Goal: Task Accomplishment & Management: Manage account settings

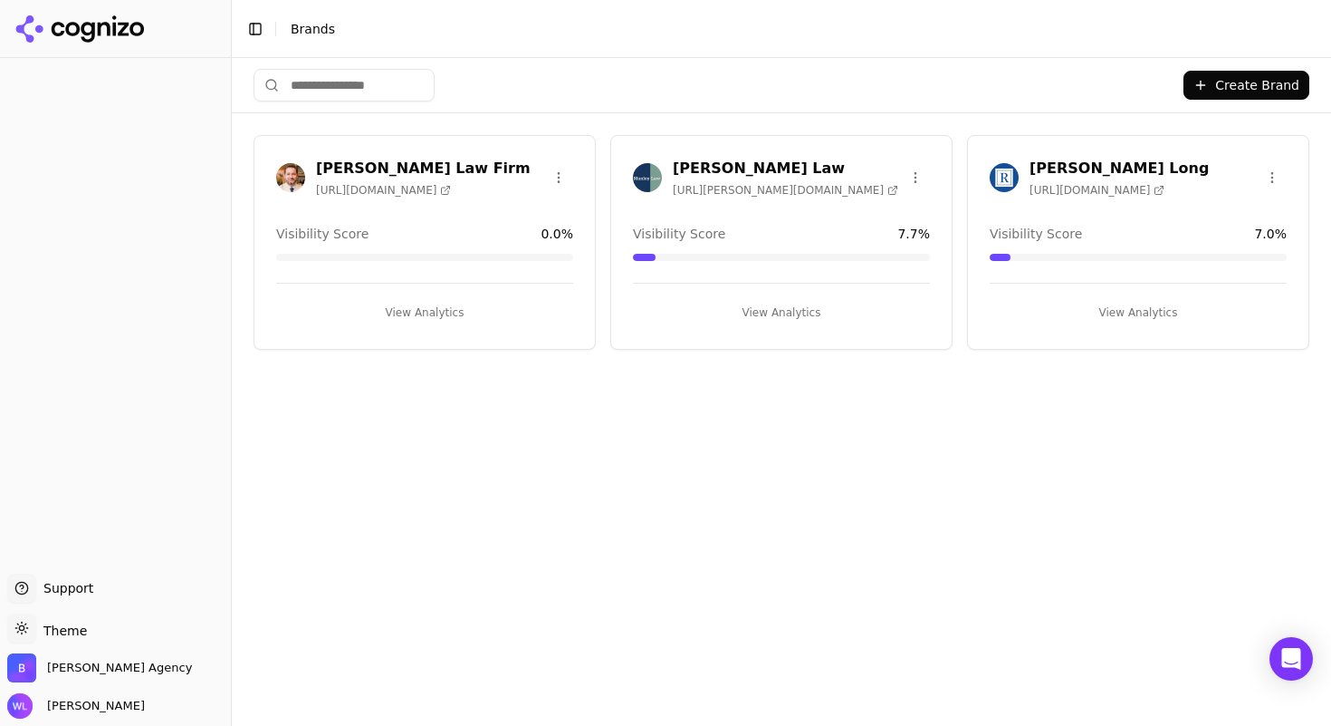
click at [727, 168] on h3 "[PERSON_NAME] Law" at bounding box center [786, 169] width 226 height 22
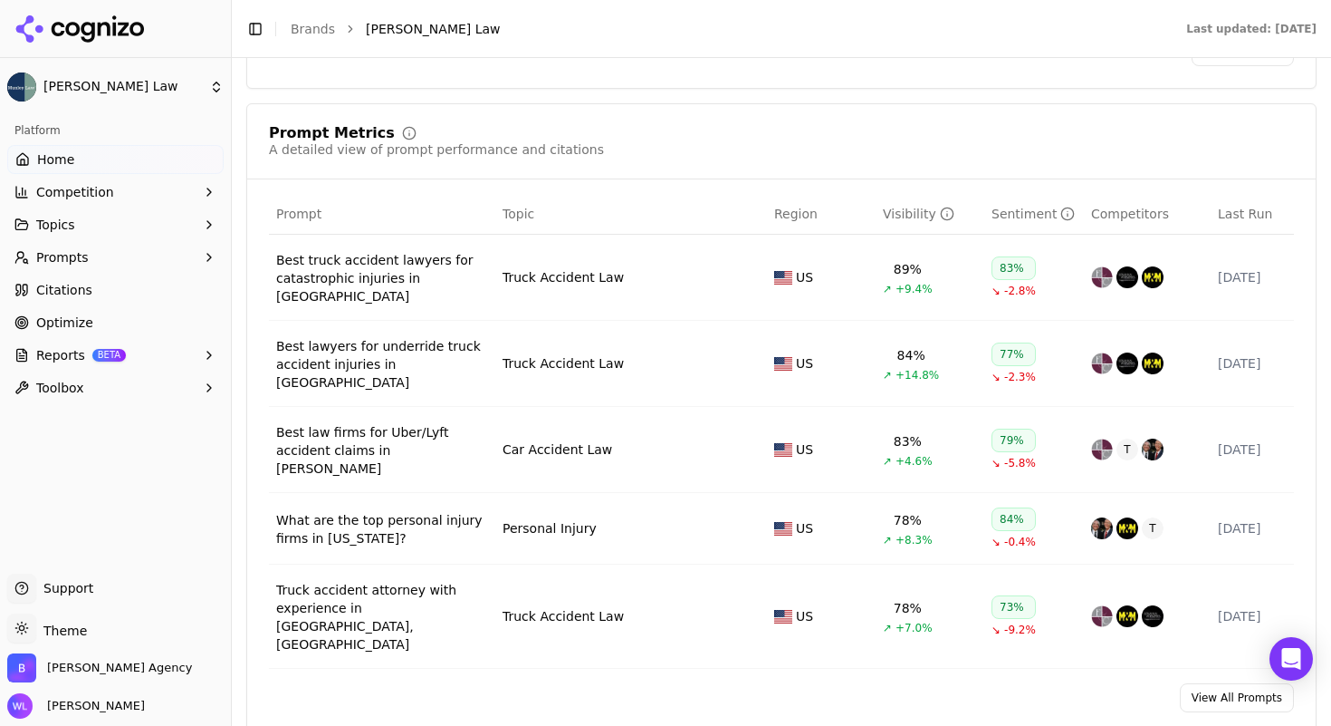
scroll to position [1352, 0]
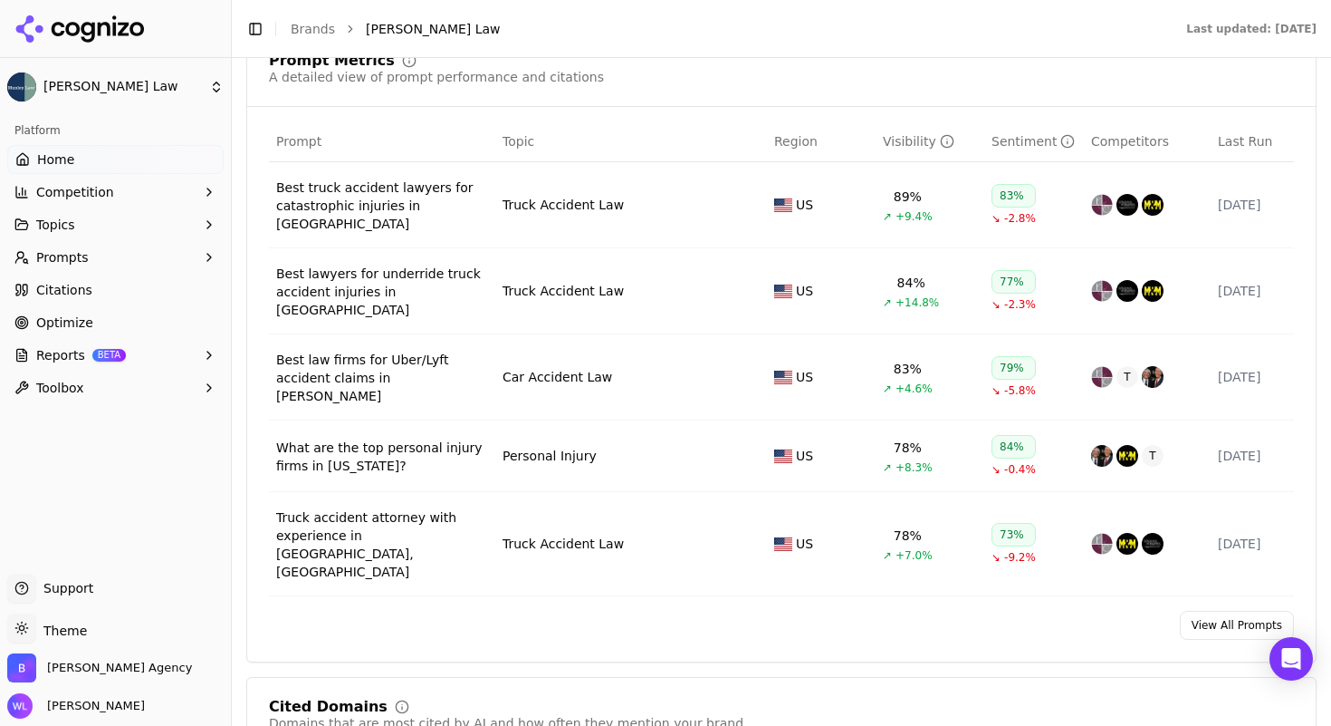
click at [1211, 610] on link "View All Prompts" at bounding box center [1237, 624] width 114 height 29
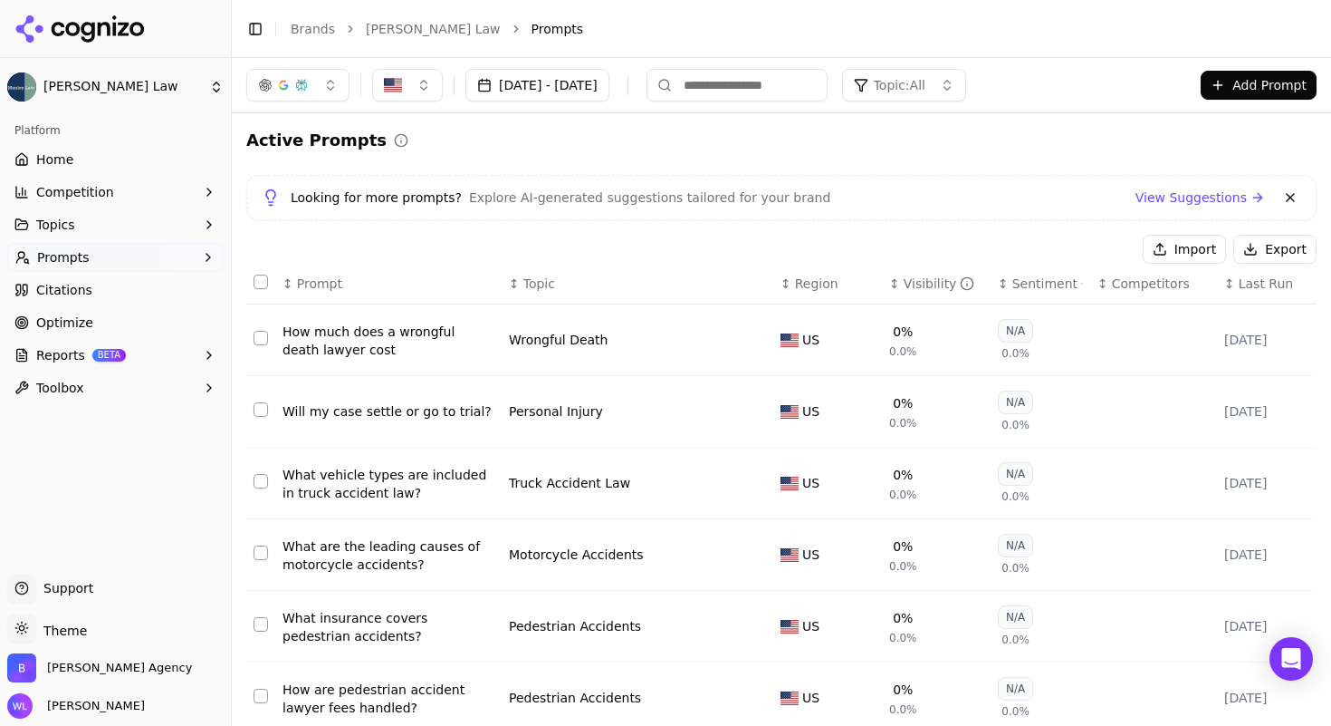
click at [262, 284] on button "Select all rows" at bounding box center [261, 281] width 14 height 14
click at [1075, 245] on button "Deactivate ( 10 )" at bounding box center [1065, 249] width 140 height 29
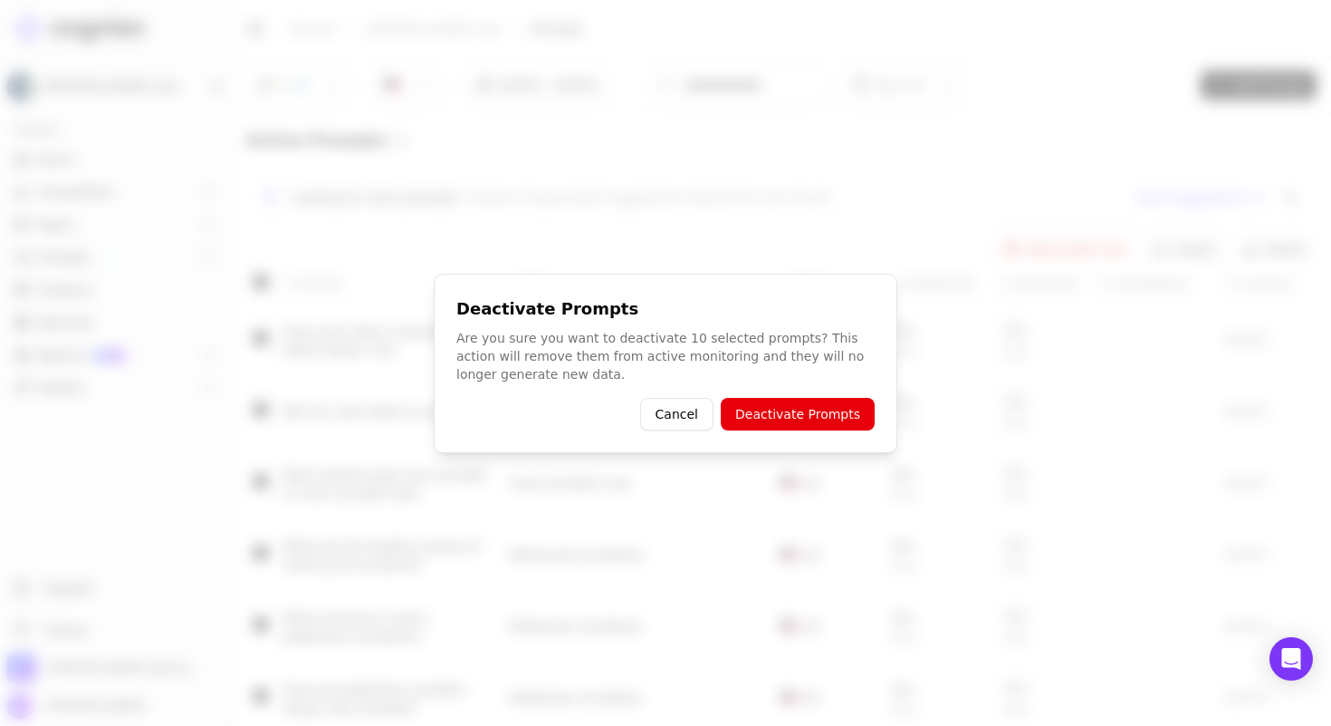
click at [796, 417] on button "Deactivate Prompts" at bounding box center [798, 414] width 154 height 33
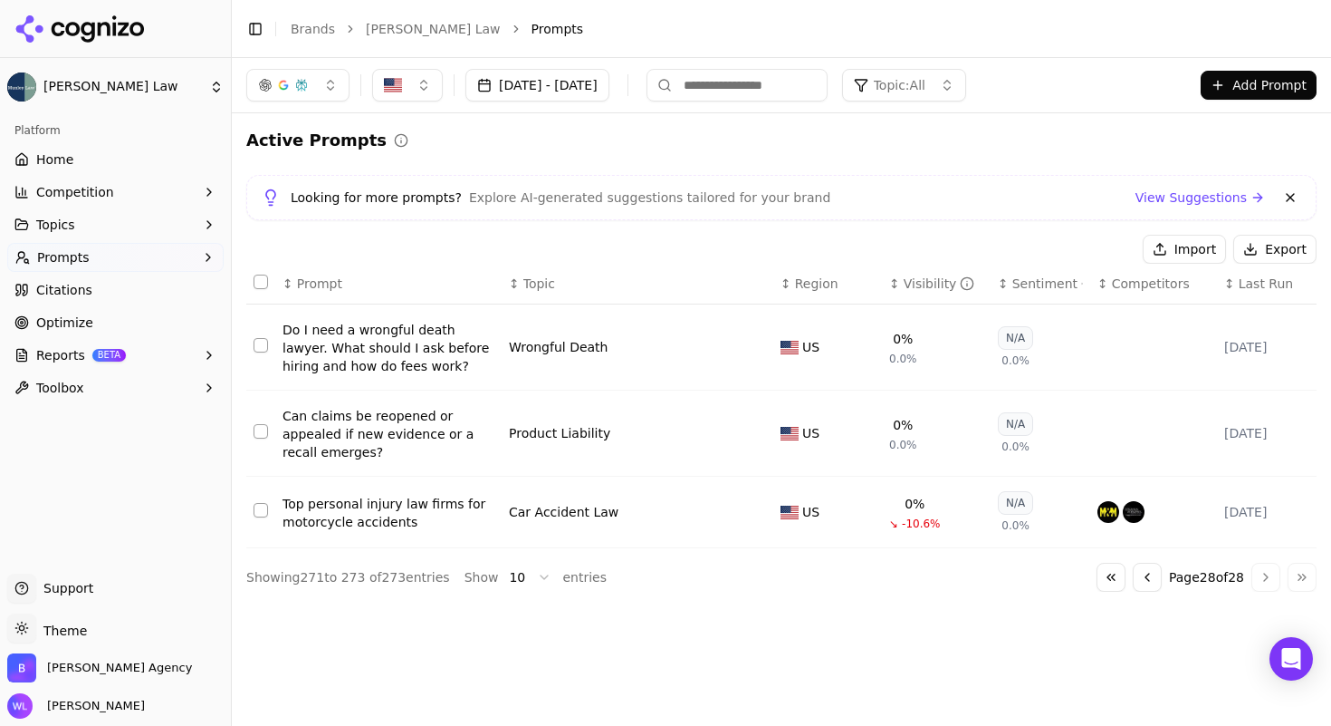
click at [262, 281] on button "Select all rows" at bounding box center [261, 281] width 14 height 14
click at [1062, 245] on button "Deactivate ( 3 )" at bounding box center [1069, 249] width 132 height 29
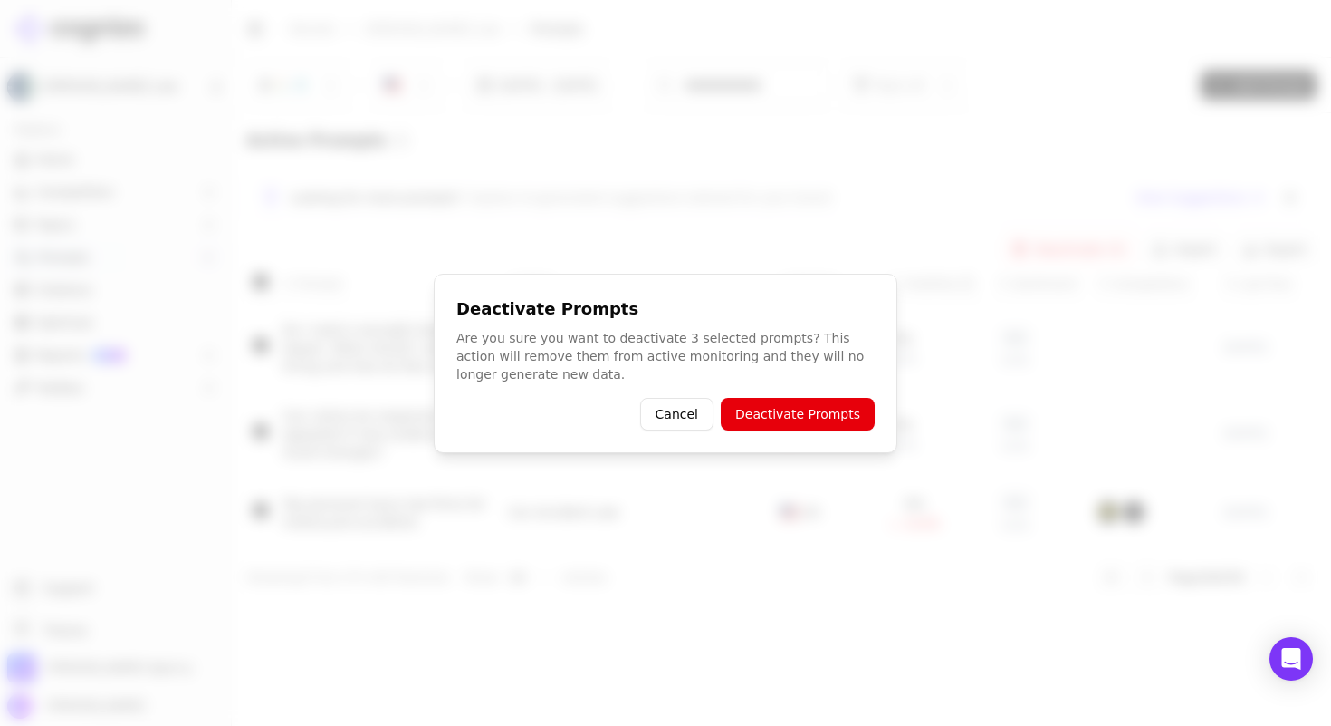
click at [803, 418] on button "Deactivate Prompts" at bounding box center [798, 414] width 154 height 33
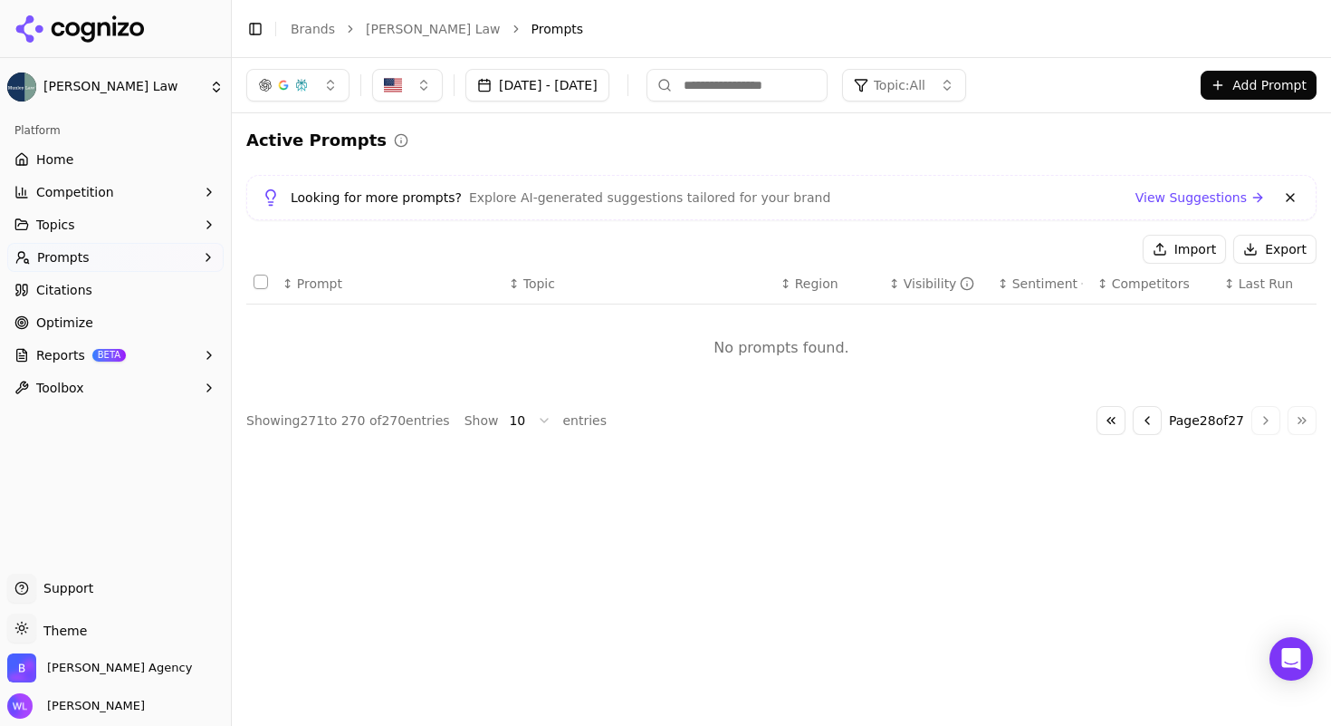
click at [1139, 417] on button "Go to previous page" at bounding box center [1147, 420] width 29 height 29
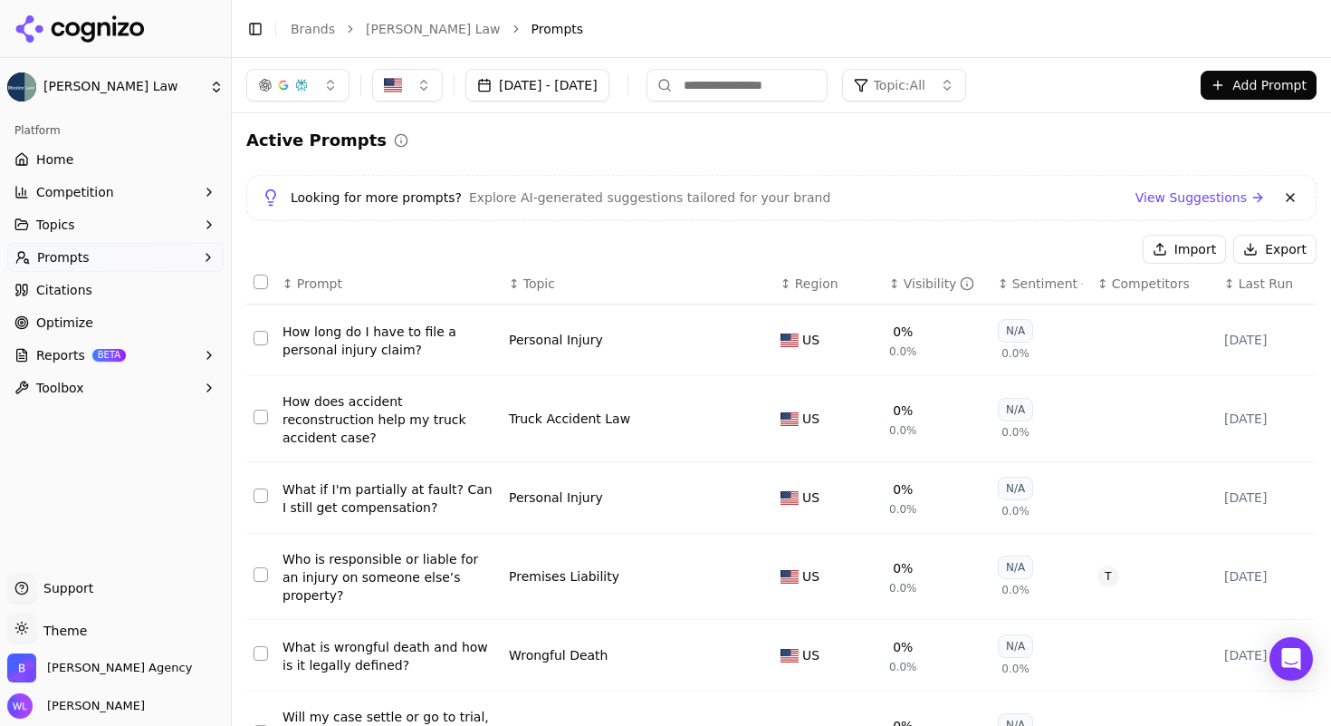
click at [263, 283] on button "Select all rows" at bounding box center [261, 281] width 14 height 14
click at [1032, 245] on button "Deactivate ( 10 )" at bounding box center [1065, 249] width 140 height 29
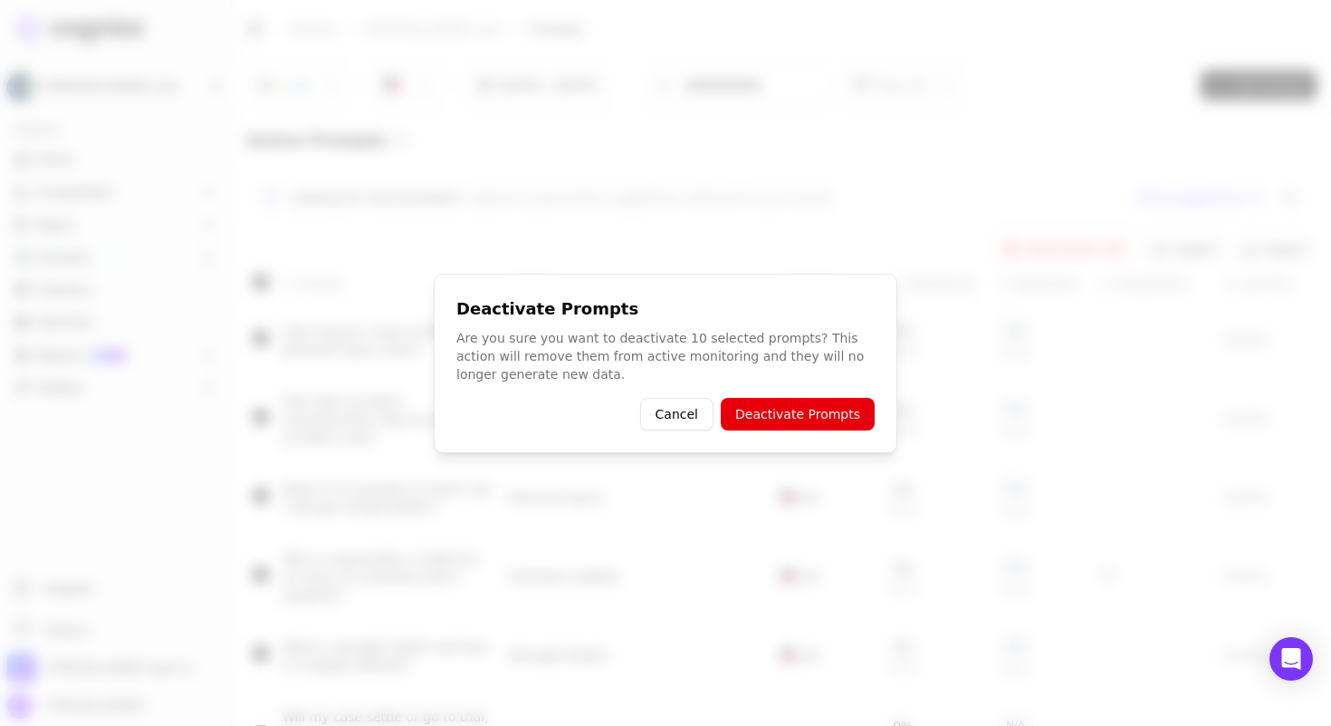
click at [811, 416] on button "Deactivate Prompts" at bounding box center [798, 414] width 154 height 33
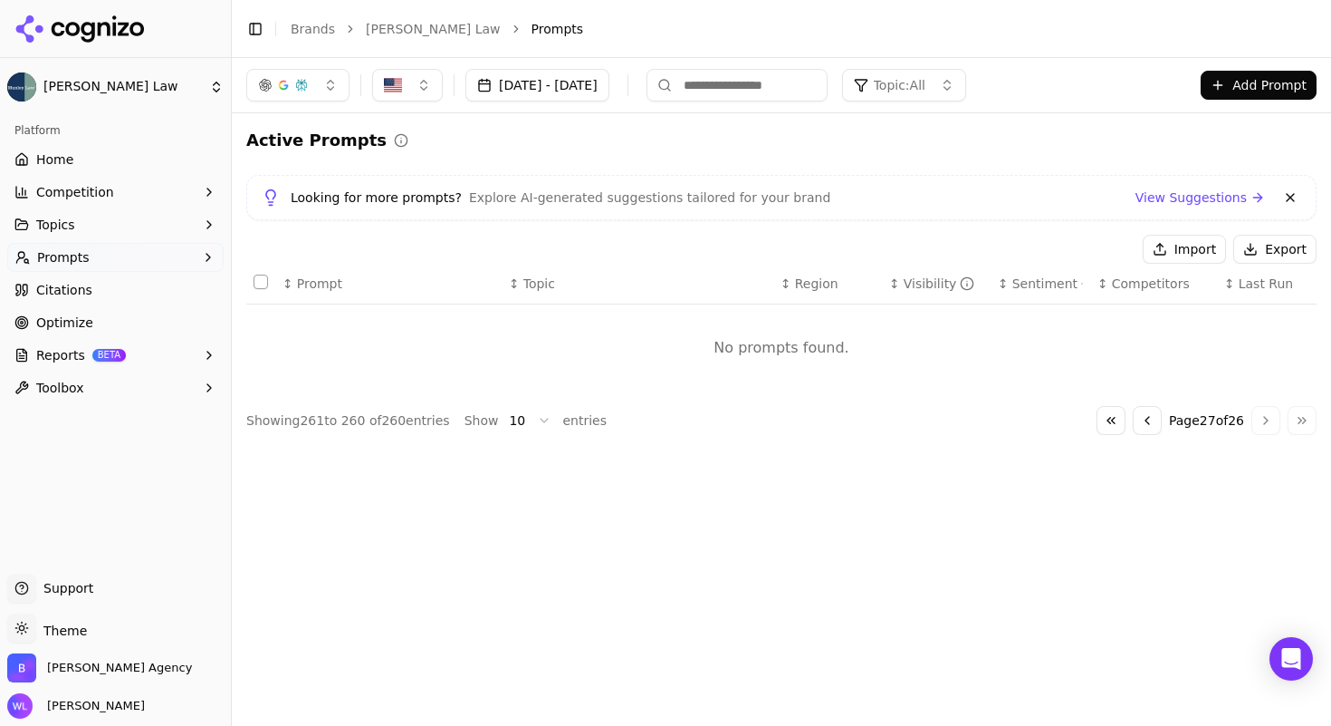
click at [1271, 423] on div "Go to first page Go to previous page Page 27 of 26 Go to next page Go to last p…" at bounding box center [1207, 420] width 220 height 29
click at [1140, 419] on button "Go to previous page" at bounding box center [1147, 420] width 29 height 29
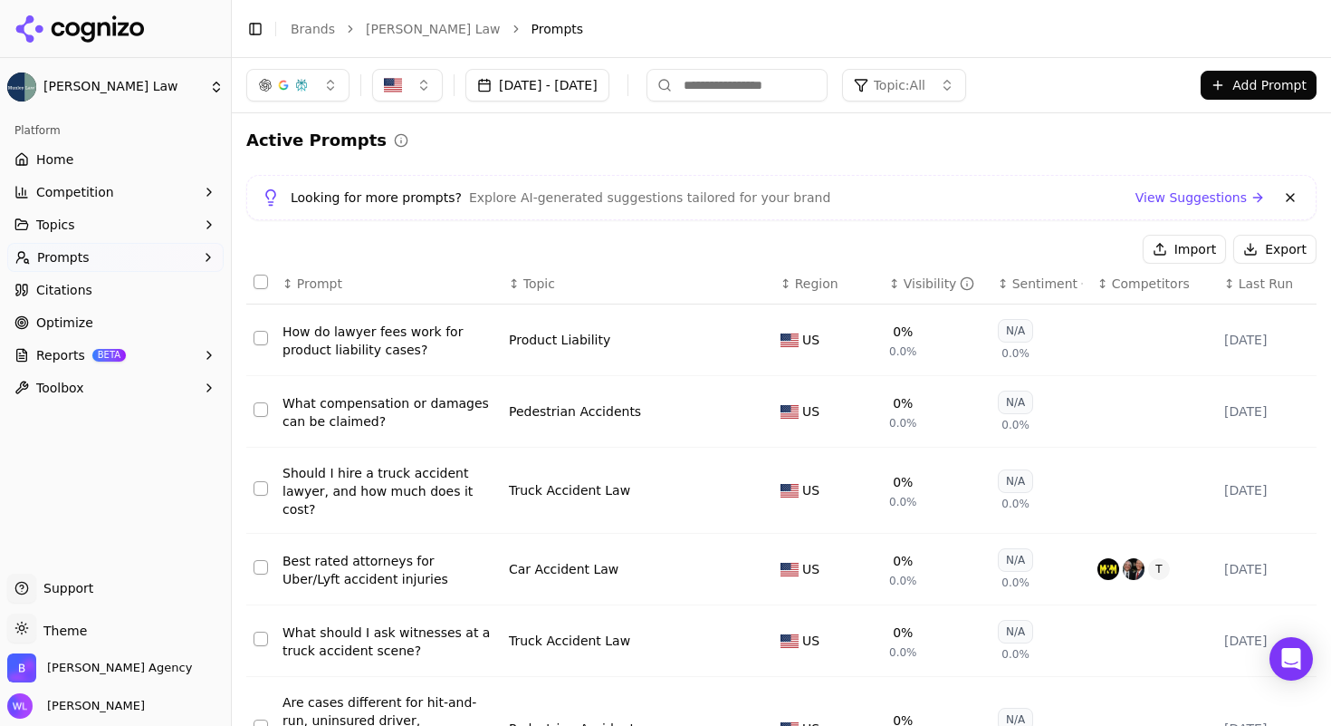
click at [260, 281] on button "Select all rows" at bounding box center [261, 281] width 14 height 14
click at [262, 560] on button "Select row 254" at bounding box center [261, 567] width 14 height 14
click at [1055, 249] on button "Deactivate ( 9 )" at bounding box center [1069, 249] width 132 height 29
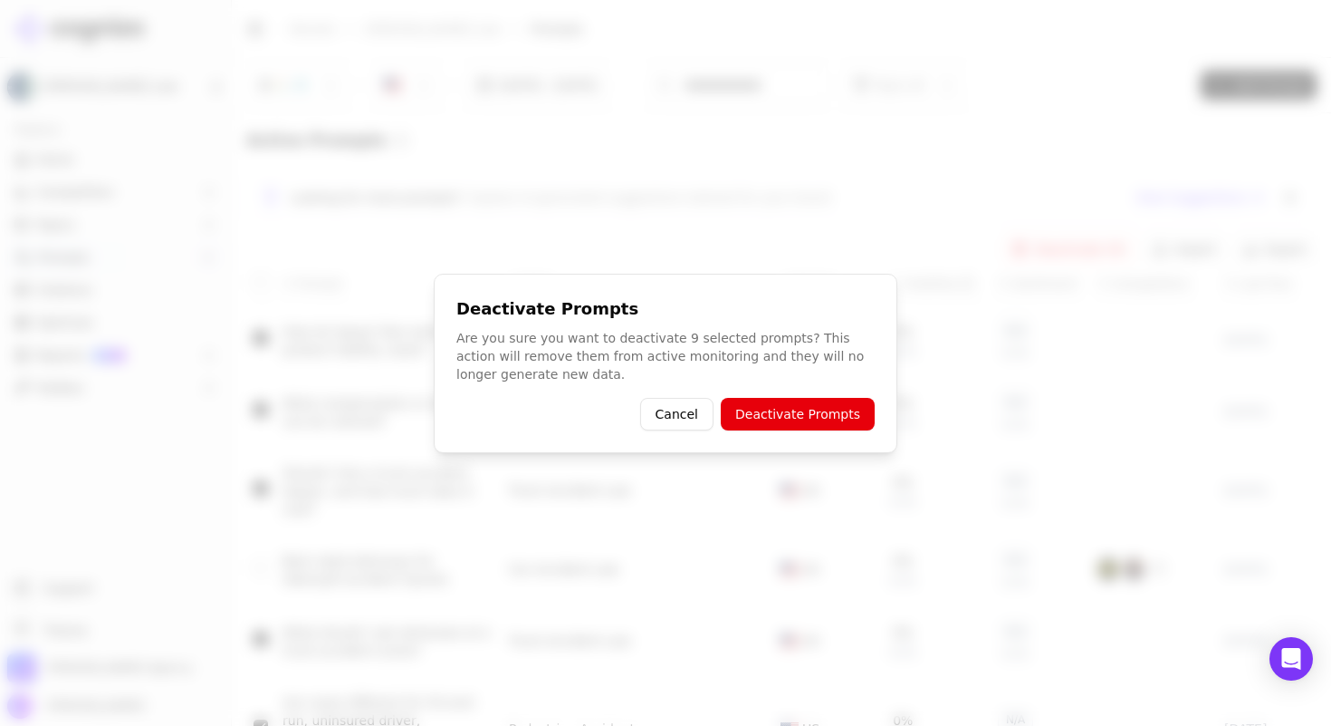
click at [845, 411] on button "Deactivate Prompts" at bounding box center [798, 414] width 154 height 33
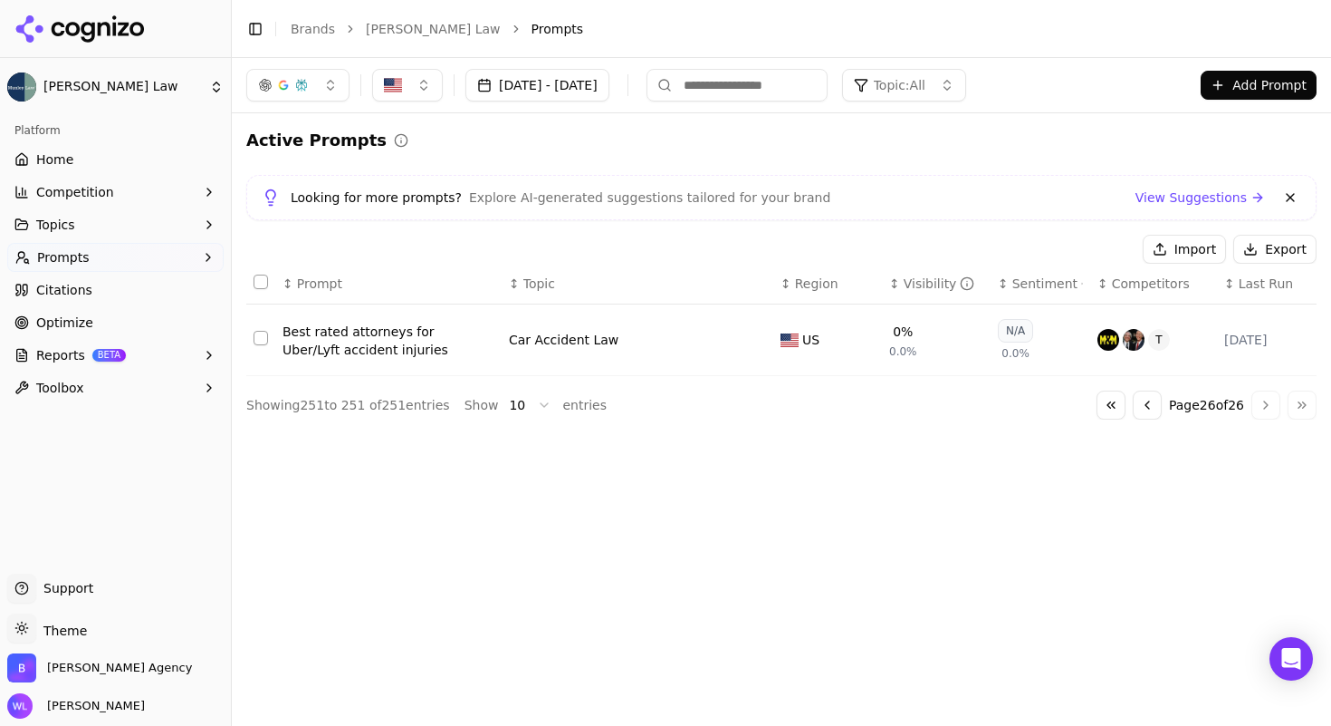
click at [1144, 419] on button "Go to previous page" at bounding box center [1147, 404] width 29 height 29
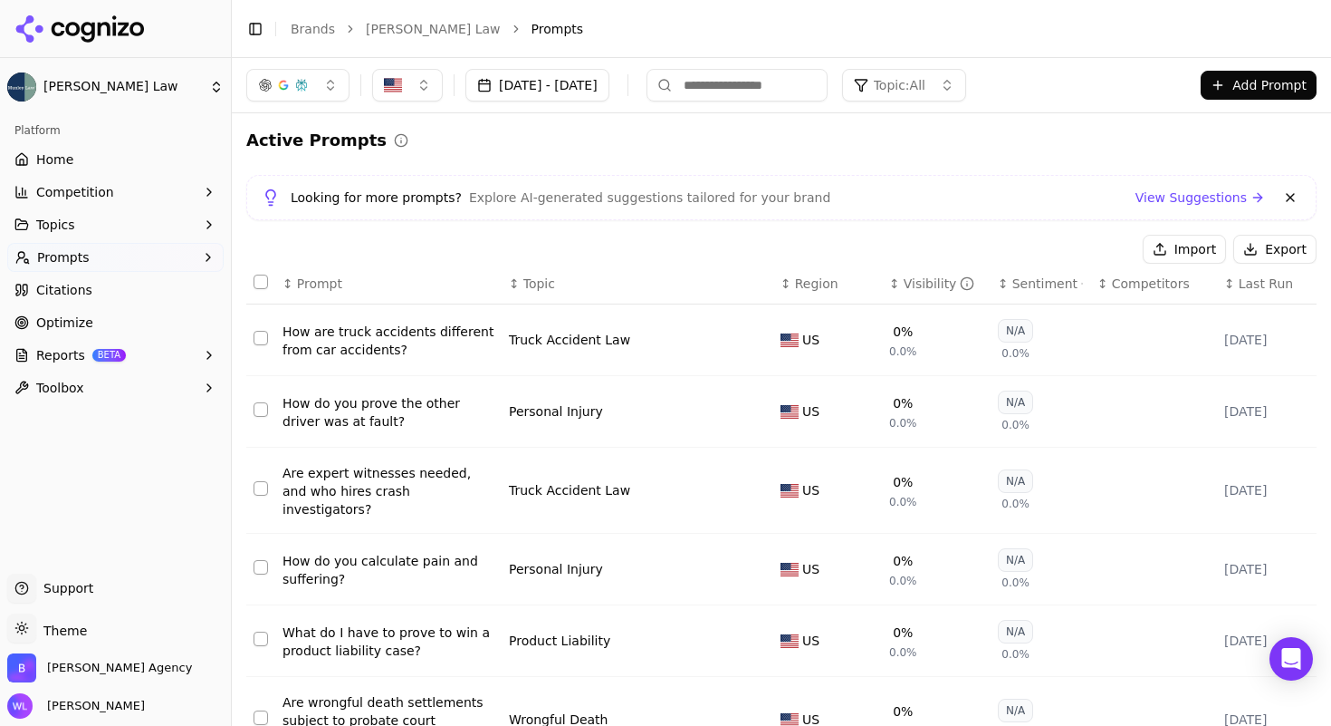
click at [258, 285] on button "Select all rows" at bounding box center [261, 281] width 14 height 14
click at [1062, 249] on button "Deactivate ( 10 )" at bounding box center [1065, 249] width 140 height 29
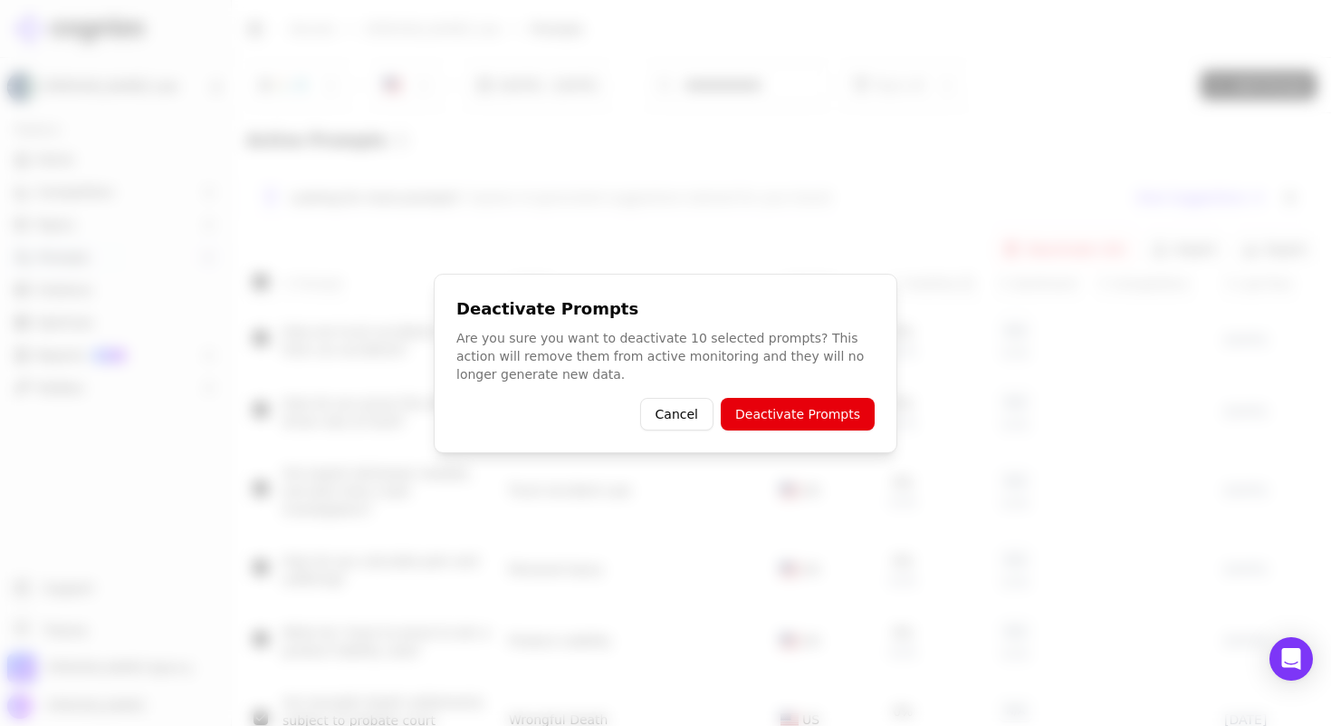
click at [841, 413] on button "Deactivate Prompts" at bounding box center [798, 414] width 154 height 33
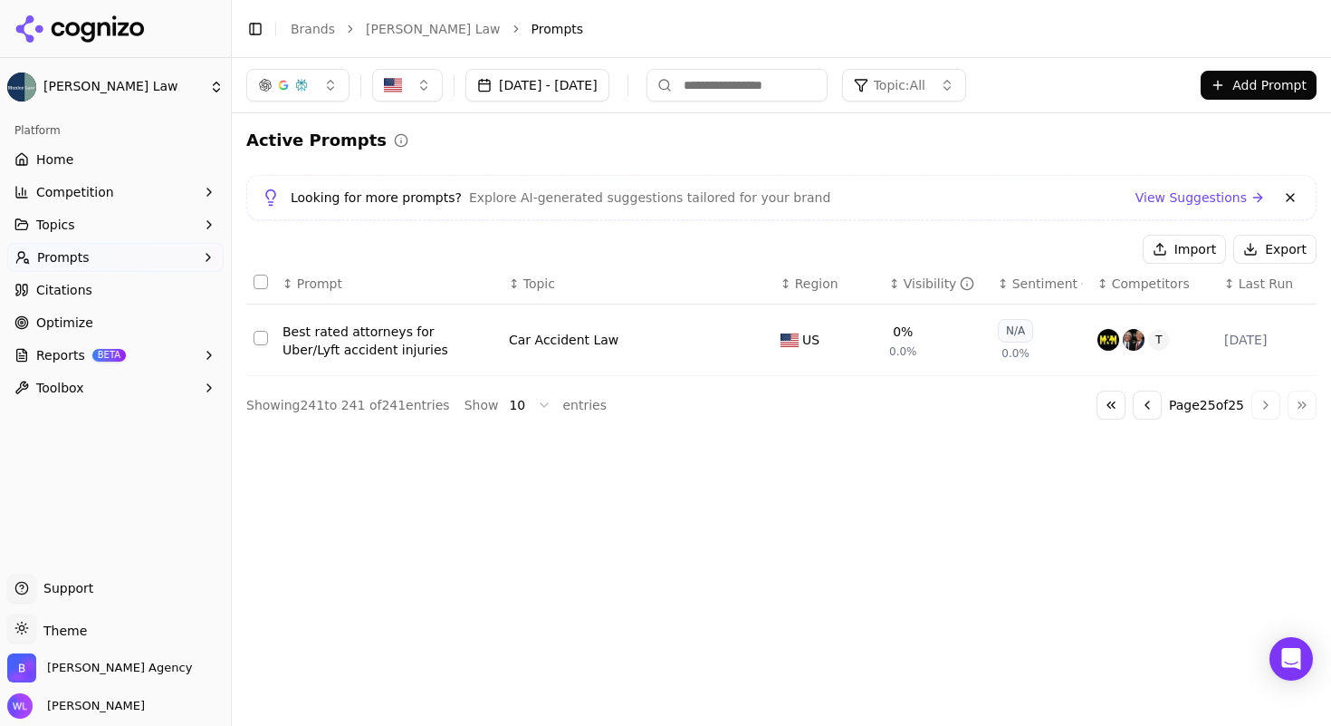
click at [1141, 408] on button "Go to previous page" at bounding box center [1147, 404] width 29 height 29
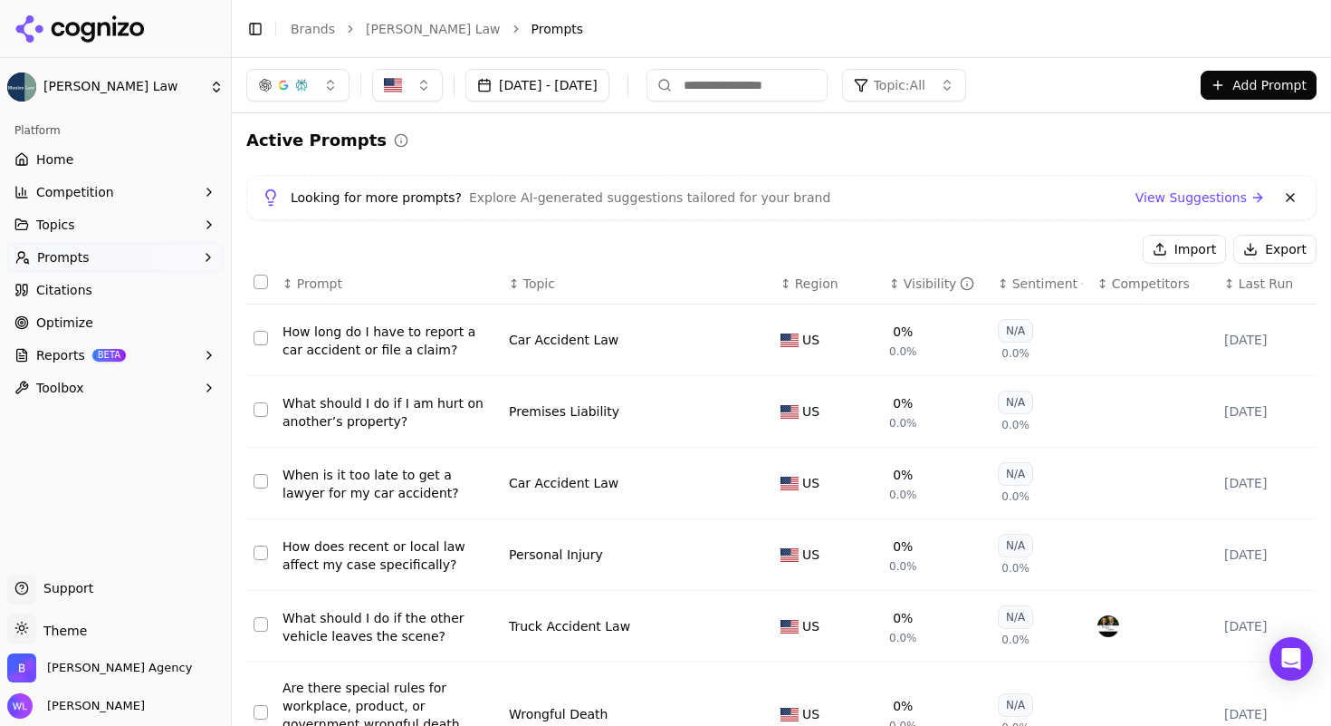
drag, startPoint x: 264, startPoint y: 283, endPoint x: 287, endPoint y: 280, distance: 23.7
click at [263, 283] on button "Select all rows" at bounding box center [261, 281] width 14 height 14
click at [1029, 250] on button "Deactivate ( 10 )" at bounding box center [1065, 249] width 140 height 29
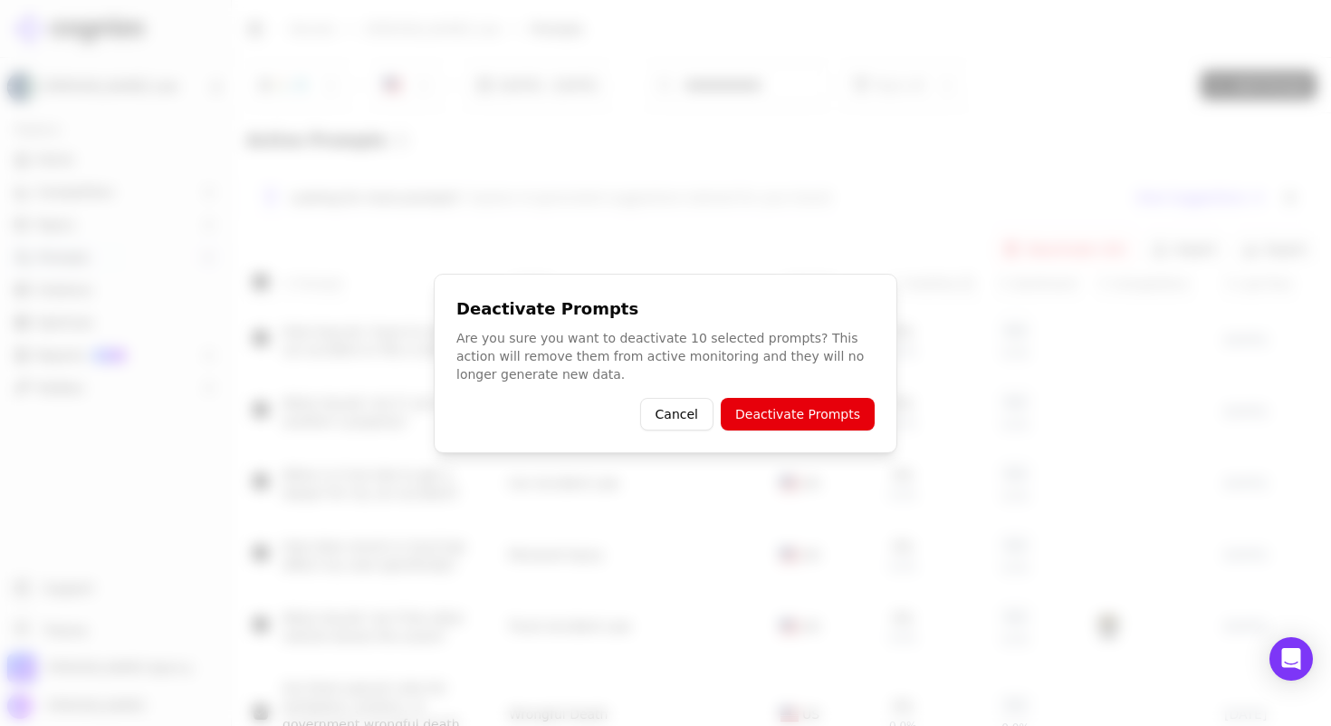
click at [851, 413] on button "Deactivate Prompts" at bounding box center [798, 414] width 154 height 33
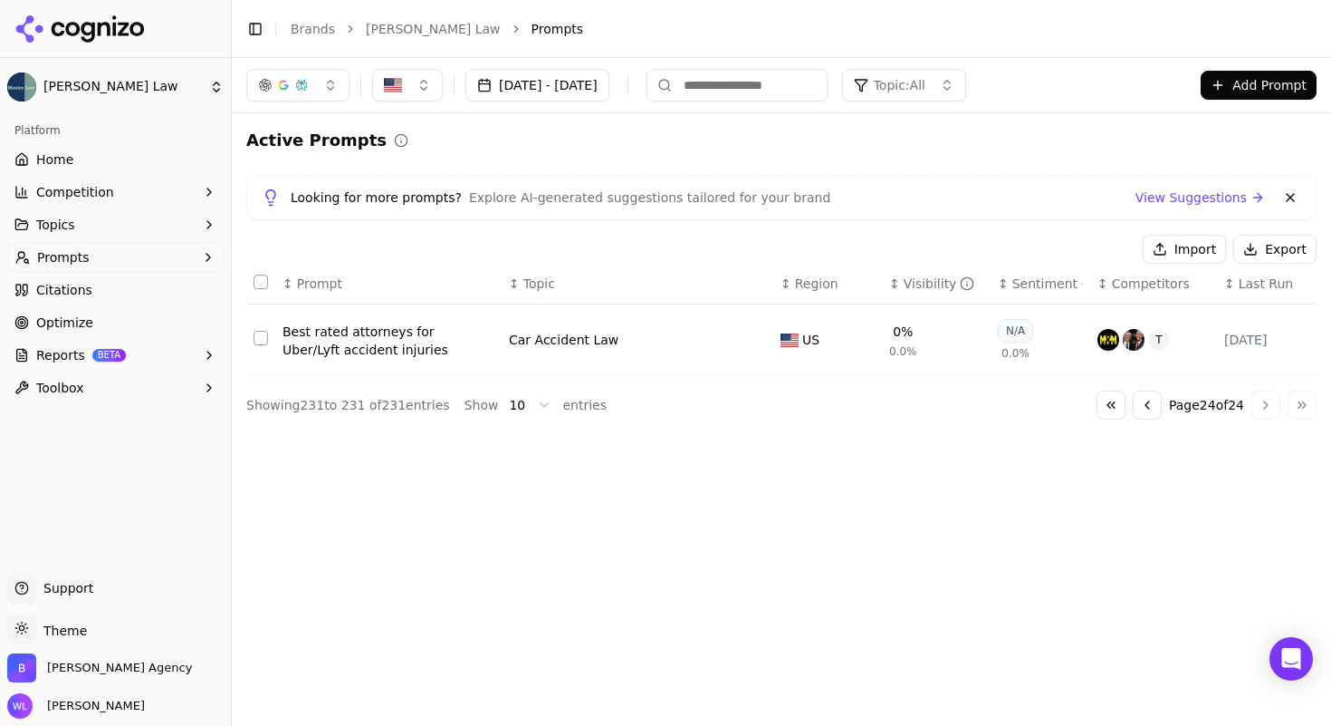
click at [1151, 411] on button "Go to previous page" at bounding box center [1147, 404] width 29 height 29
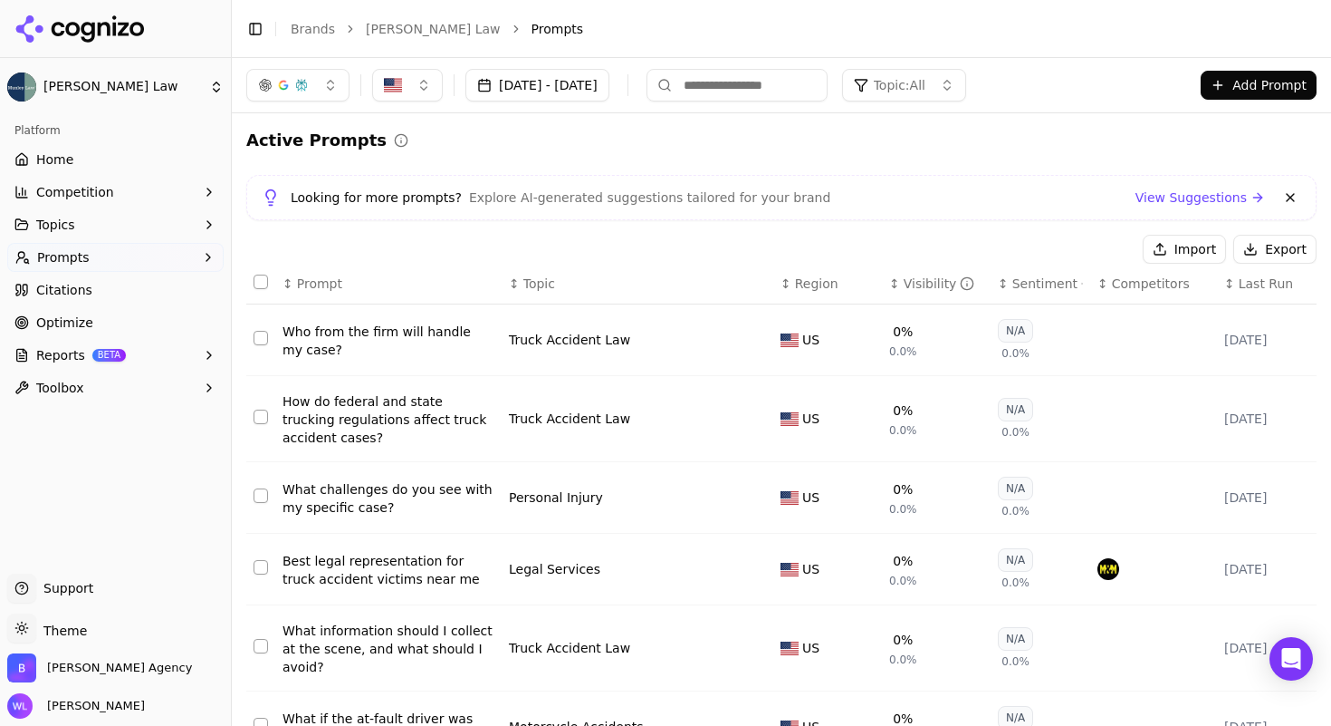
click at [256, 282] on button "Select all rows" at bounding box center [261, 281] width 14 height 14
click at [255, 573] on button "Select row 224" at bounding box center [261, 567] width 14 height 14
click at [1051, 247] on button "Deactivate ( 9 )" at bounding box center [1069, 249] width 132 height 29
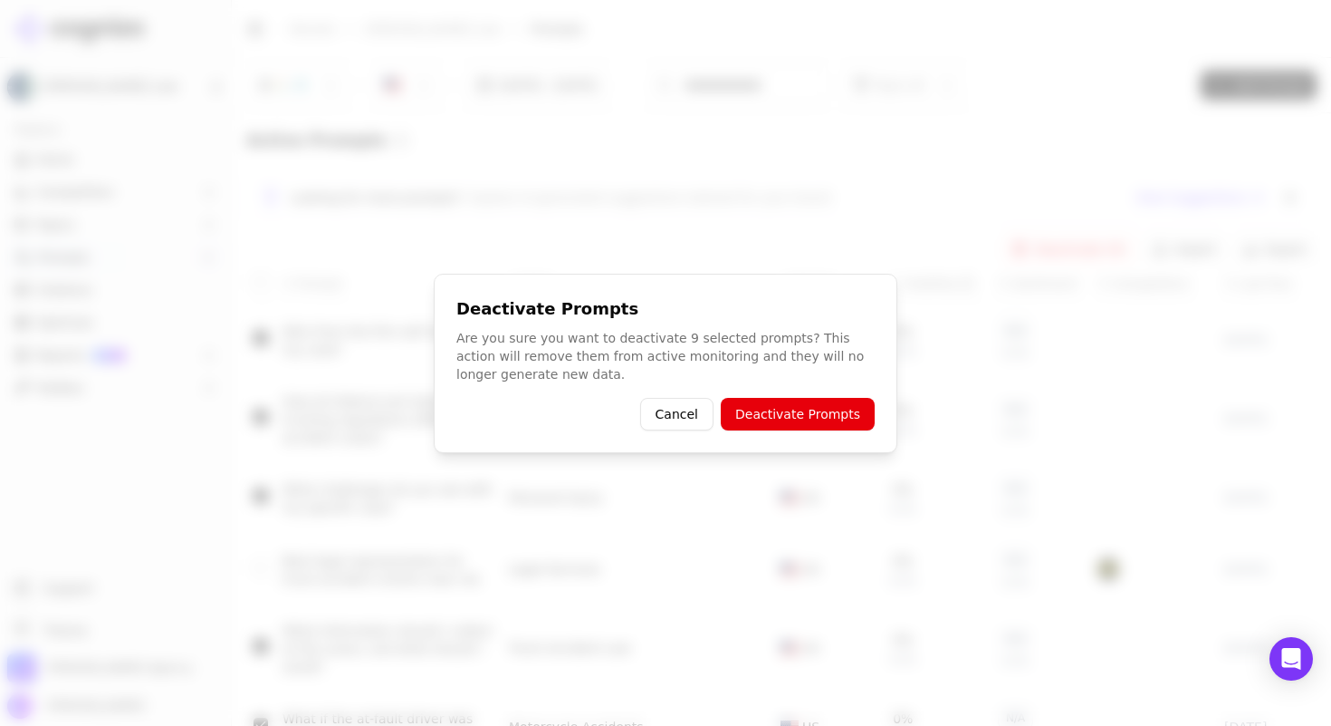
click at [826, 422] on button "Deactivate Prompts" at bounding box center [798, 414] width 154 height 33
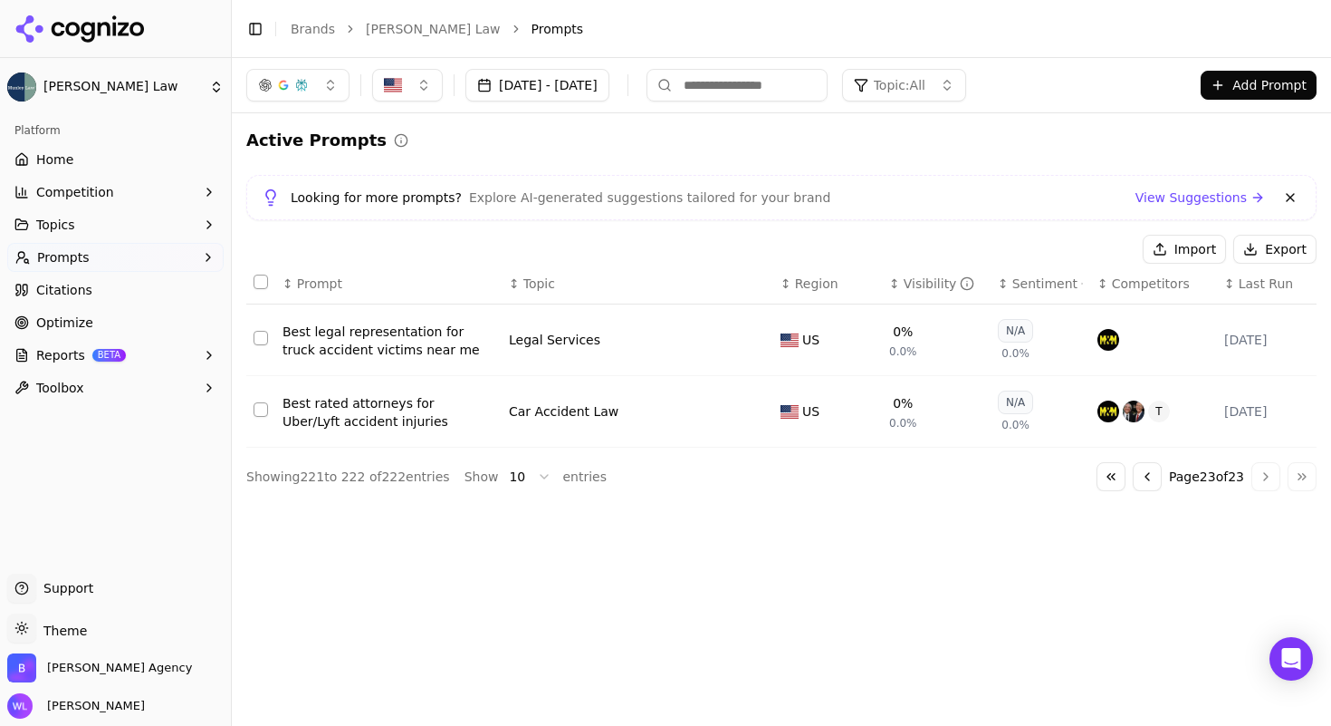
click at [1139, 476] on button "Go to previous page" at bounding box center [1147, 476] width 29 height 29
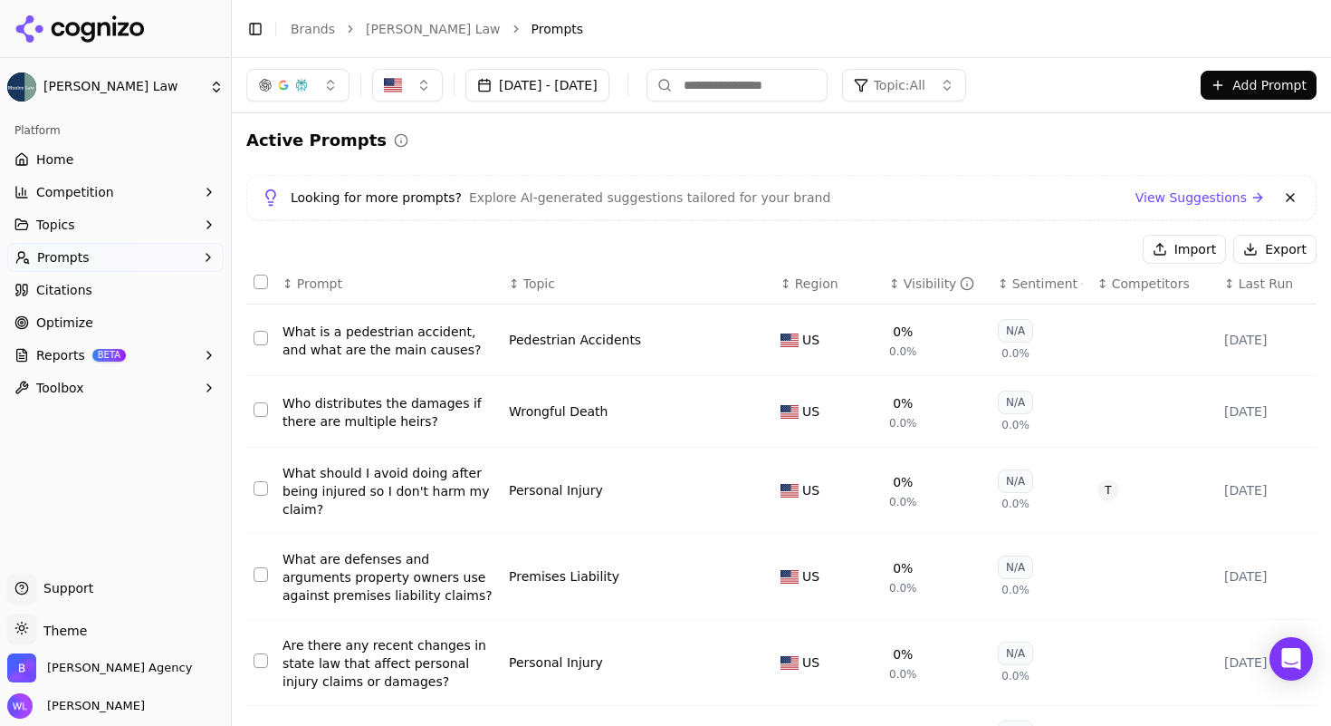
click at [258, 278] on button "Select all rows" at bounding box center [261, 281] width 14 height 14
click at [1027, 244] on button "Deactivate ( 10 )" at bounding box center [1065, 249] width 140 height 29
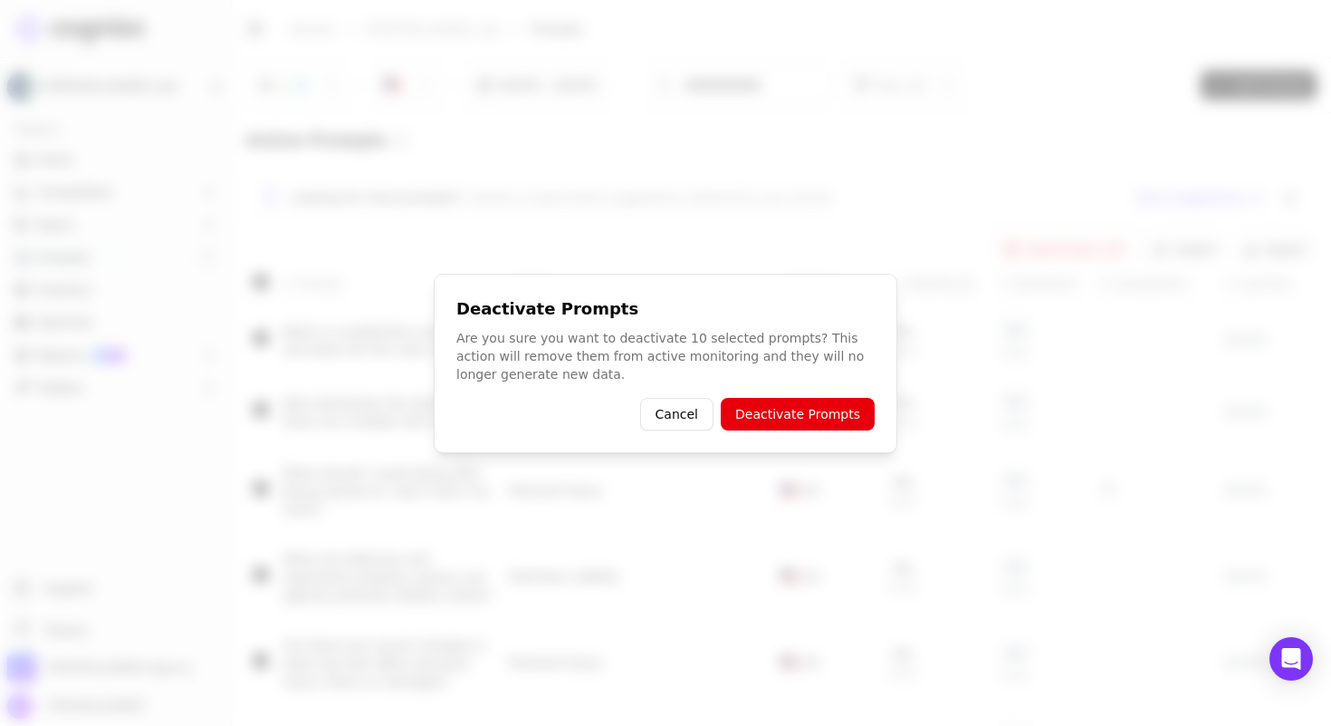
drag, startPoint x: 825, startPoint y: 408, endPoint x: 822, endPoint y: 392, distance: 15.6
click at [825, 407] on button "Deactivate Prompts" at bounding box center [798, 414] width 154 height 33
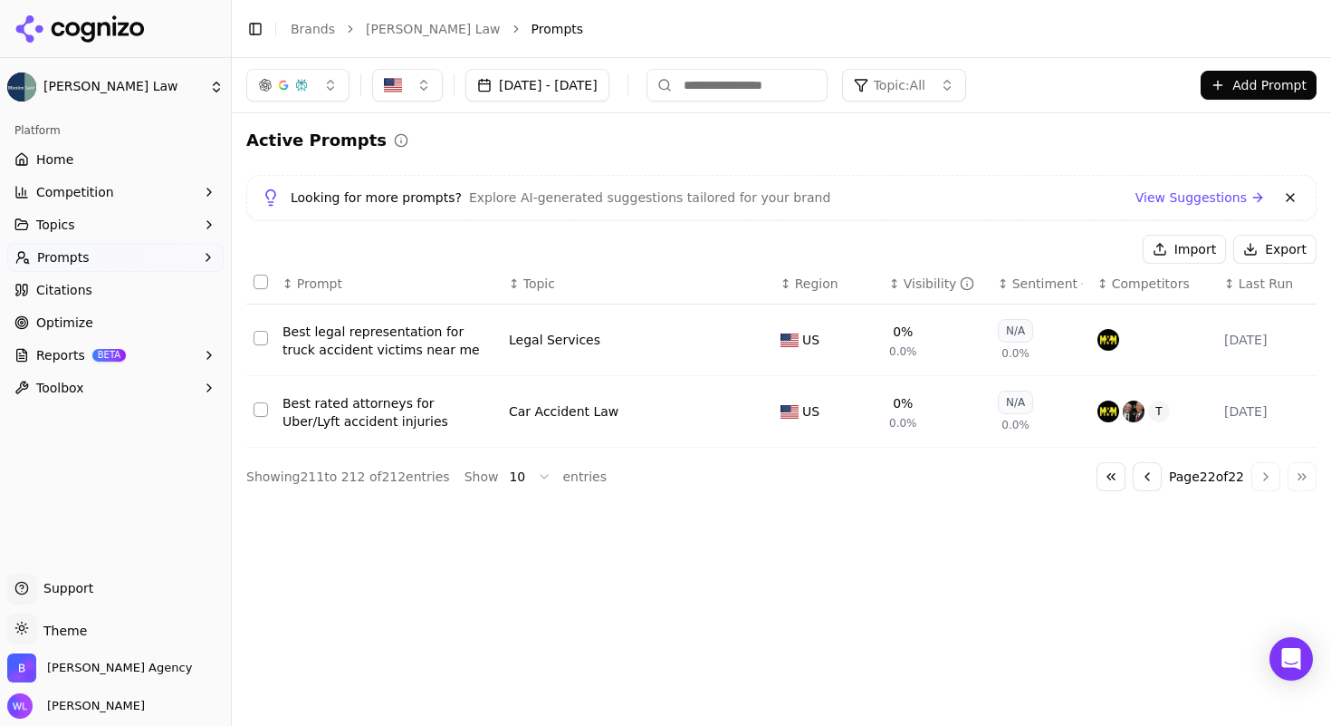
click at [1146, 478] on button "Go to previous page" at bounding box center [1147, 476] width 29 height 29
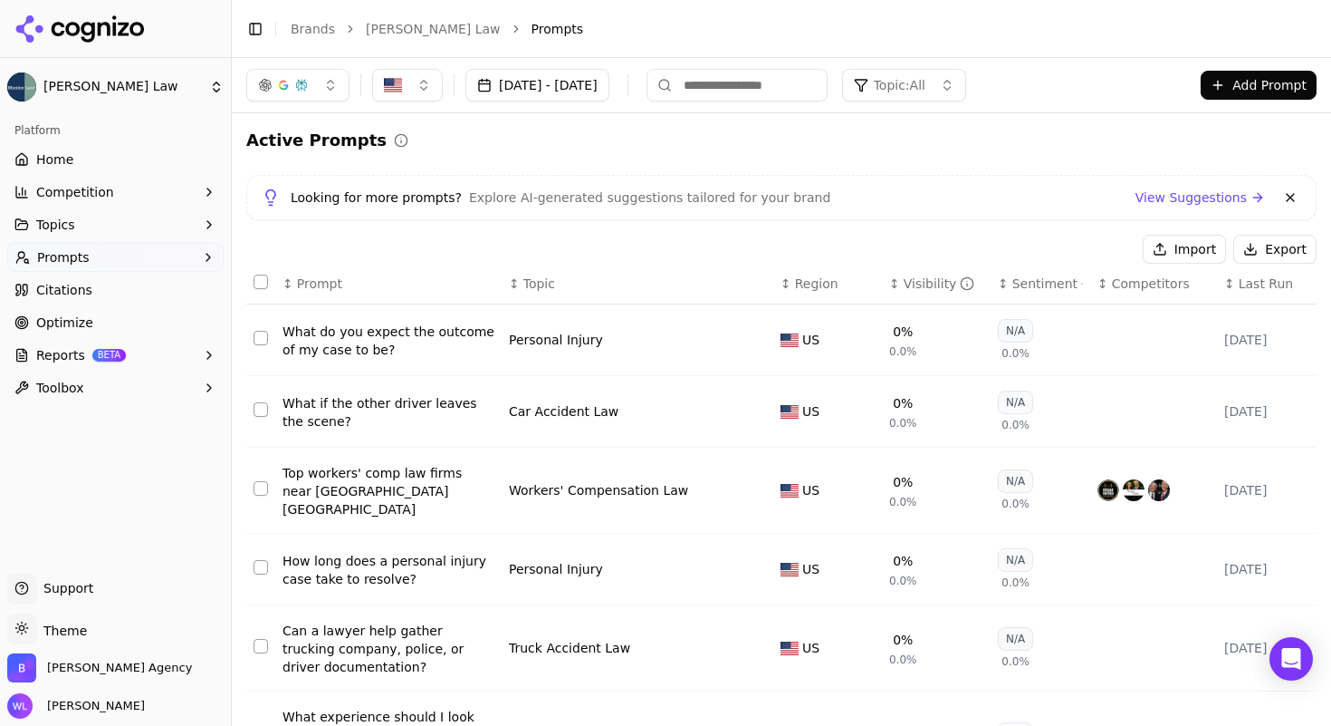
click at [264, 287] on button "Select all rows" at bounding box center [261, 281] width 14 height 14
click at [255, 489] on button "Select row 203" at bounding box center [261, 488] width 14 height 14
click at [1055, 248] on button "Deactivate ( 9 )" at bounding box center [1069, 249] width 132 height 29
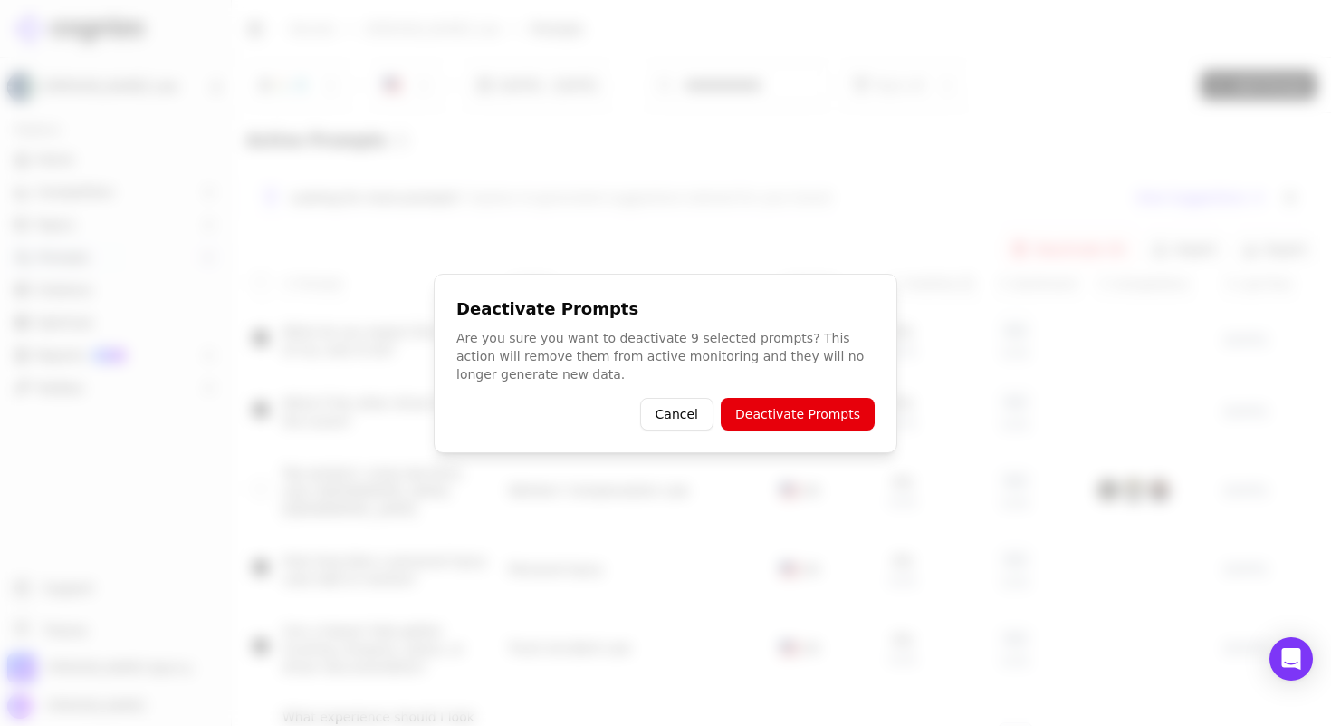
click at [816, 413] on button "Deactivate Prompts" at bounding box center [798, 414] width 154 height 33
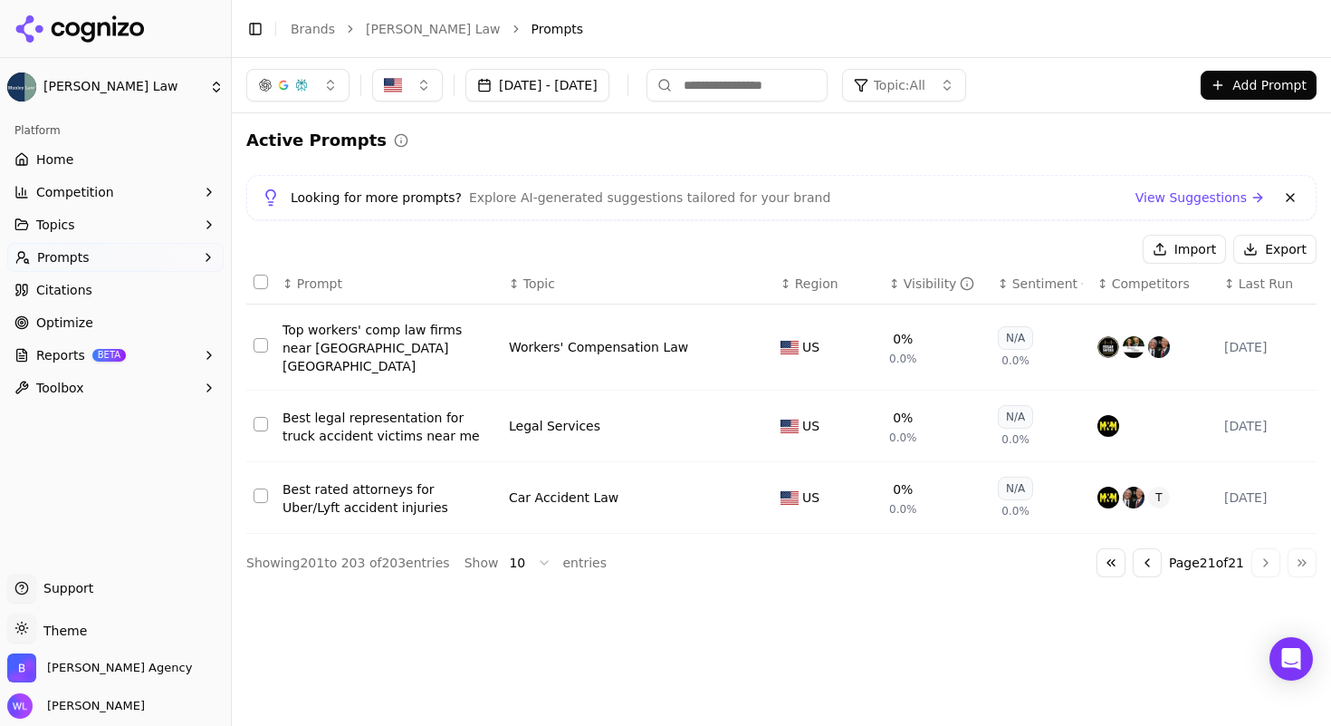
click at [1149, 548] on button "Go to previous page" at bounding box center [1147, 562] width 29 height 29
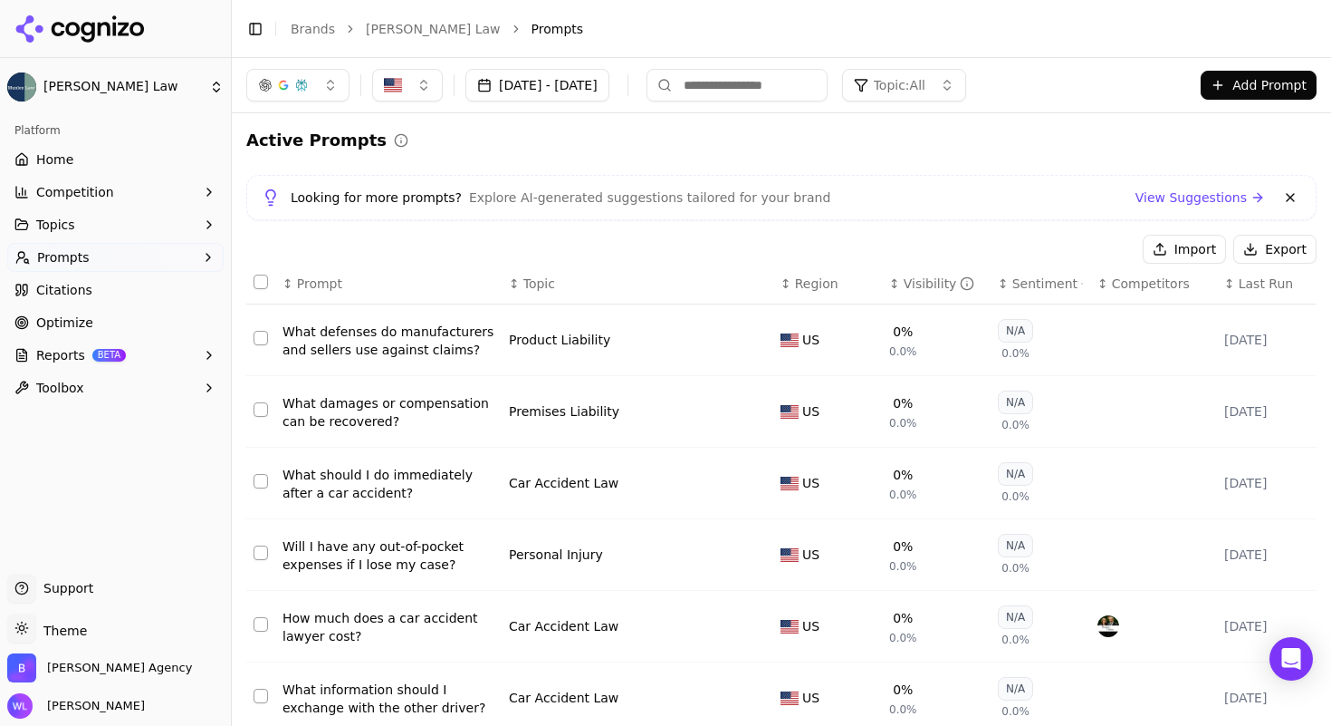
click at [266, 282] on button "Select all rows" at bounding box center [261, 281] width 14 height 14
click at [1060, 247] on button "Deactivate ( 10 )" at bounding box center [1065, 249] width 140 height 29
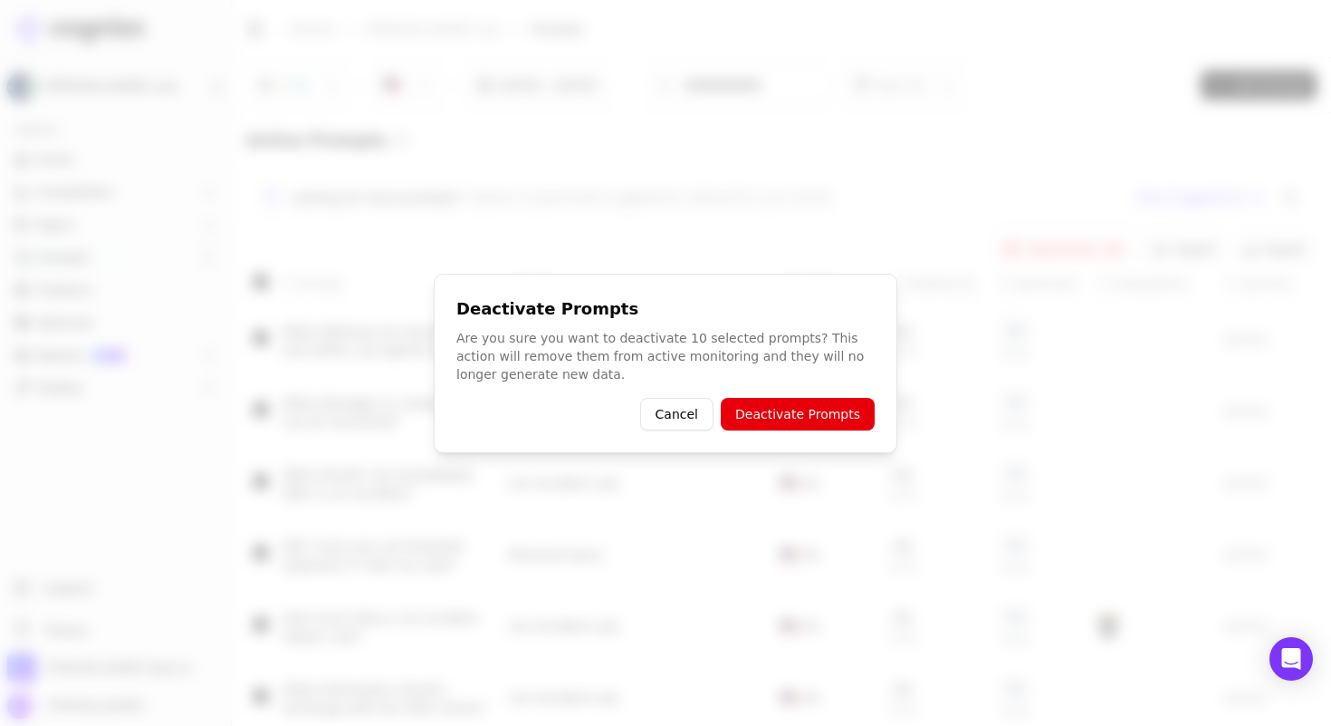
click at [795, 409] on button "Deactivate Prompts" at bounding box center [798, 414] width 154 height 33
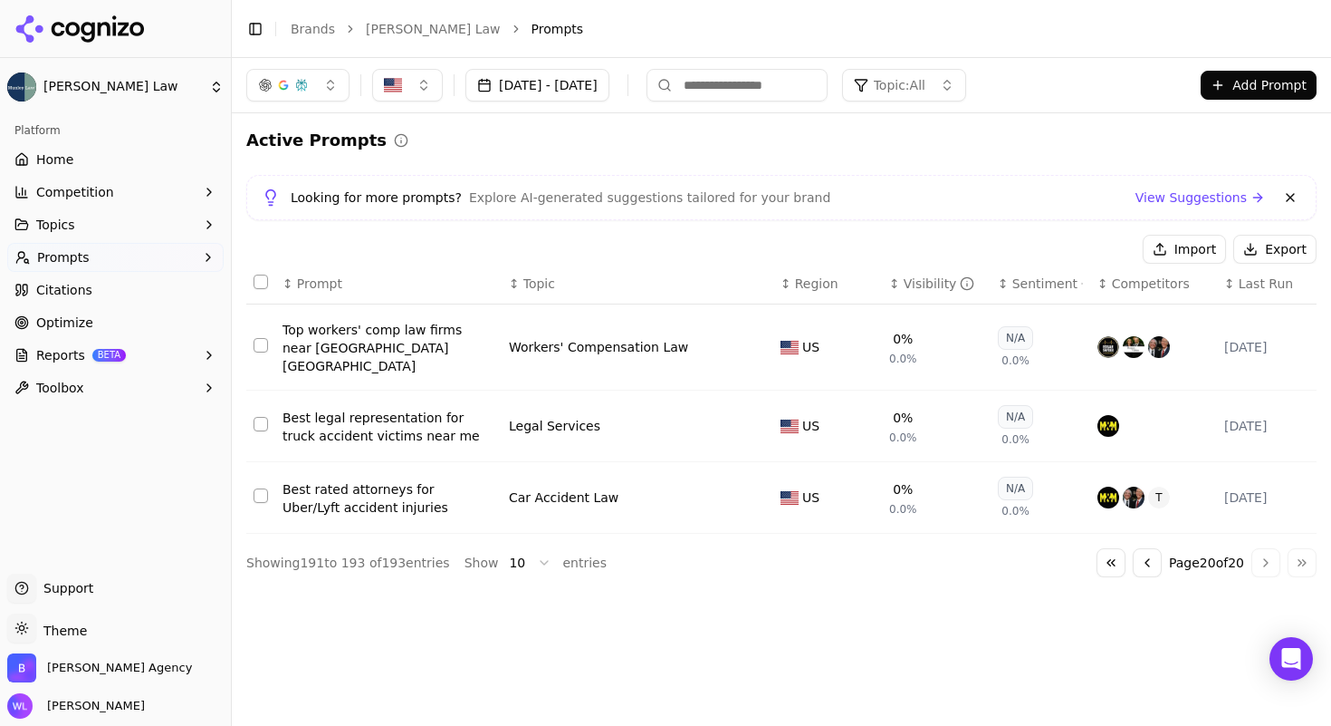
click at [1142, 552] on button "Go to previous page" at bounding box center [1147, 562] width 29 height 29
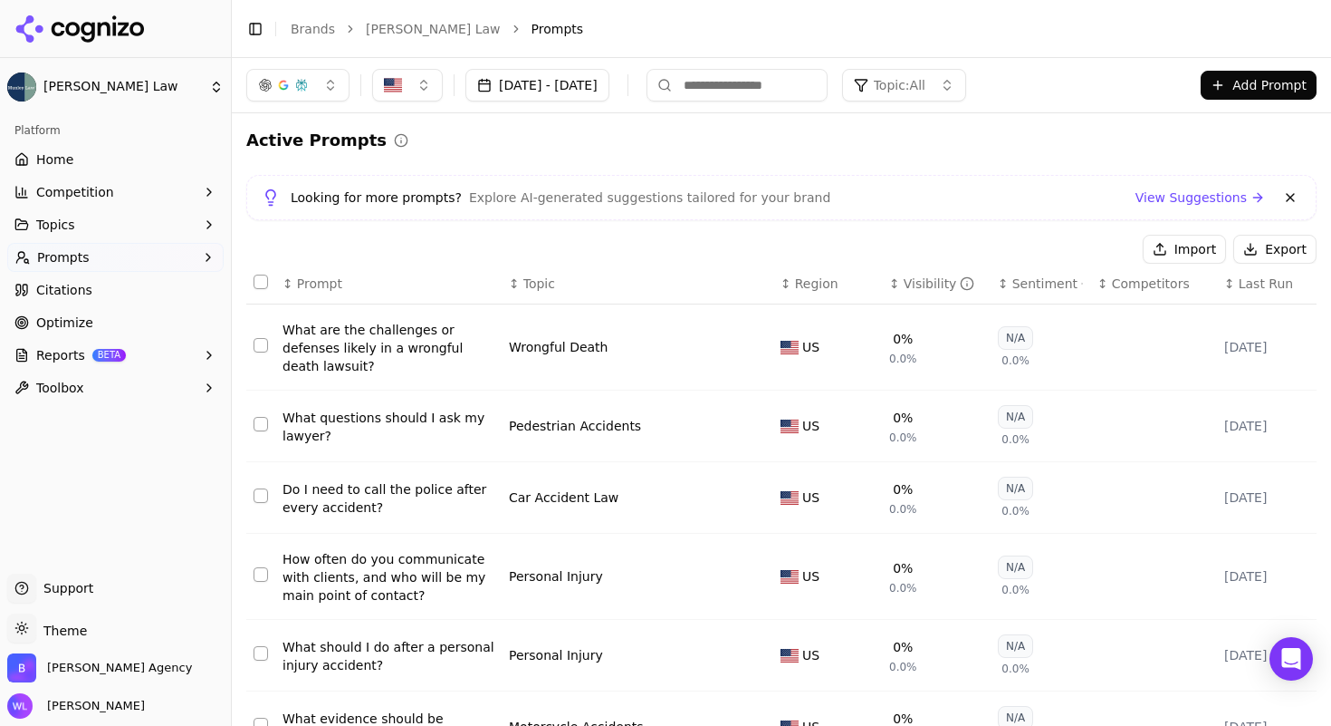
click at [258, 282] on button "Select all rows" at bounding box center [261, 281] width 14 height 14
click at [1045, 255] on button "Deactivate ( 10 )" at bounding box center [1065, 249] width 140 height 29
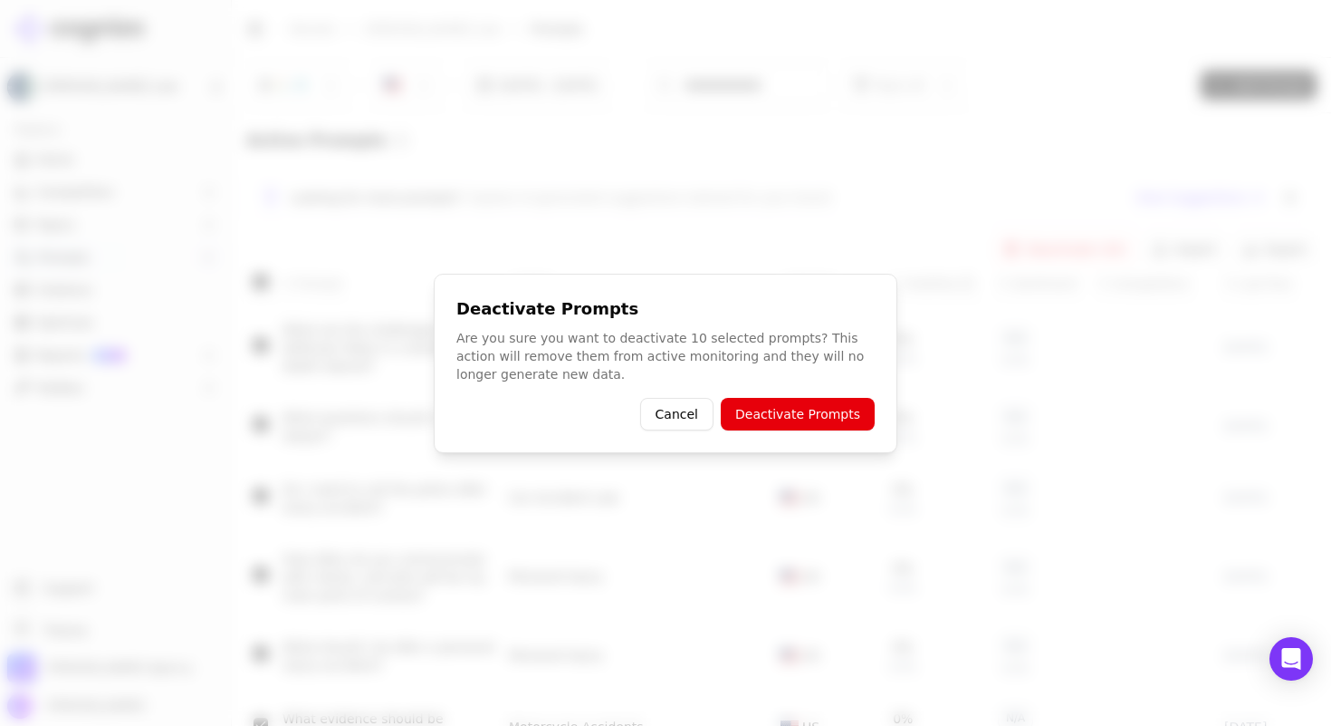
click at [832, 416] on button "Deactivate Prompts" at bounding box center [798, 414] width 154 height 33
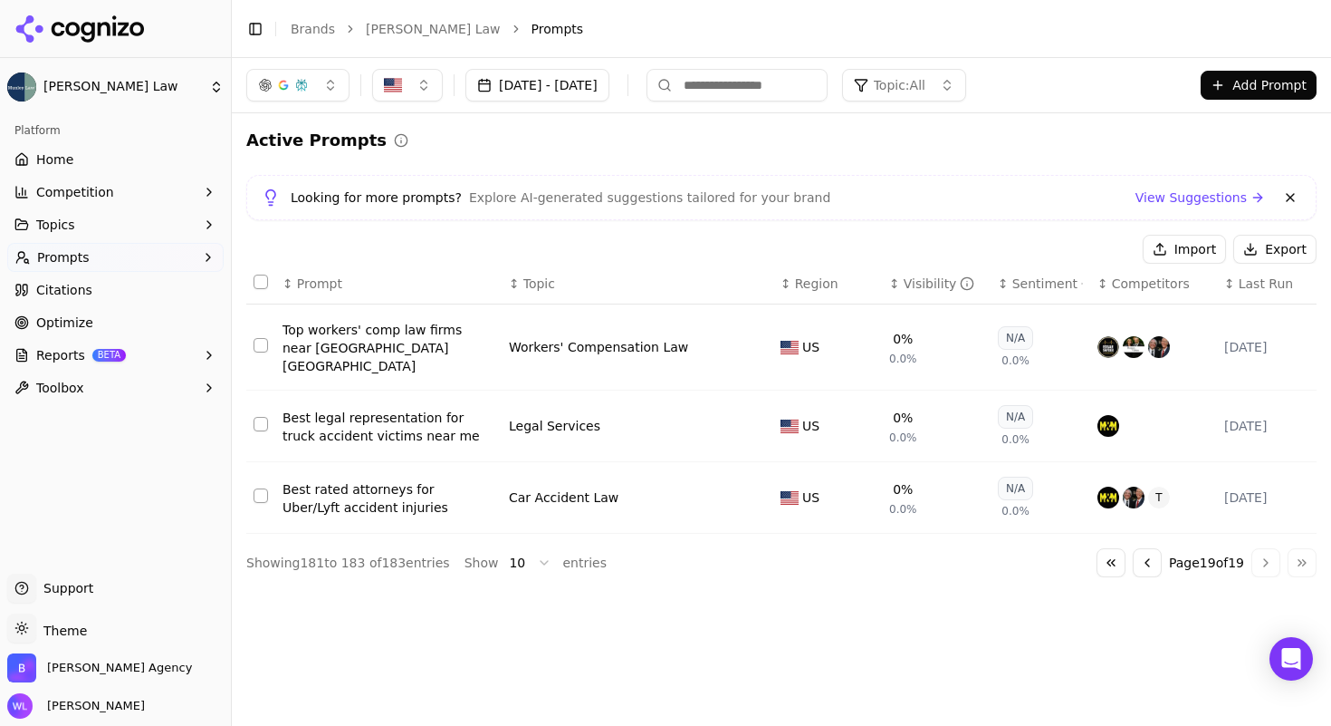
click at [1142, 554] on button "Go to previous page" at bounding box center [1147, 562] width 29 height 29
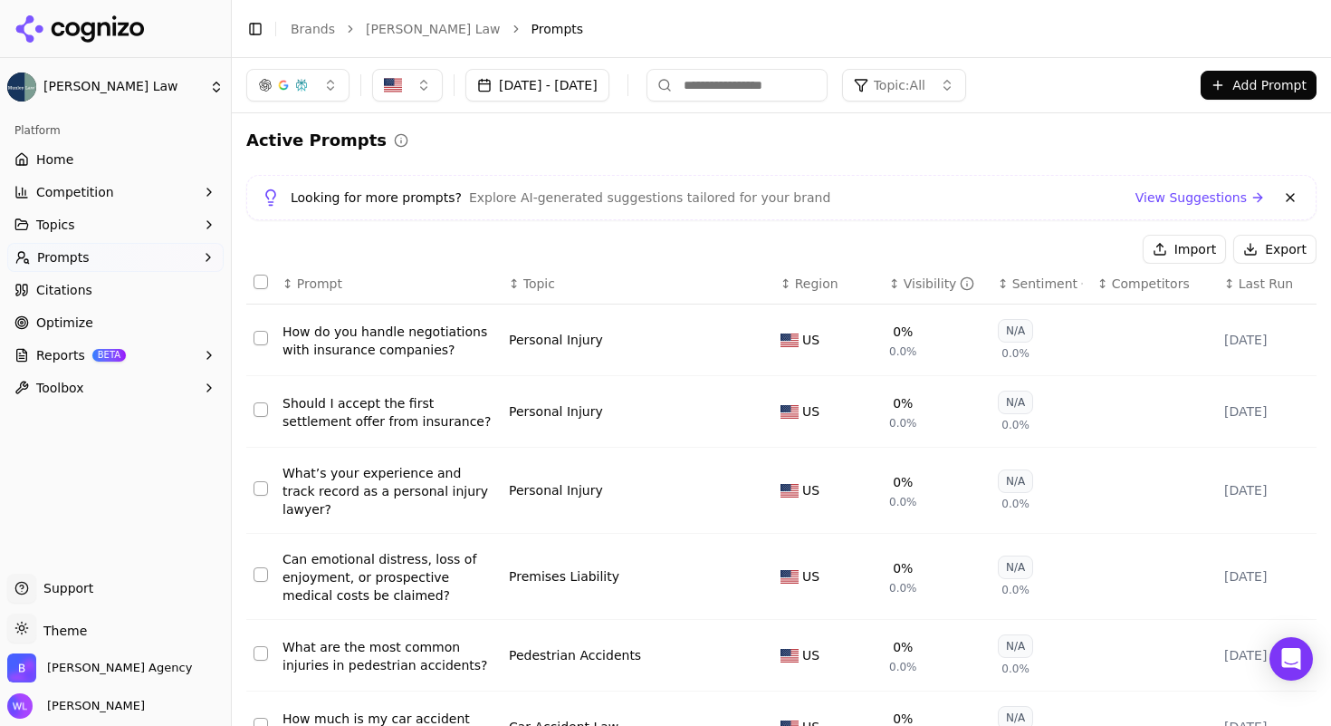
click at [250, 283] on th "Data table" at bounding box center [260, 284] width 29 height 41
click at [262, 286] on button "Select all rows" at bounding box center [261, 281] width 14 height 14
click at [1087, 251] on button "Deactivate ( 10 )" at bounding box center [1065, 249] width 140 height 29
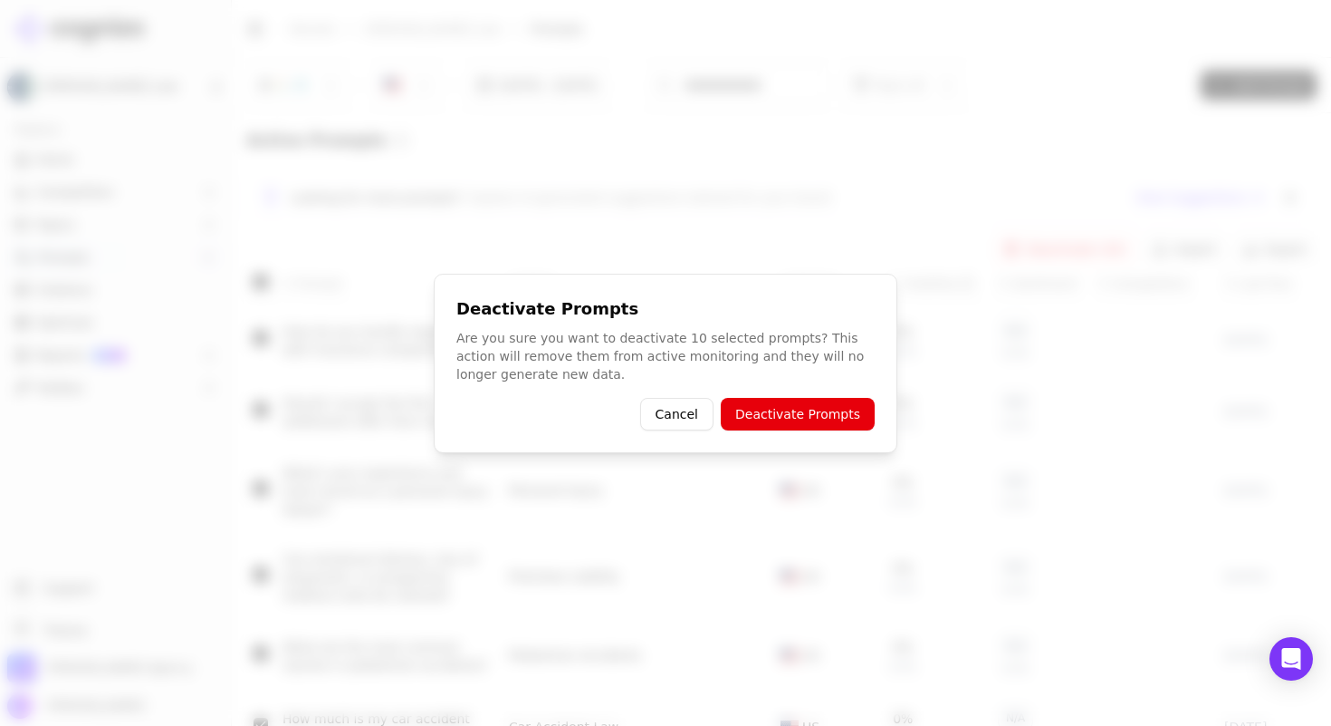
drag, startPoint x: 838, startPoint y: 416, endPoint x: 832, endPoint y: 371, distance: 44.8
click at [838, 416] on button "Deactivate Prompts" at bounding box center [798, 414] width 154 height 33
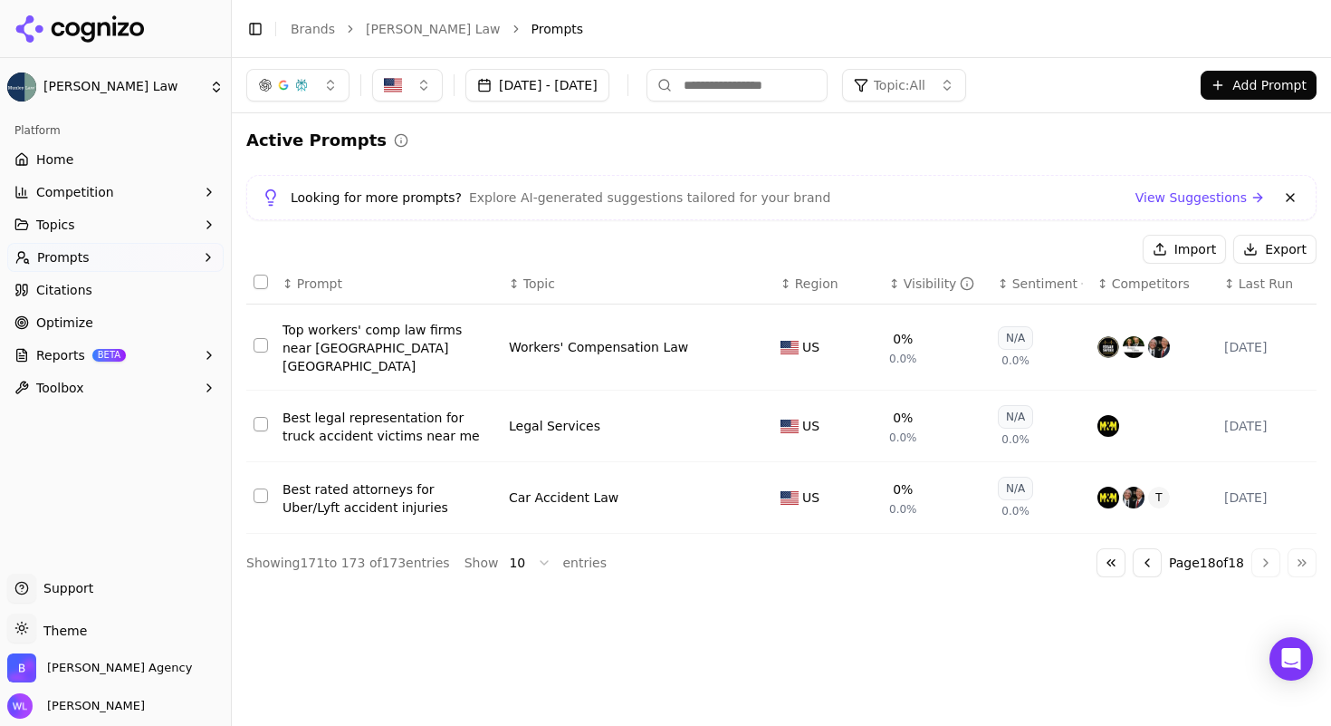
click at [1145, 548] on button "Go to previous page" at bounding box center [1147, 562] width 29 height 29
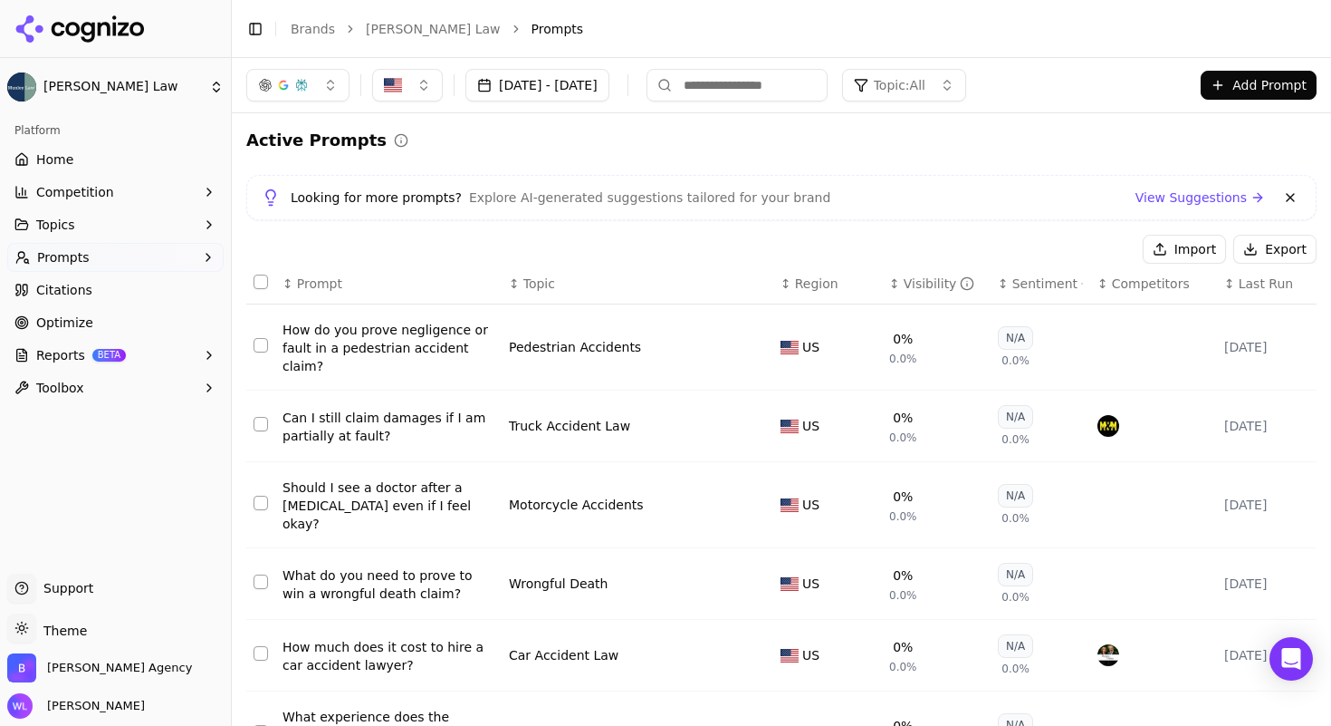
click at [260, 282] on button "Select all rows" at bounding box center [261, 281] width 14 height 14
click at [260, 423] on button "Select row 162" at bounding box center [261, 424] width 14 height 14
click at [255, 654] on button "Select row 165" at bounding box center [261, 653] width 14 height 14
click at [1059, 247] on button "Deactivate ( 8 )" at bounding box center [1069, 249] width 132 height 29
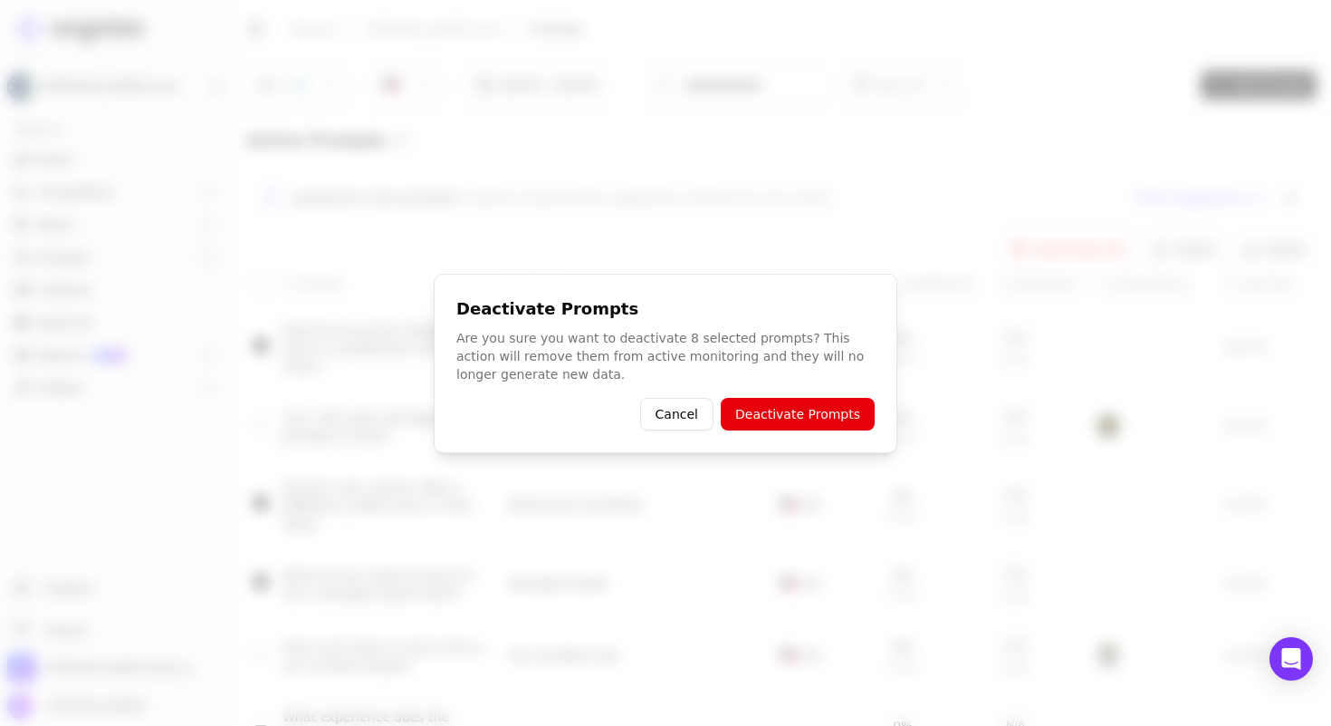
click at [831, 405] on button "Deactivate Prompts" at bounding box center [798, 414] width 154 height 33
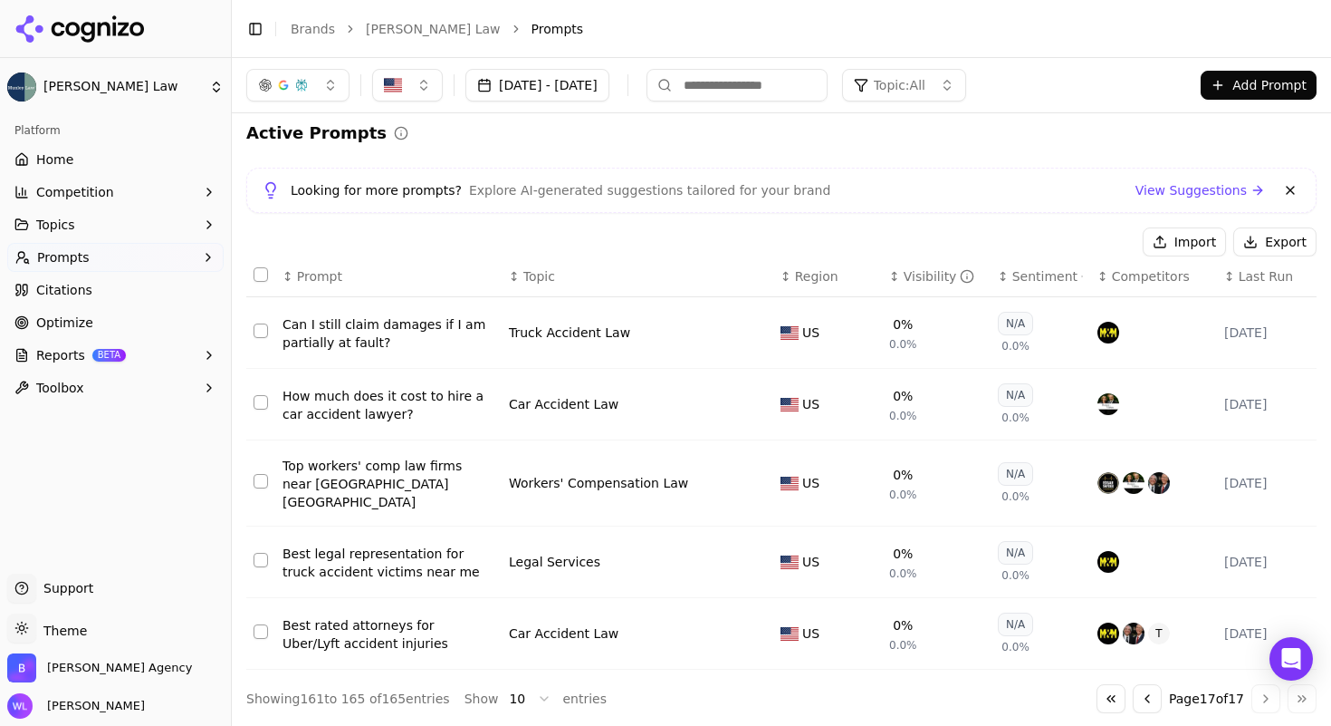
scroll to position [10, 0]
click at [1139, 695] on button "Go to previous page" at bounding box center [1147, 696] width 29 height 29
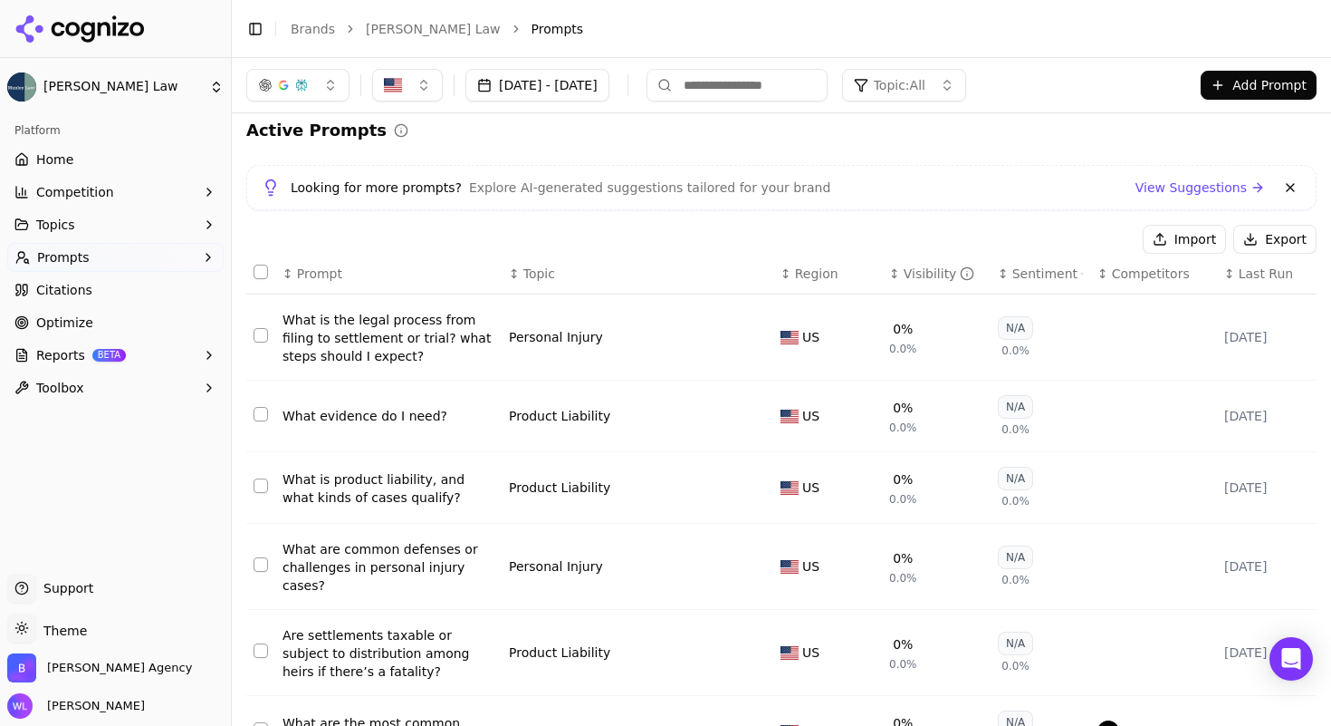
click at [265, 273] on button "Select all rows" at bounding box center [261, 271] width 14 height 14
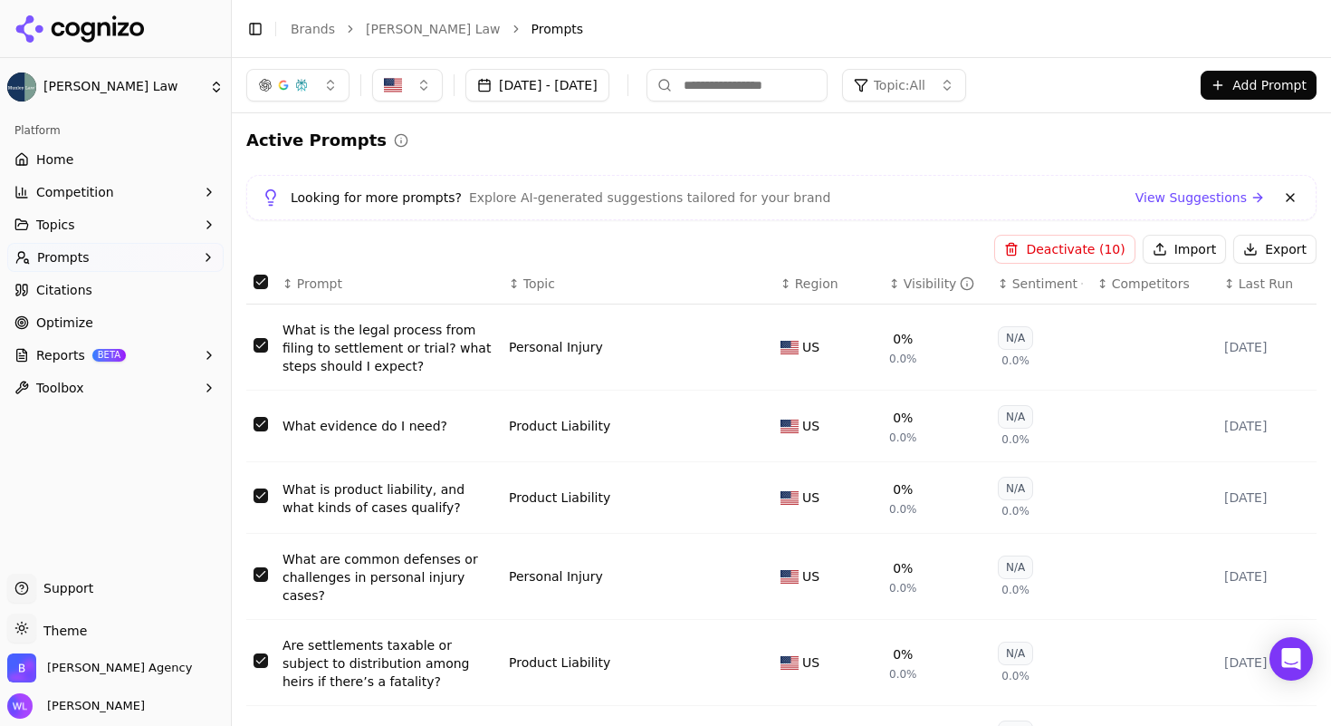
scroll to position [8, 0]
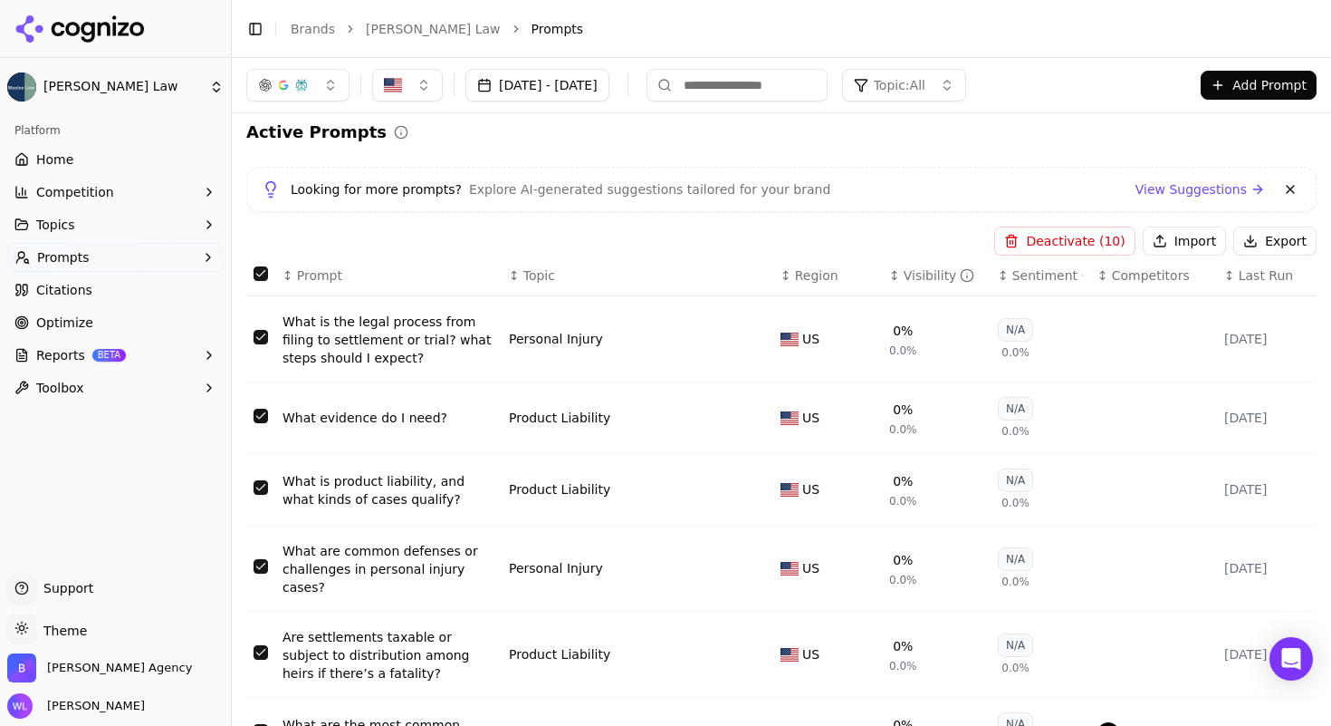
click at [1044, 239] on button "Deactivate ( 10 )" at bounding box center [1065, 240] width 140 height 29
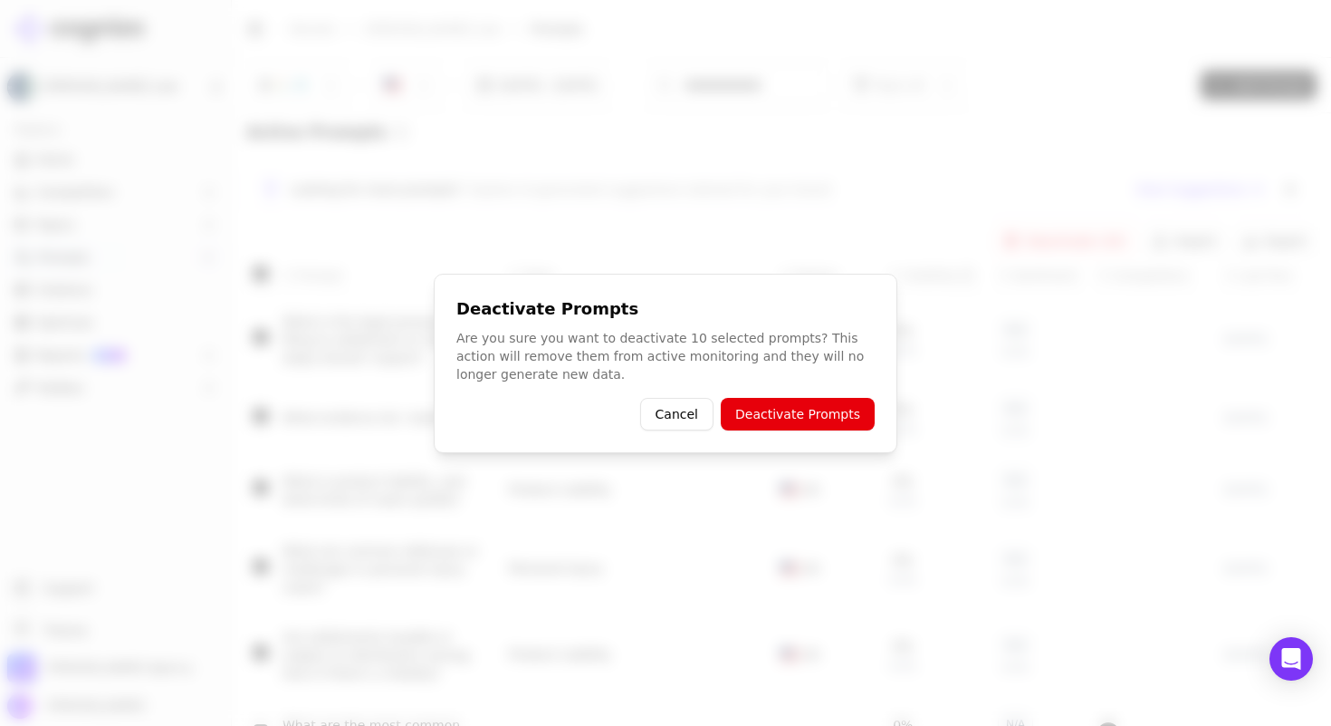
click at [825, 415] on button "Deactivate Prompts" at bounding box center [798, 414] width 154 height 33
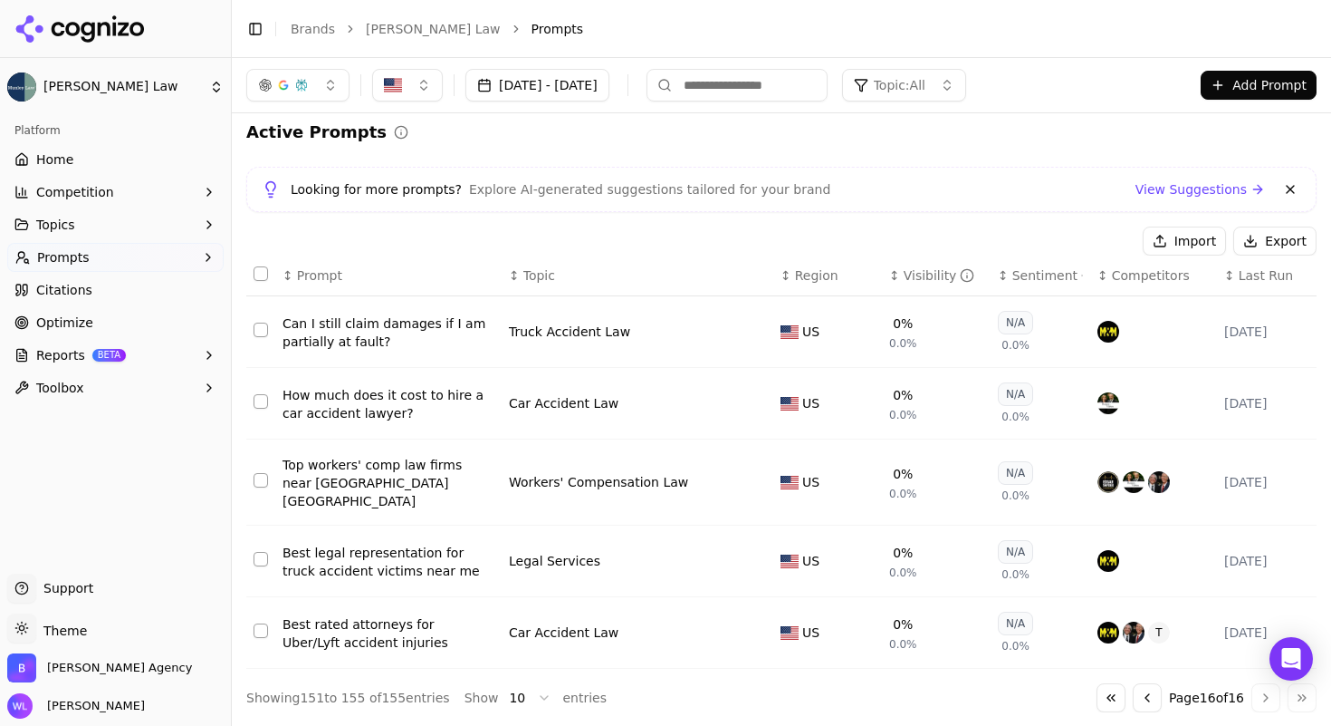
click at [1133, 698] on button "Go to previous page" at bounding box center [1147, 697] width 29 height 29
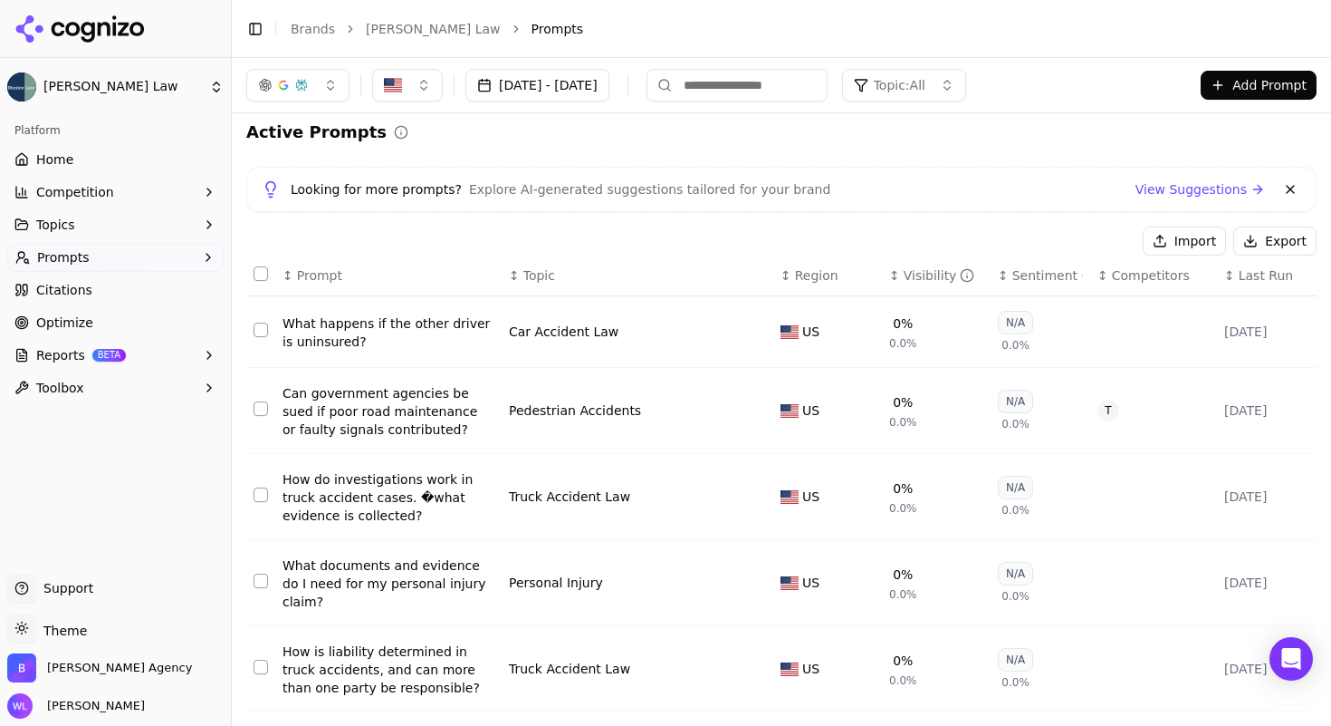
click at [261, 274] on button "Select all rows" at bounding box center [261, 273] width 14 height 14
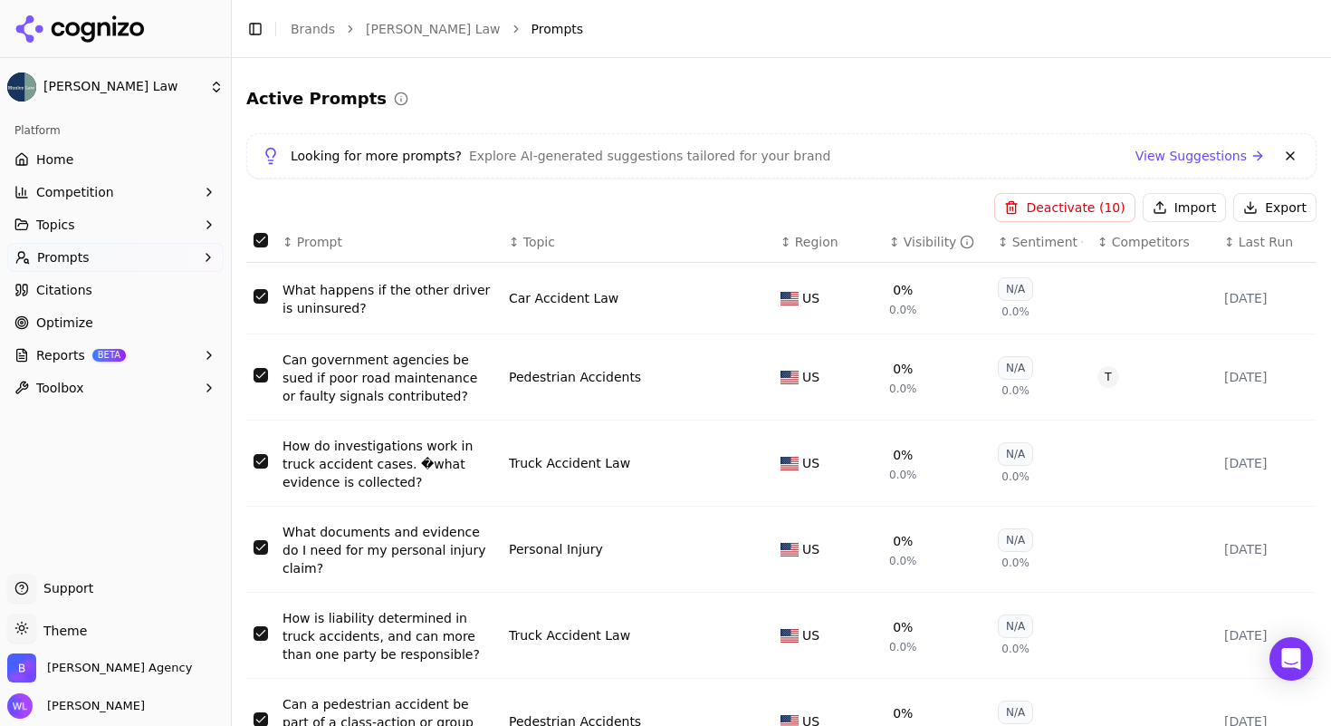
scroll to position [0, 0]
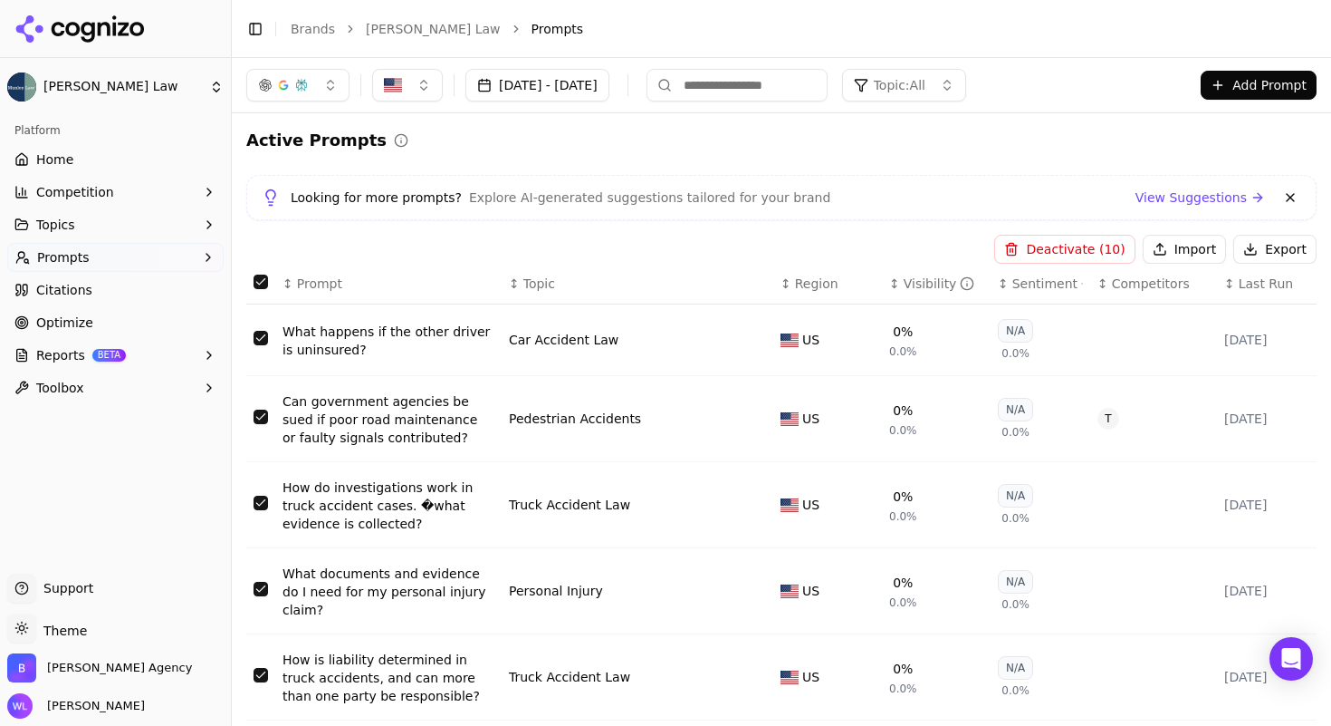
click at [1062, 249] on button "Deactivate ( 10 )" at bounding box center [1065, 249] width 140 height 29
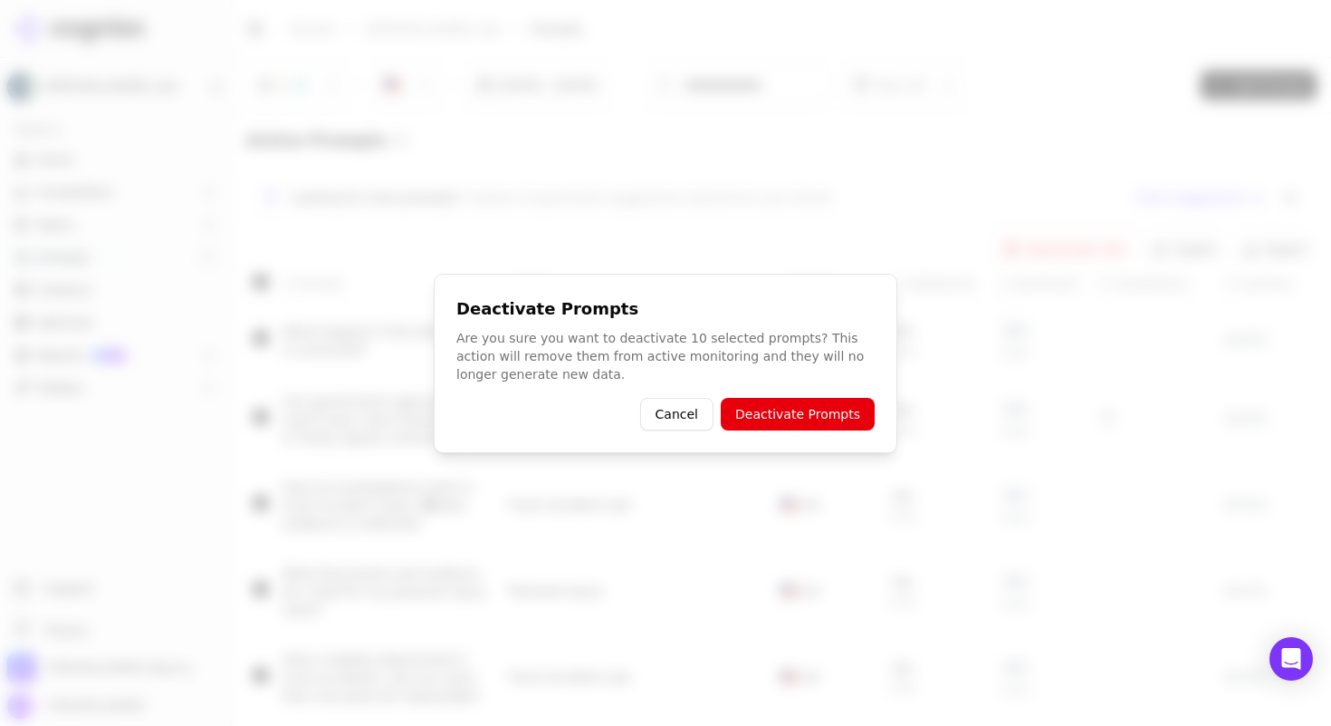
click at [812, 414] on button "Deactivate Prompts" at bounding box center [798, 414] width 154 height 33
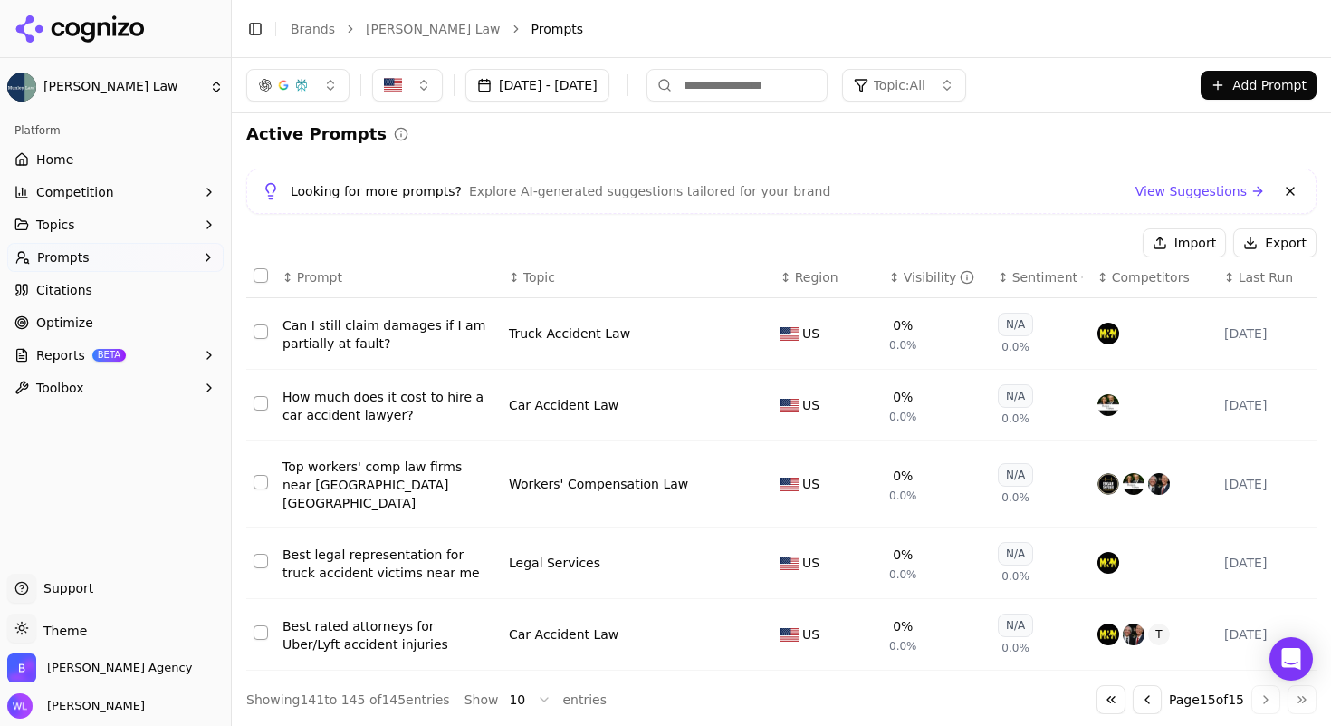
scroll to position [10, 0]
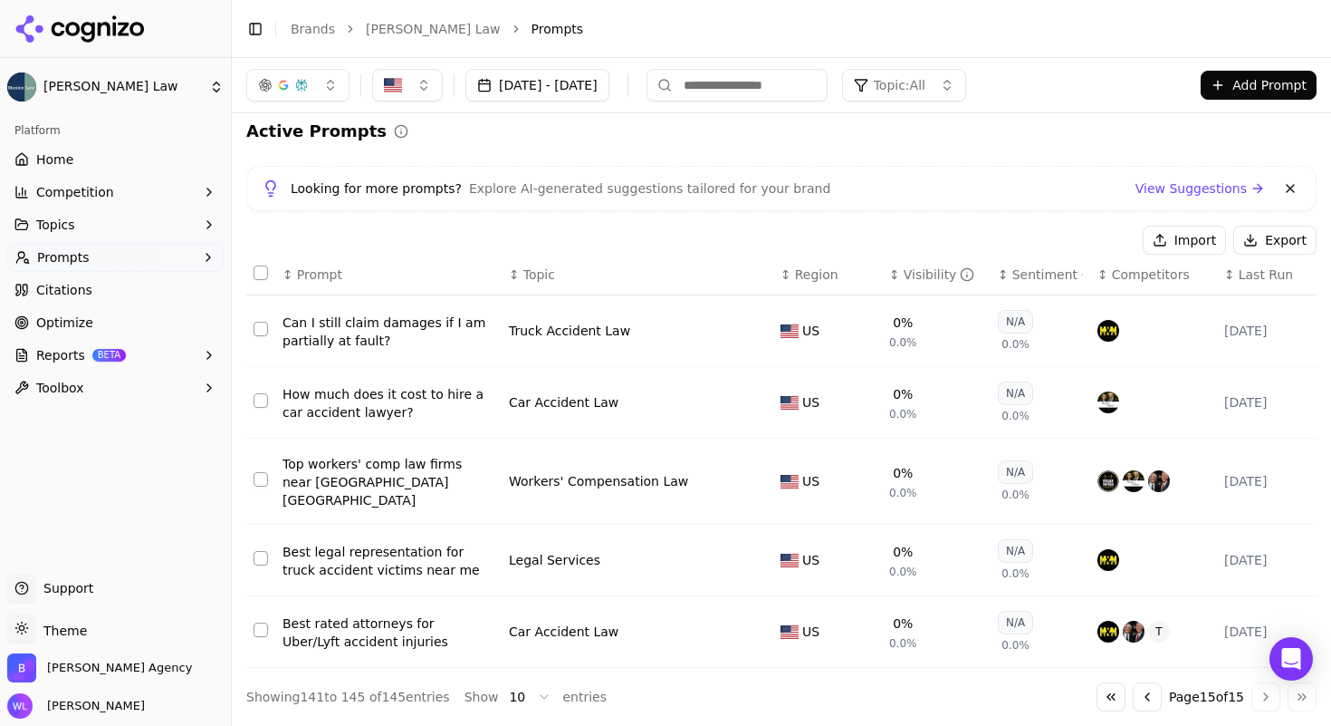
click at [1141, 702] on button "Go to previous page" at bounding box center [1147, 696] width 29 height 29
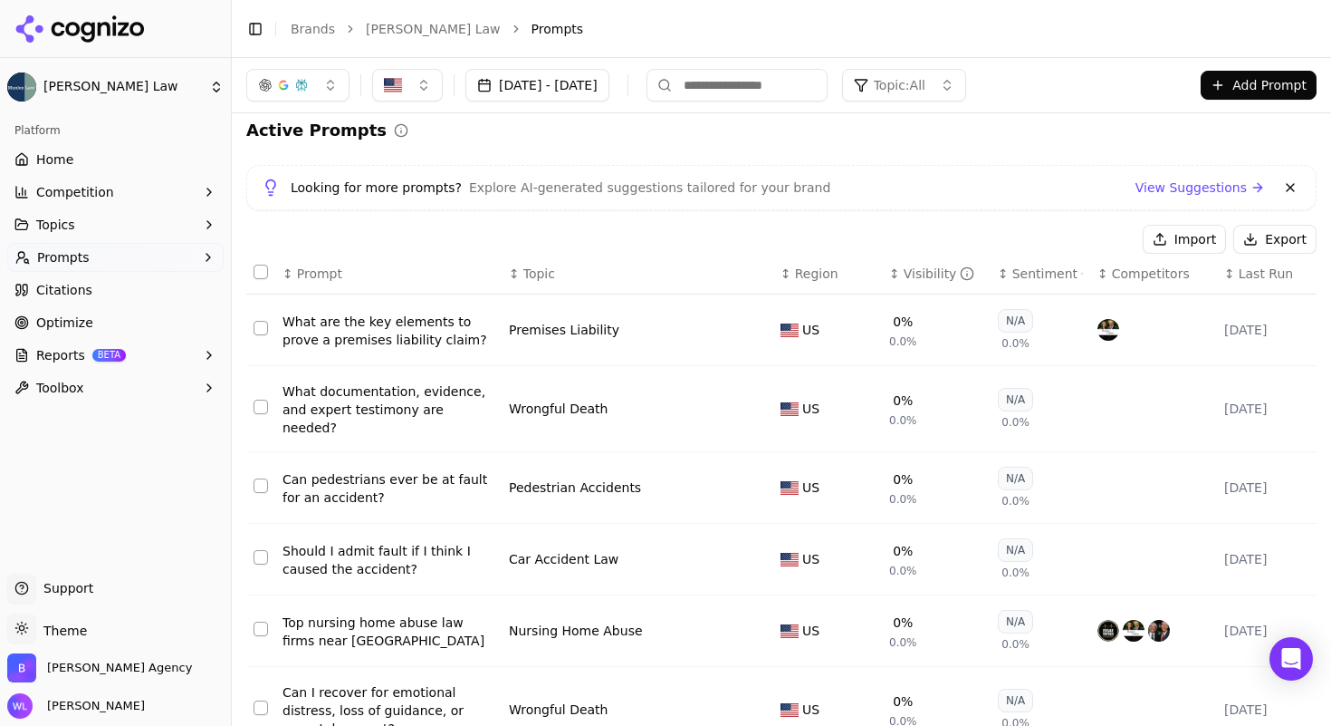
click at [259, 271] on button "Select all rows" at bounding box center [261, 271] width 14 height 14
click at [264, 622] on button "Select row 135" at bounding box center [261, 628] width 14 height 14
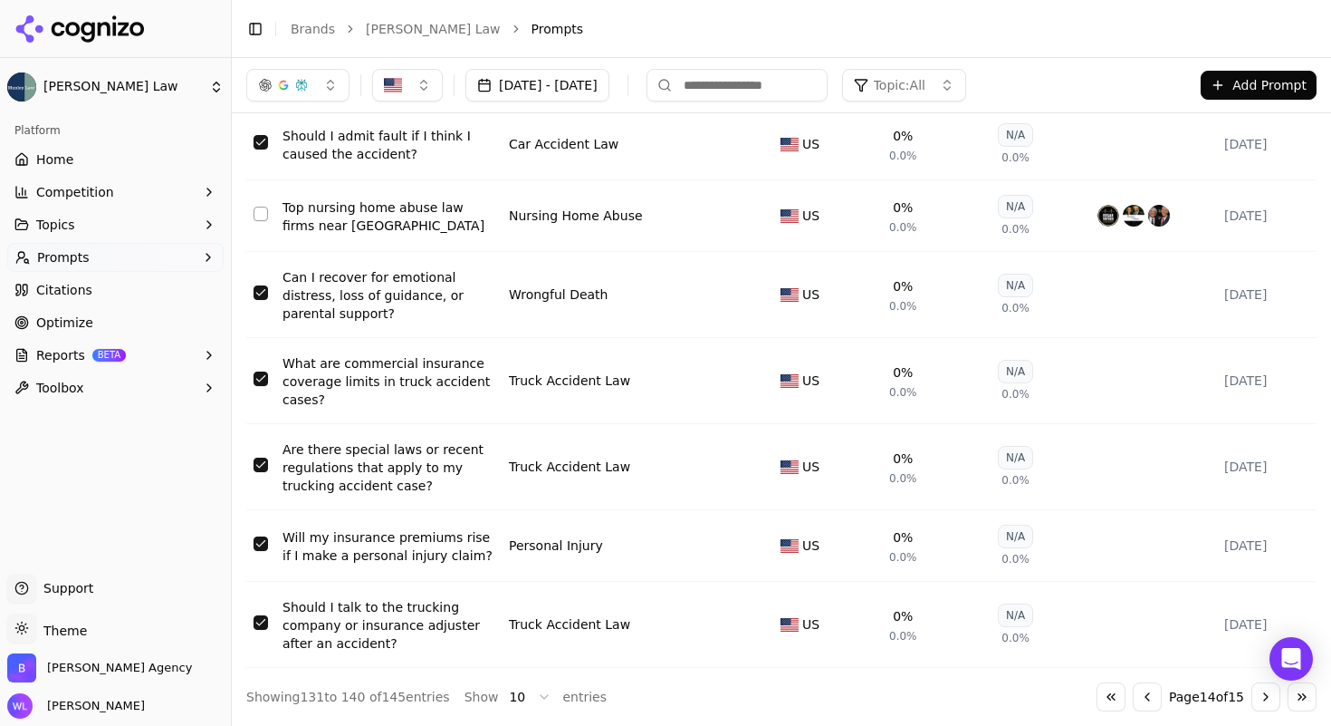
scroll to position [0, 0]
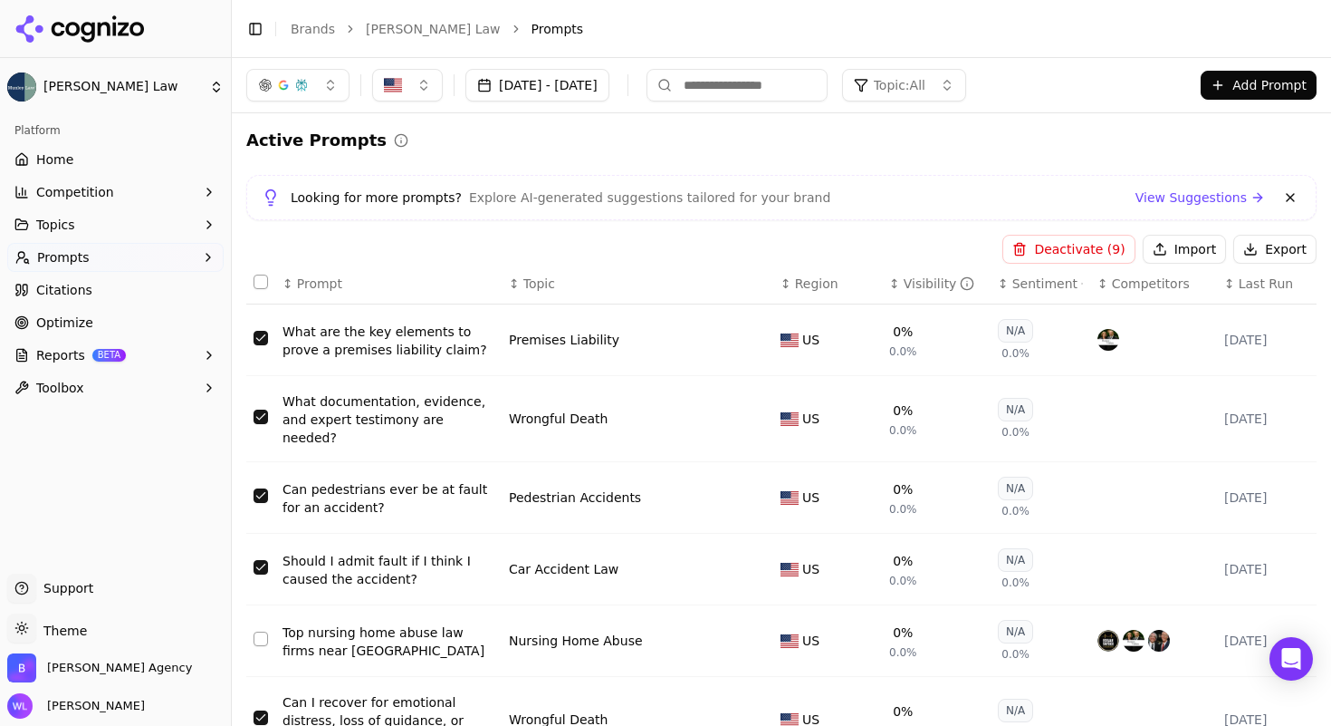
click at [1027, 250] on button "Deactivate ( 9 )" at bounding box center [1069, 249] width 132 height 29
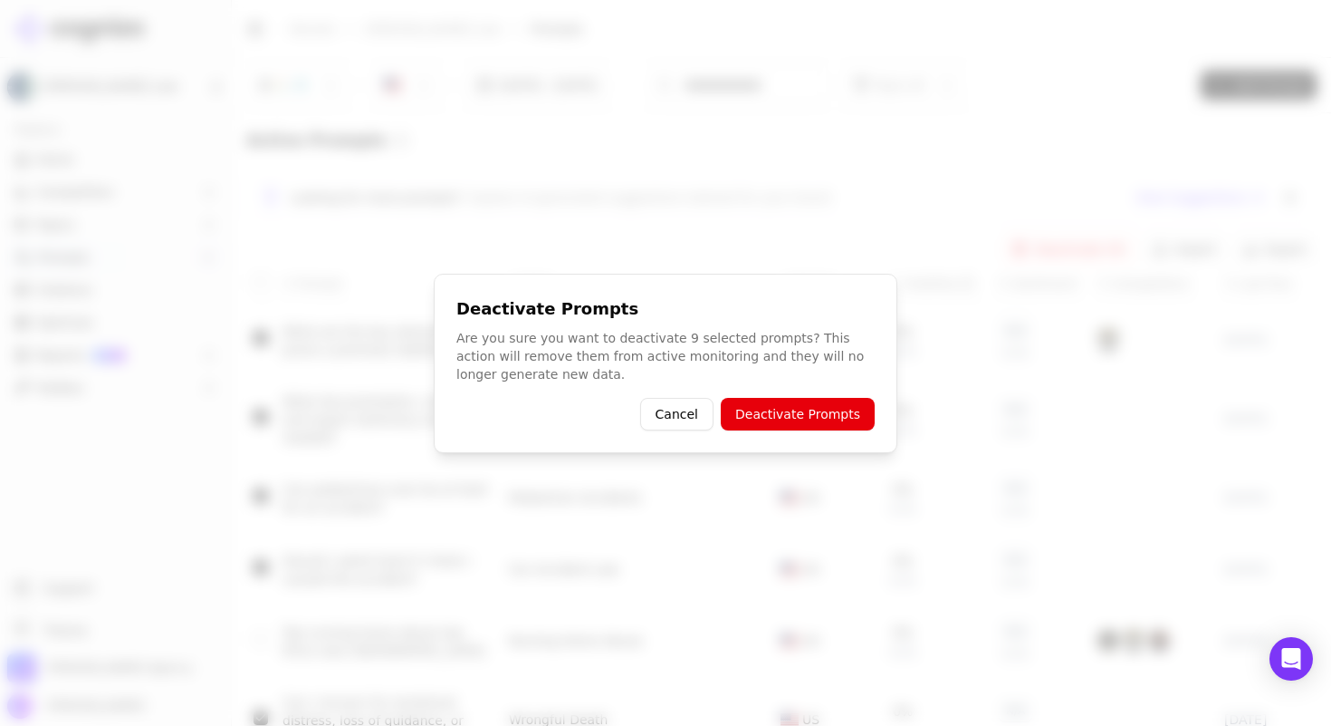
click at [808, 414] on button "Deactivate Prompts" at bounding box center [798, 414] width 154 height 33
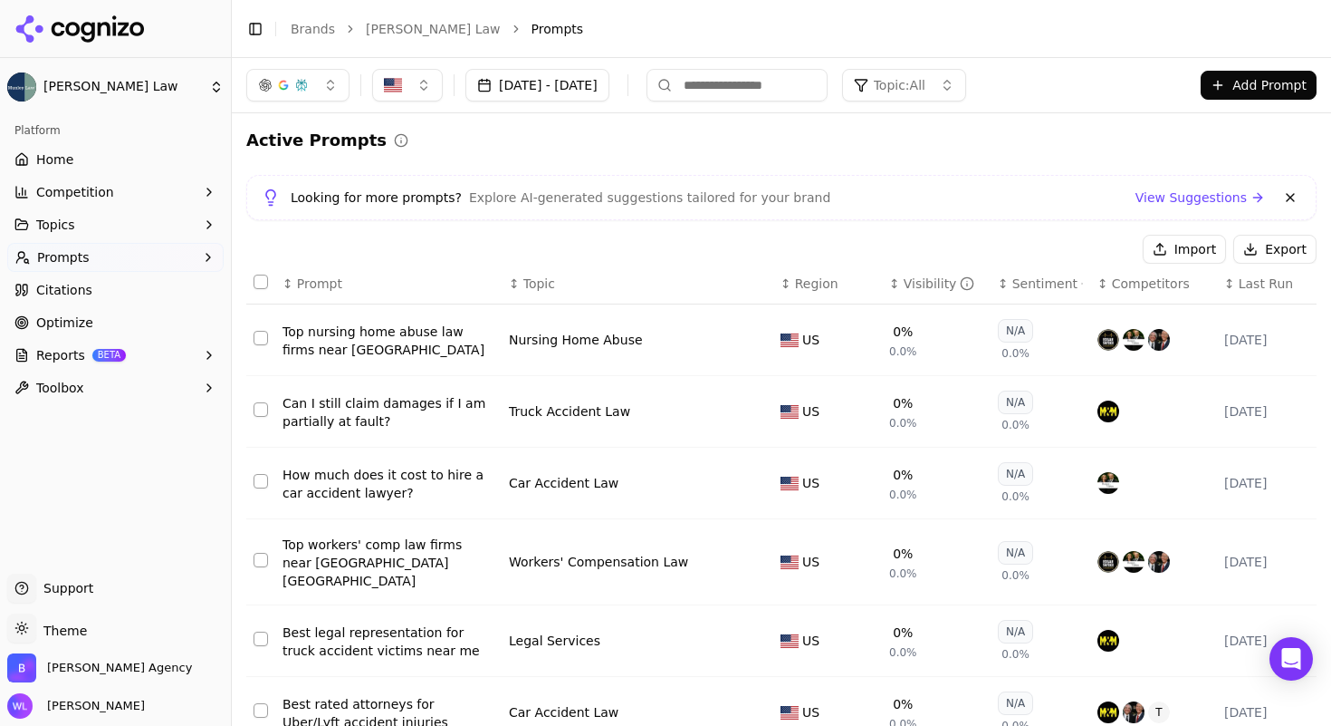
scroll to position [82, 0]
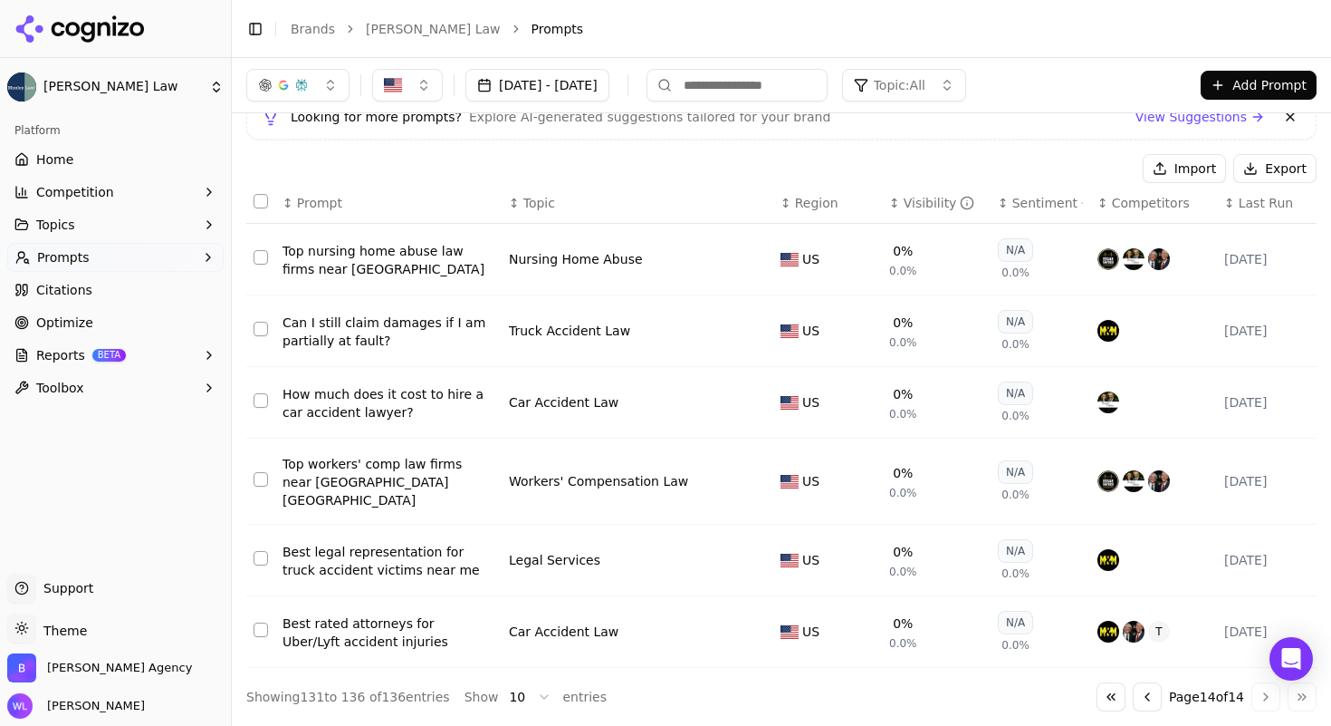
click at [1133, 699] on button "Go to previous page" at bounding box center [1147, 696] width 29 height 29
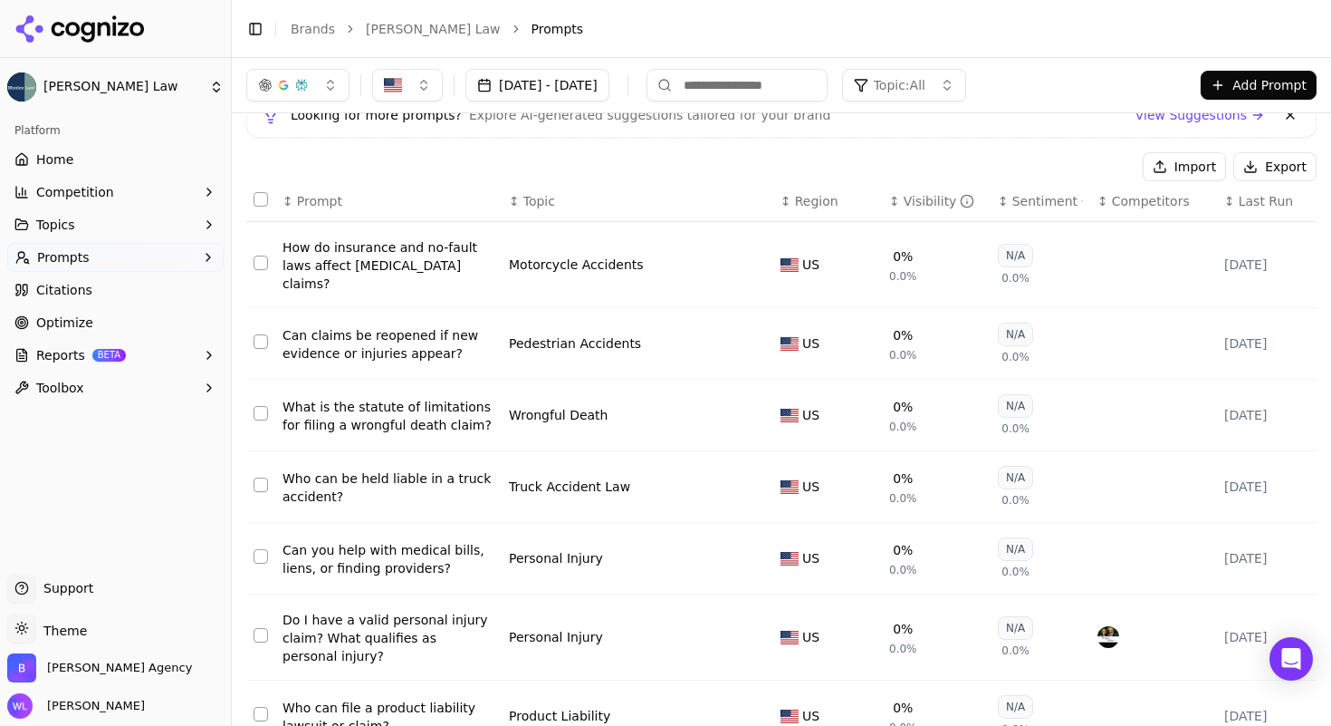
click at [262, 201] on button "Select all rows" at bounding box center [261, 199] width 14 height 14
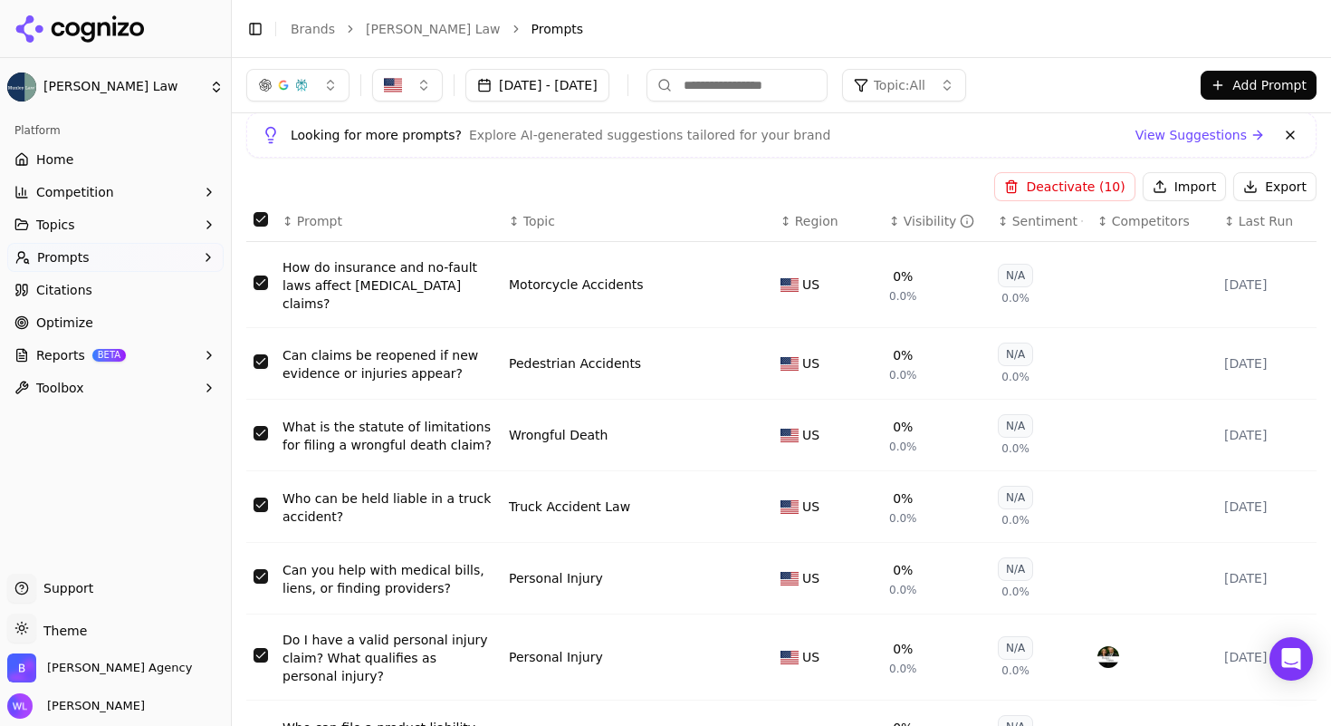
scroll to position [0, 0]
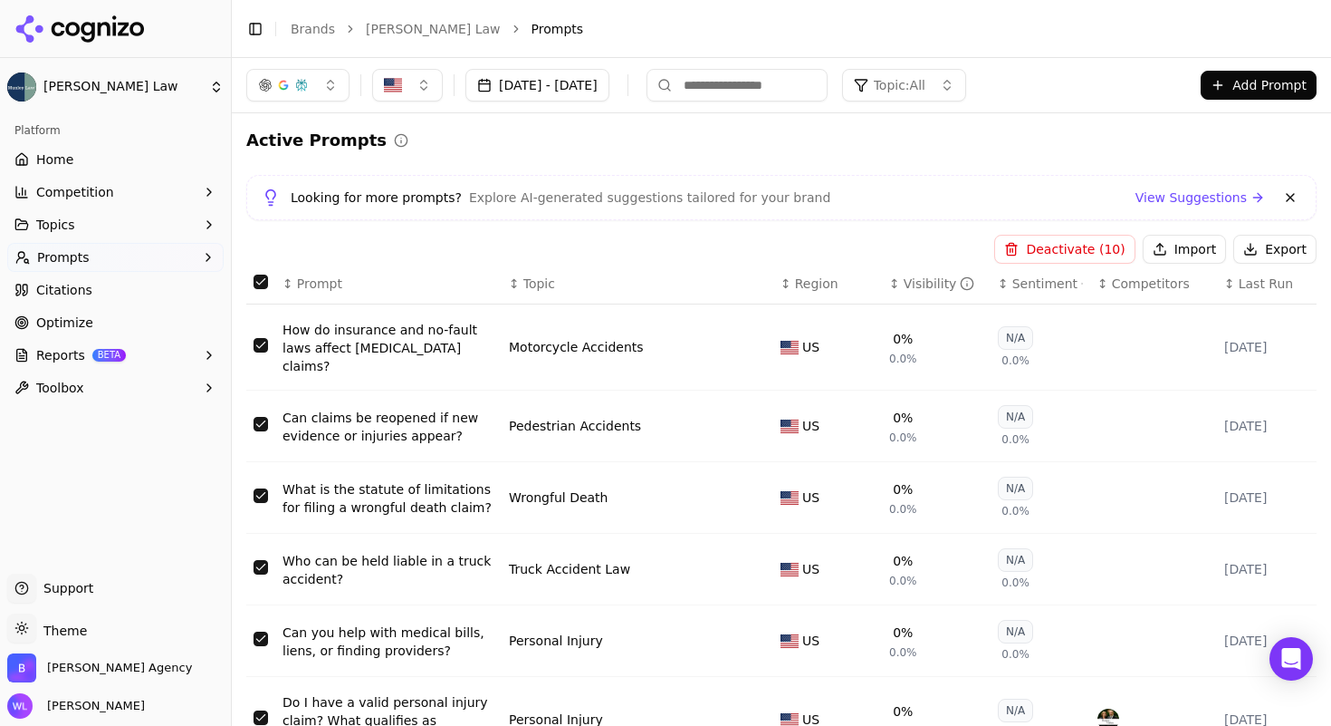
click at [1066, 245] on button "Deactivate ( 10 )" at bounding box center [1065, 249] width 140 height 29
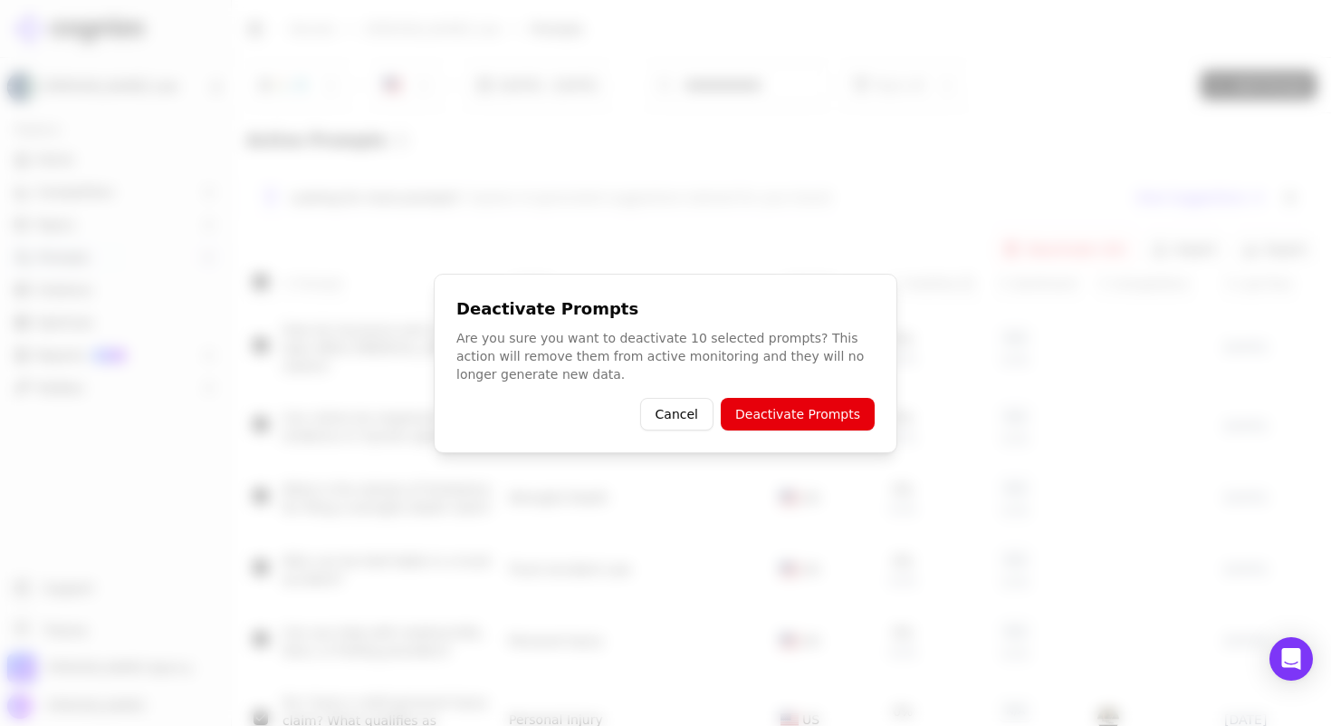
click at [788, 414] on button "Deactivate Prompts" at bounding box center [798, 414] width 154 height 33
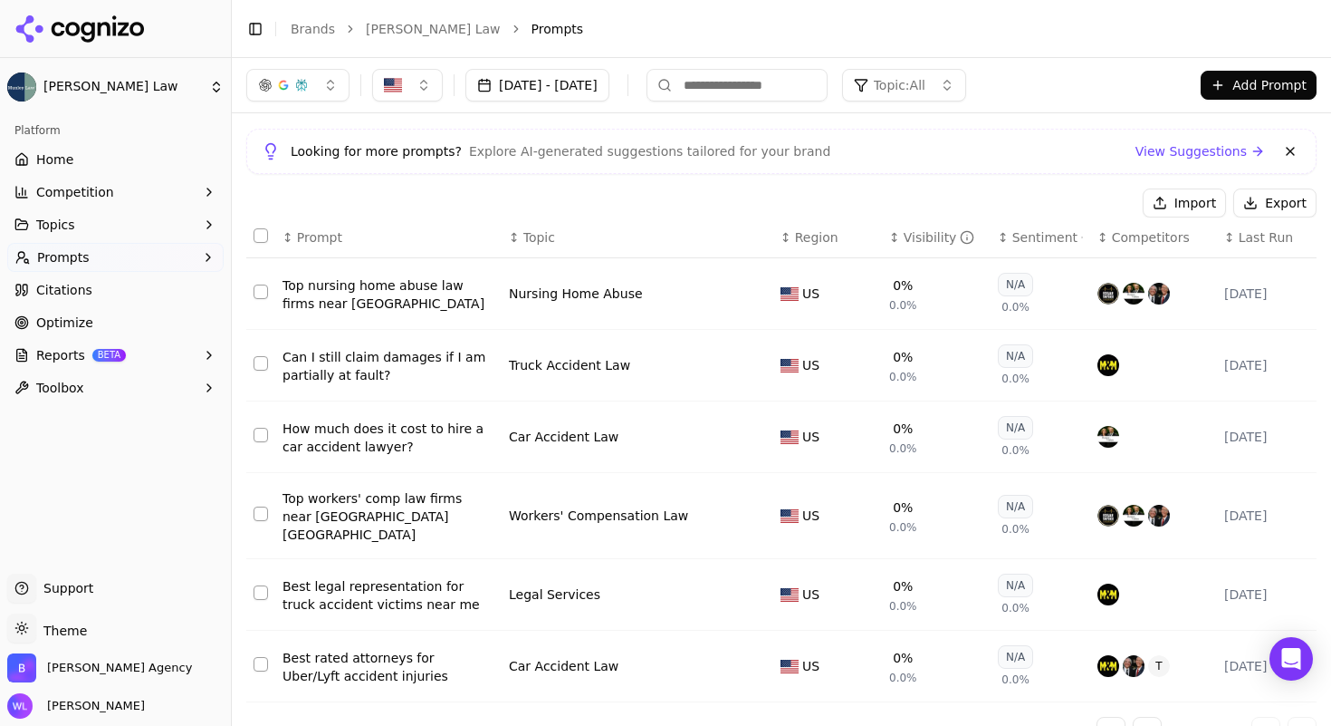
scroll to position [82, 0]
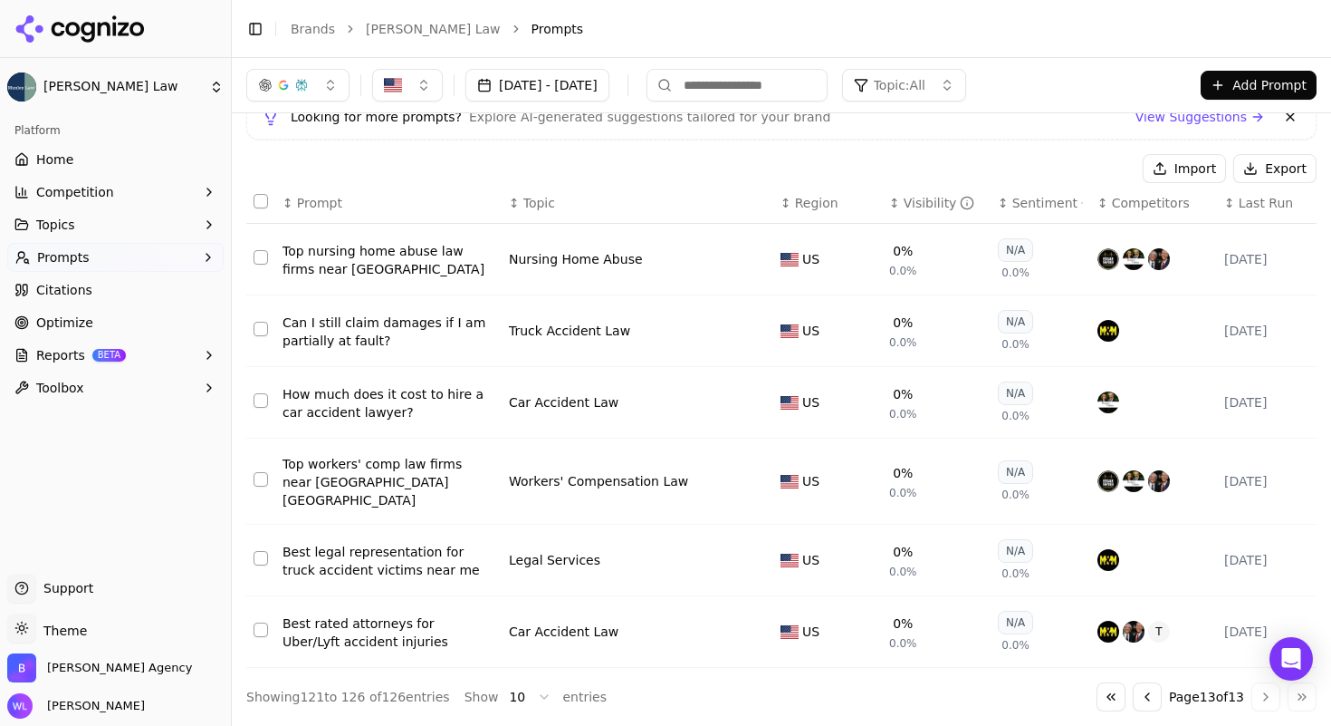
click at [1133, 701] on button "Go to previous page" at bounding box center [1147, 696] width 29 height 29
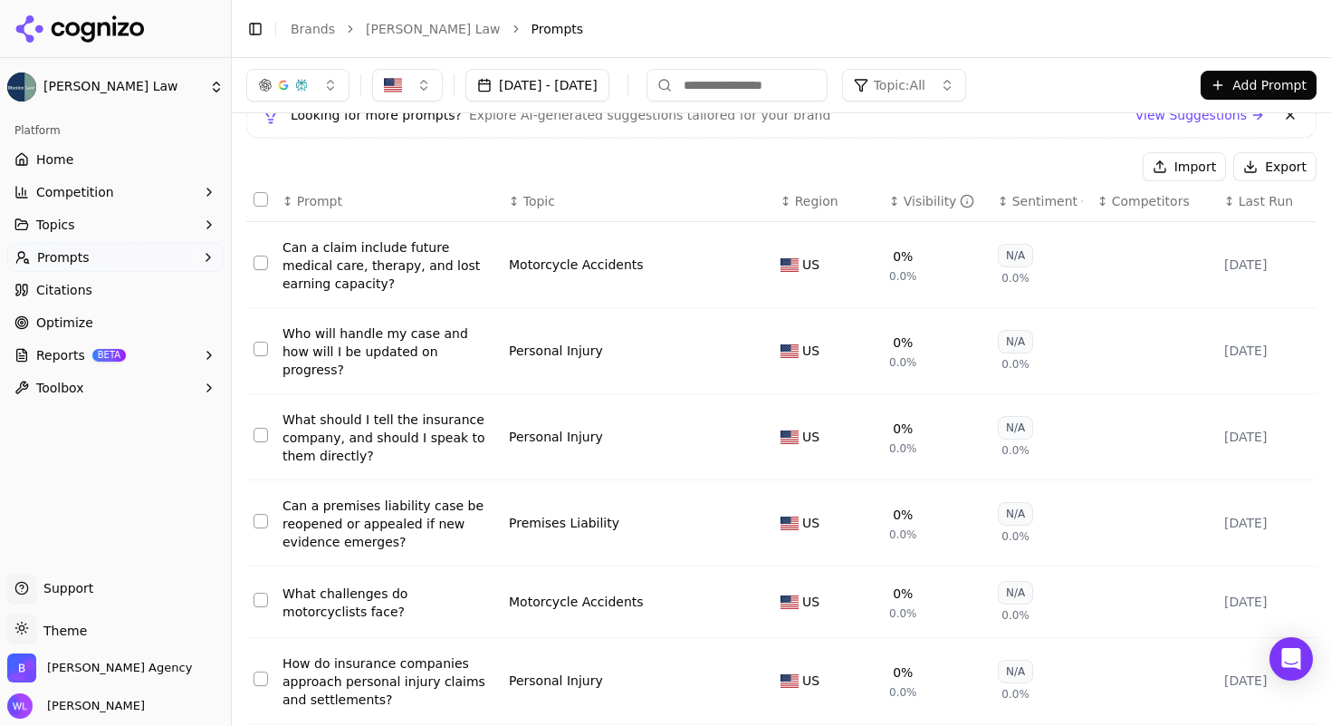
click at [266, 199] on button "Select all rows" at bounding box center [261, 199] width 14 height 14
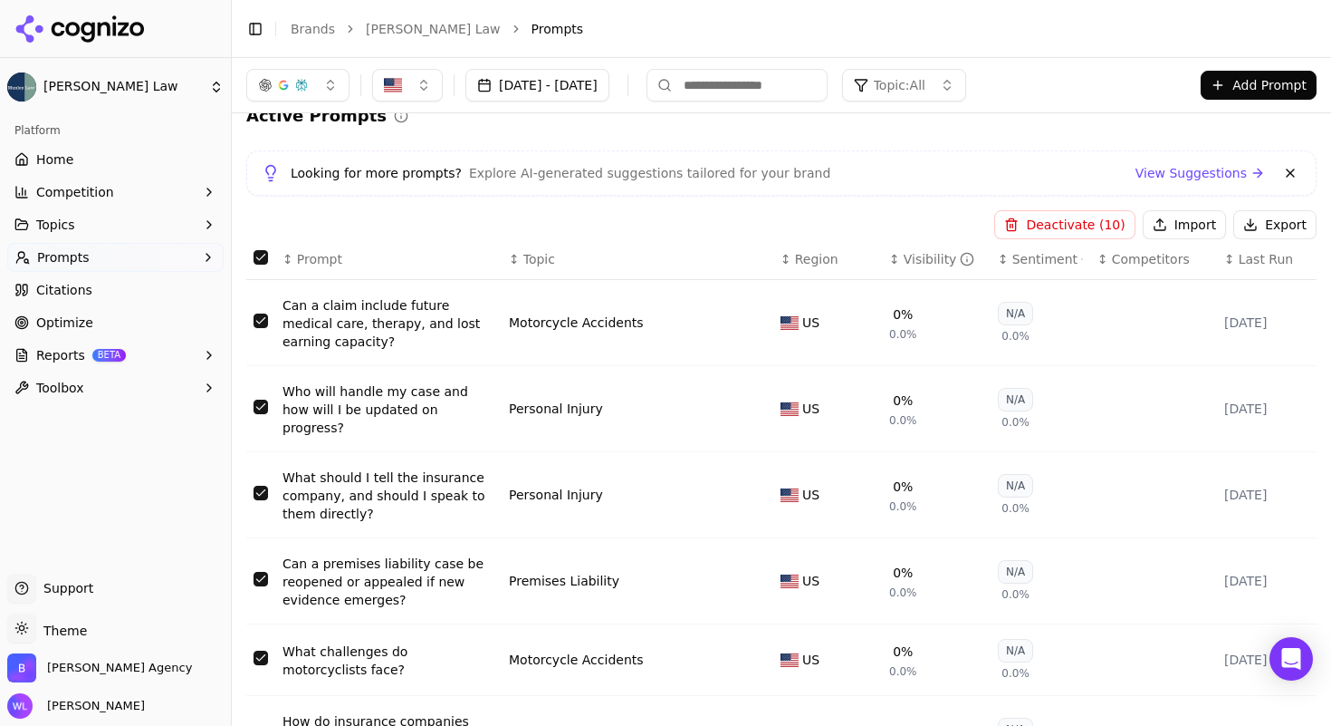
scroll to position [0, 0]
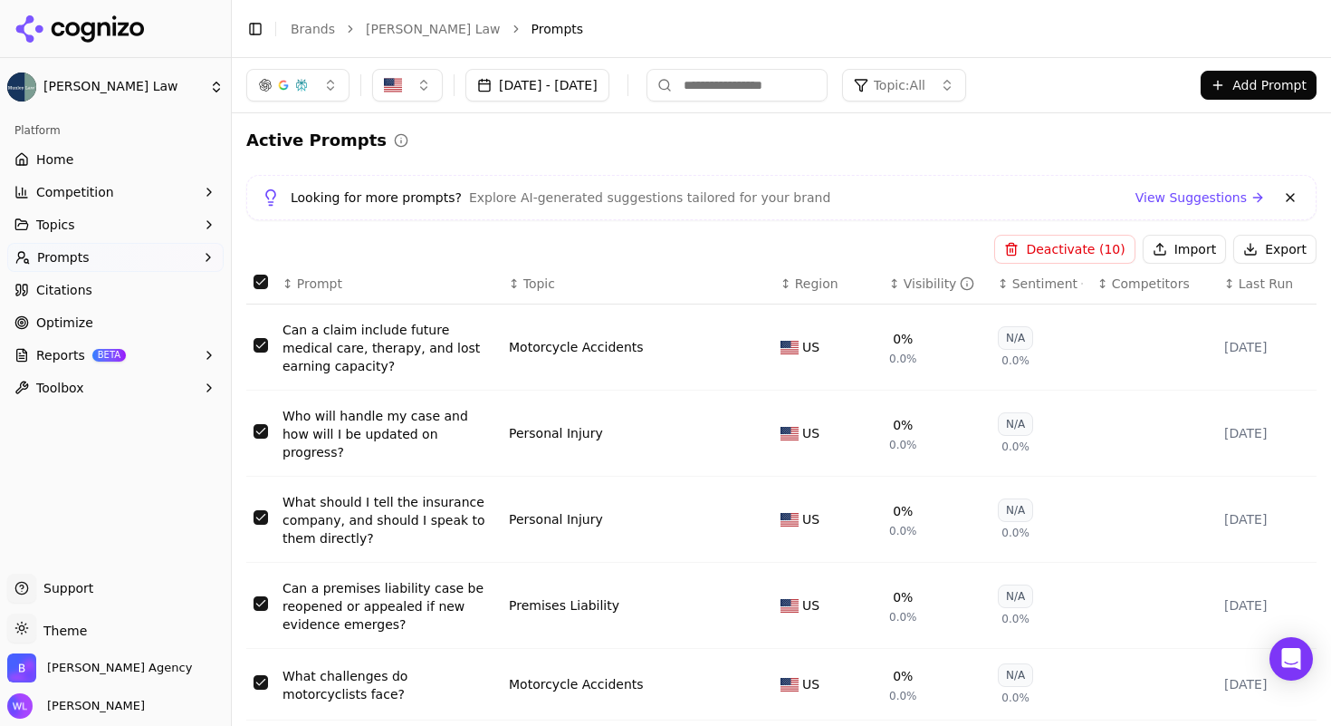
click at [1045, 247] on button "Deactivate ( 10 )" at bounding box center [1065, 249] width 140 height 29
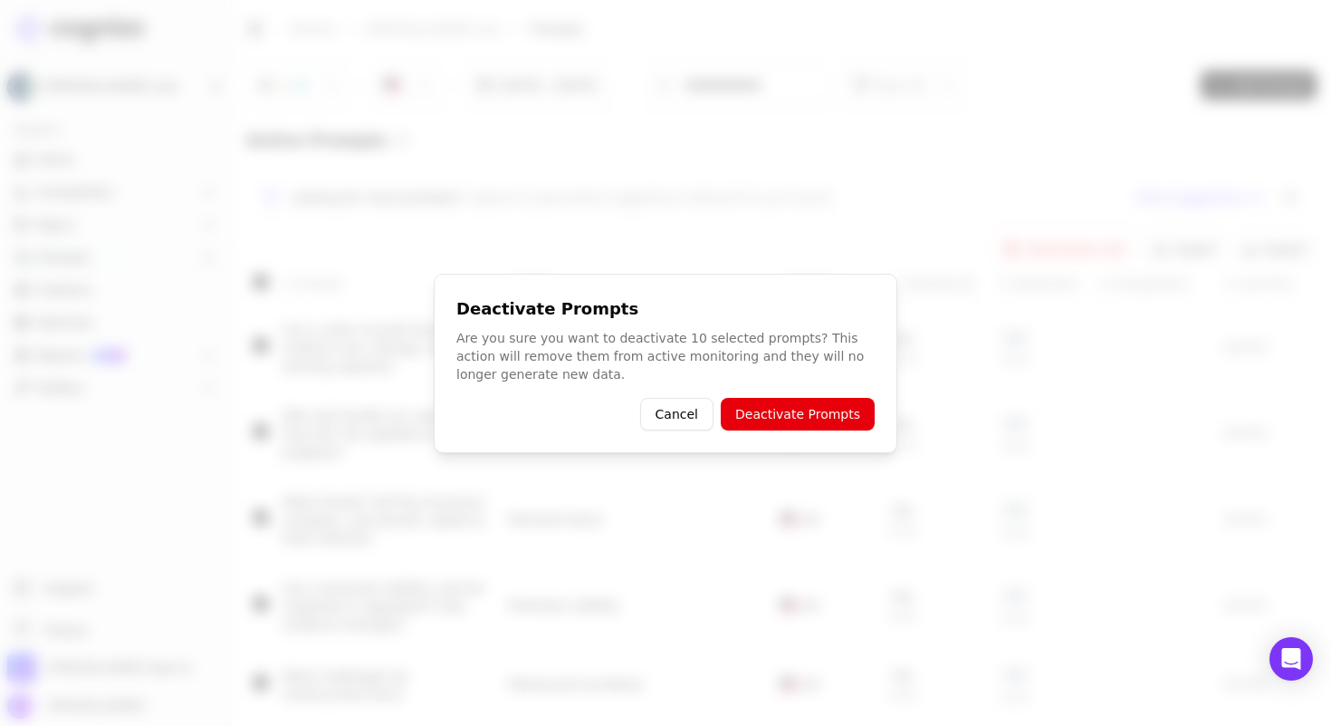
click at [800, 411] on button "Deactivate Prompts" at bounding box center [798, 414] width 154 height 33
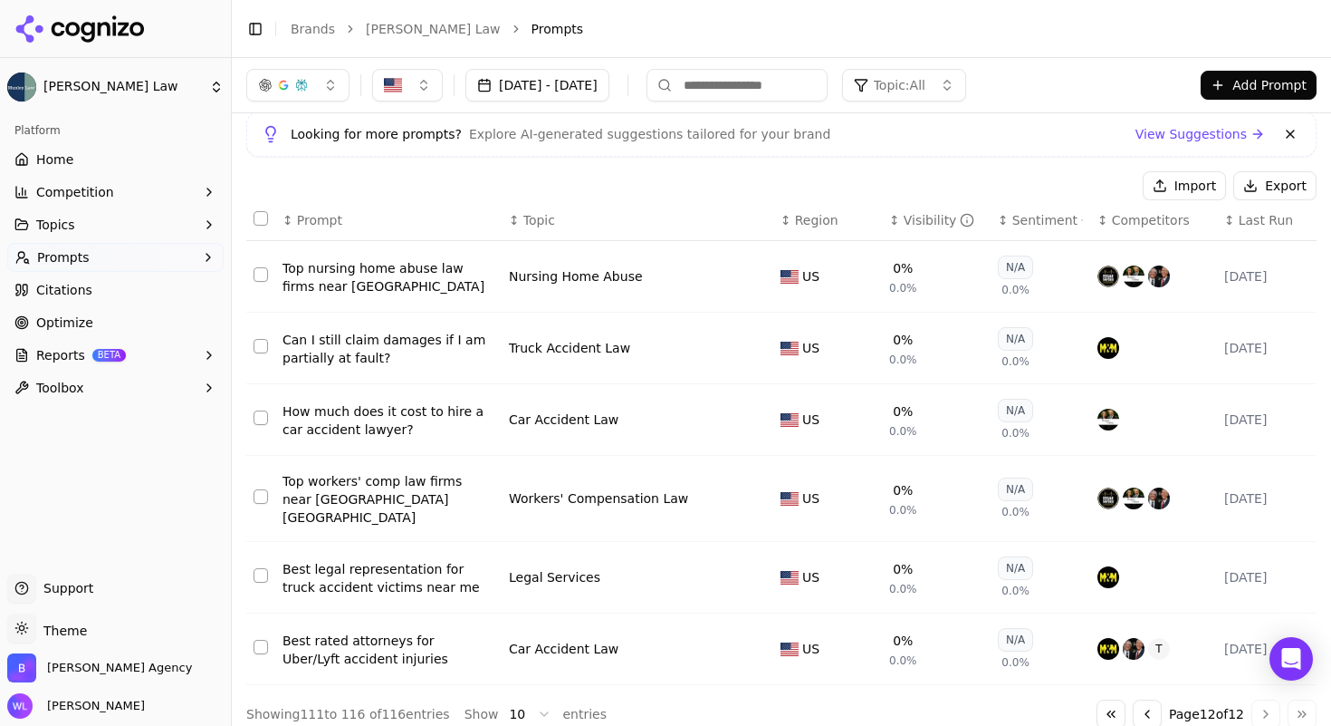
scroll to position [82, 0]
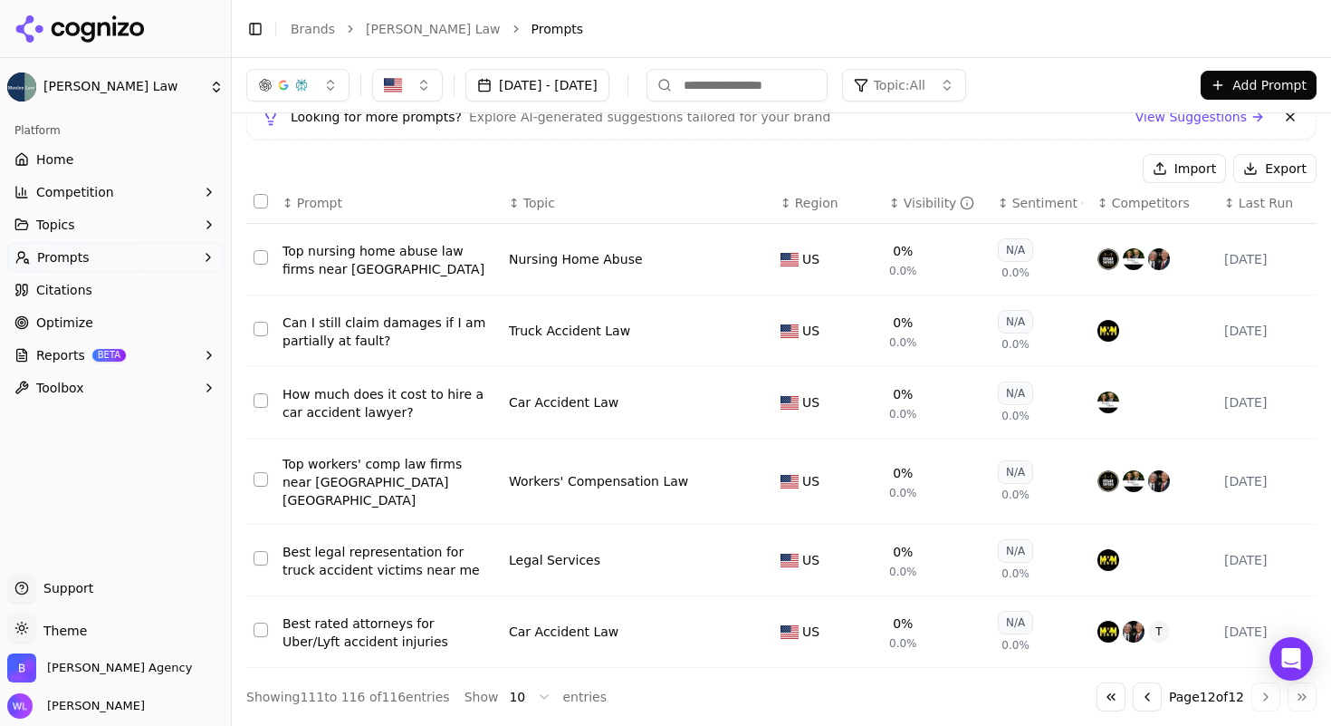
click at [1133, 699] on button "Go to previous page" at bounding box center [1147, 696] width 29 height 29
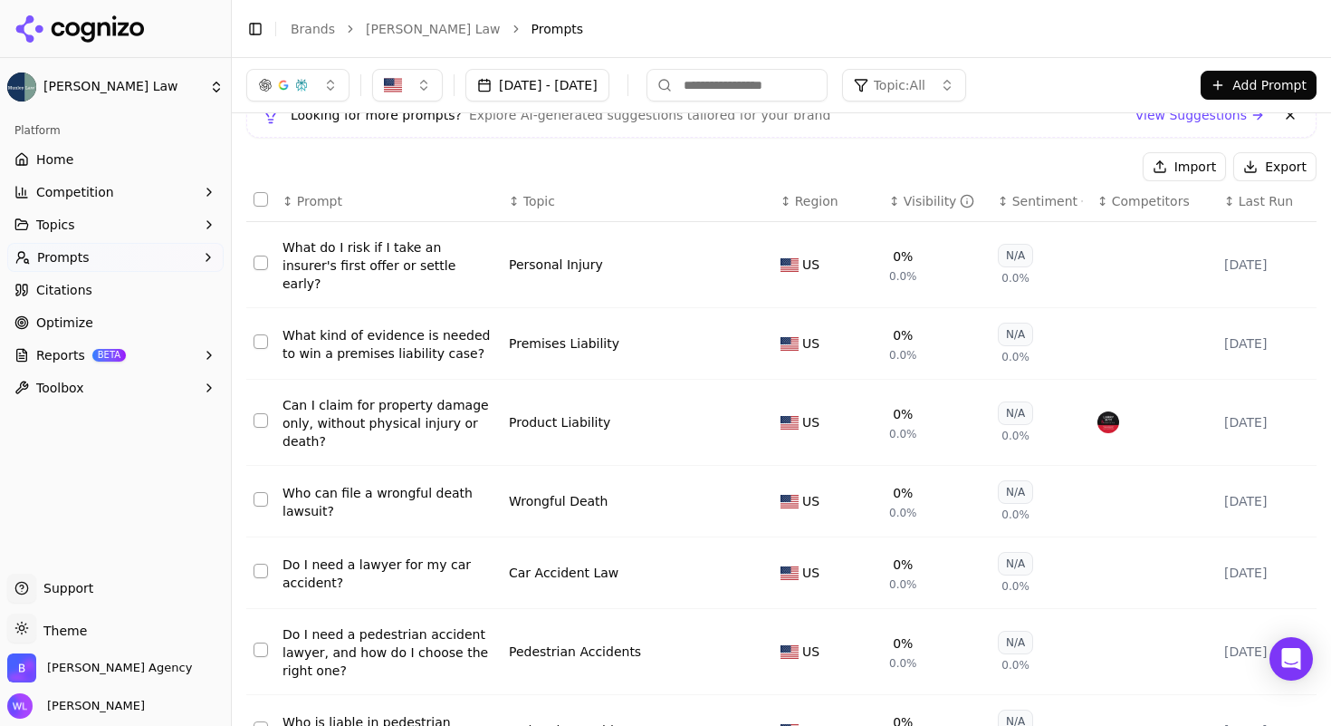
click at [256, 201] on button "Select all rows" at bounding box center [261, 199] width 14 height 14
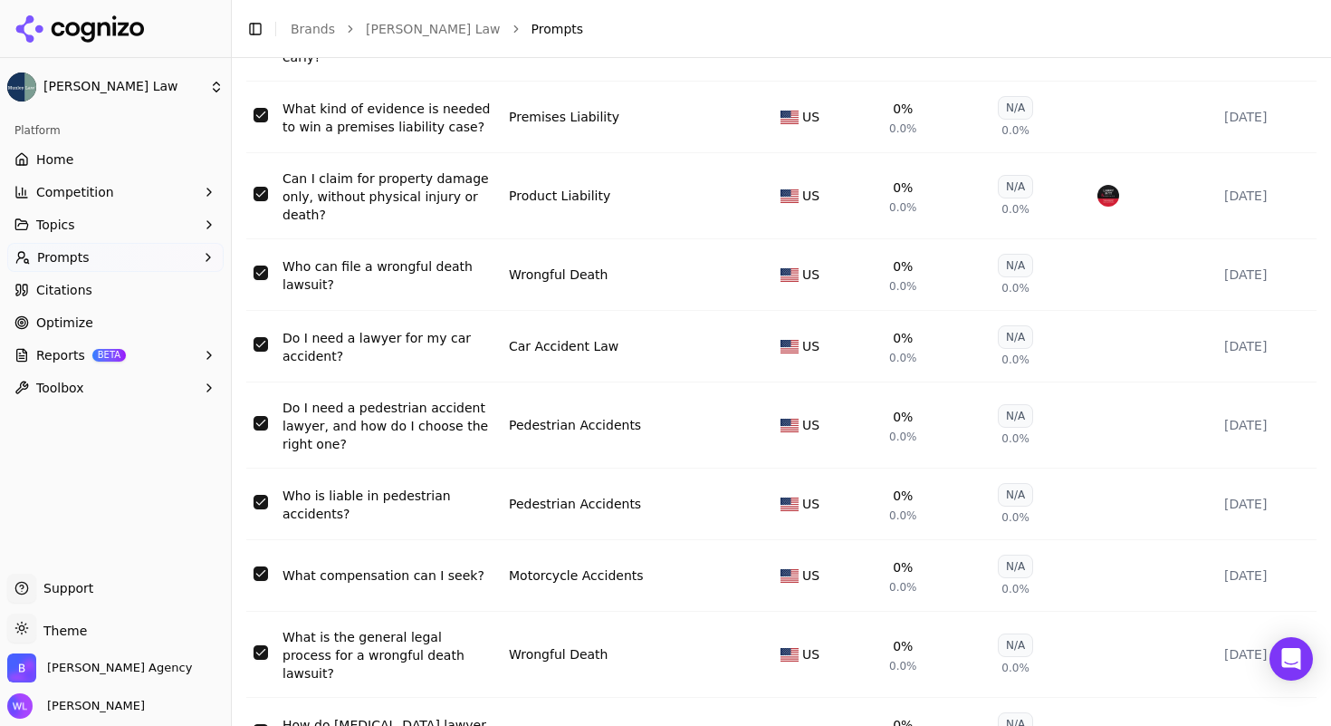
scroll to position [400, 0]
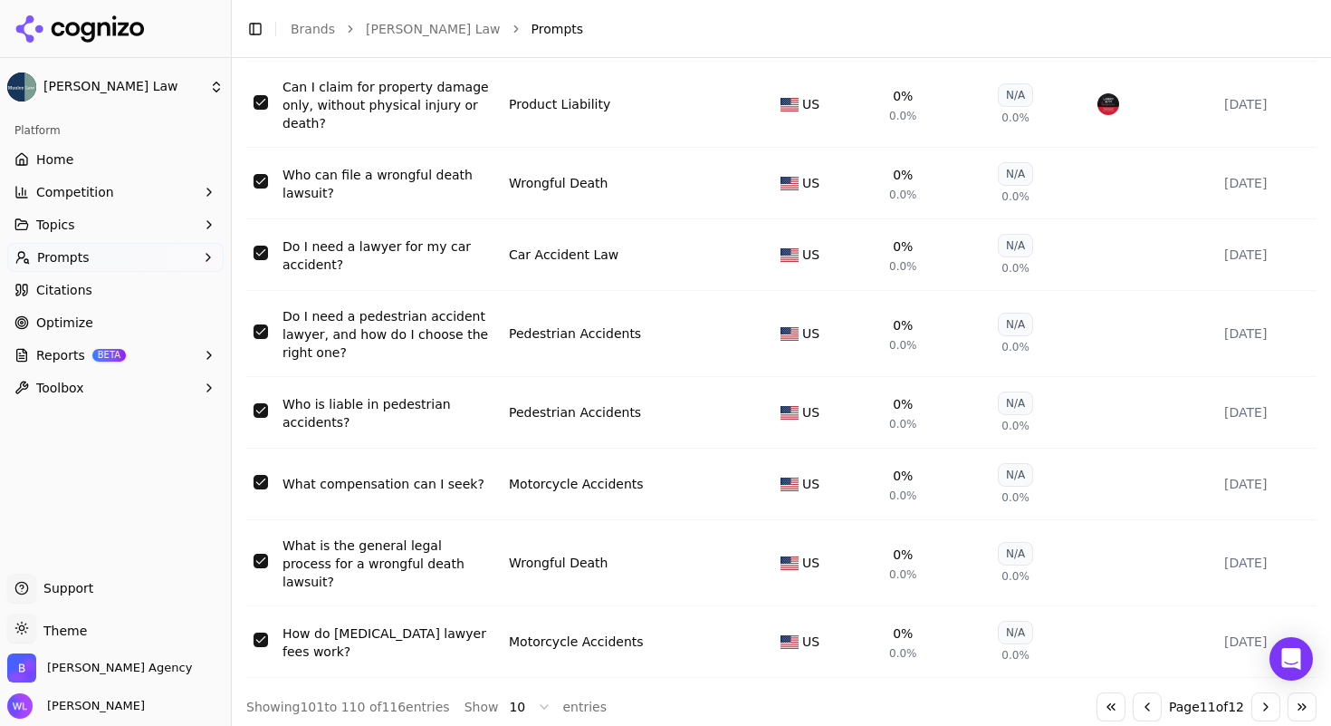
click at [262, 245] on button "Select row 105" at bounding box center [261, 252] width 14 height 14
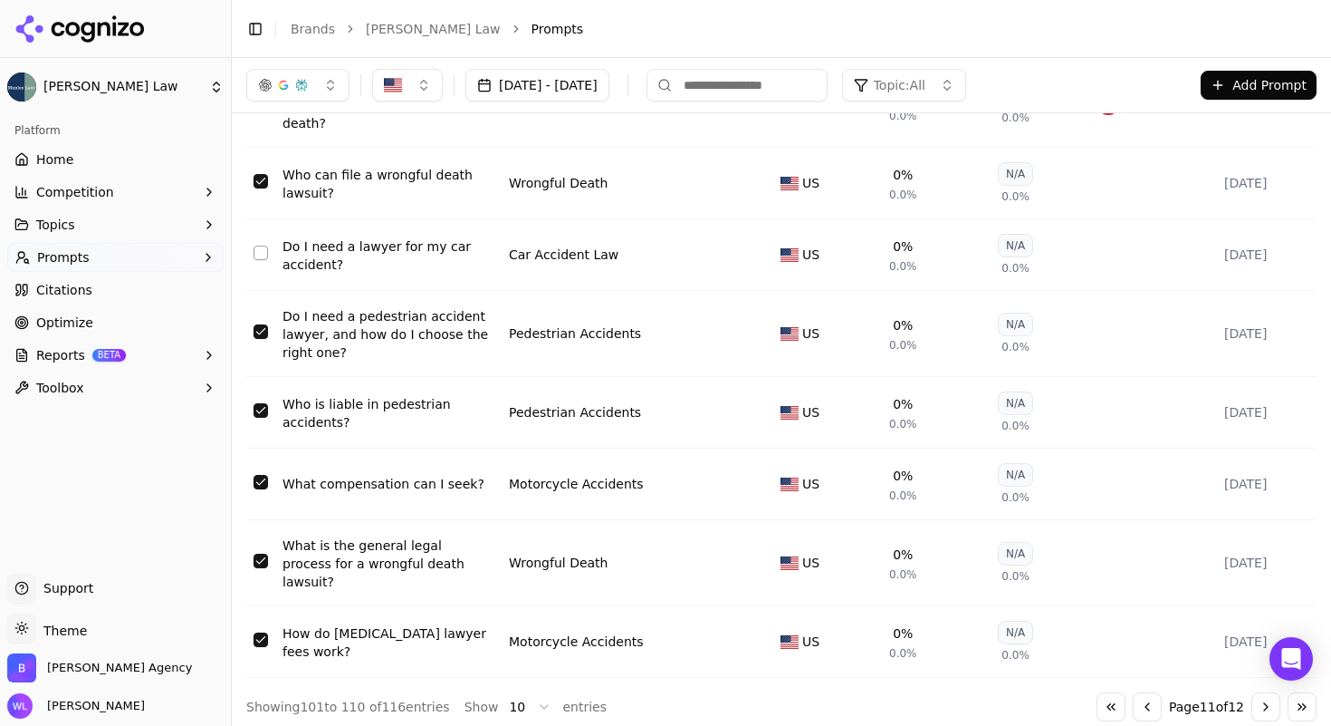
scroll to position [0, 0]
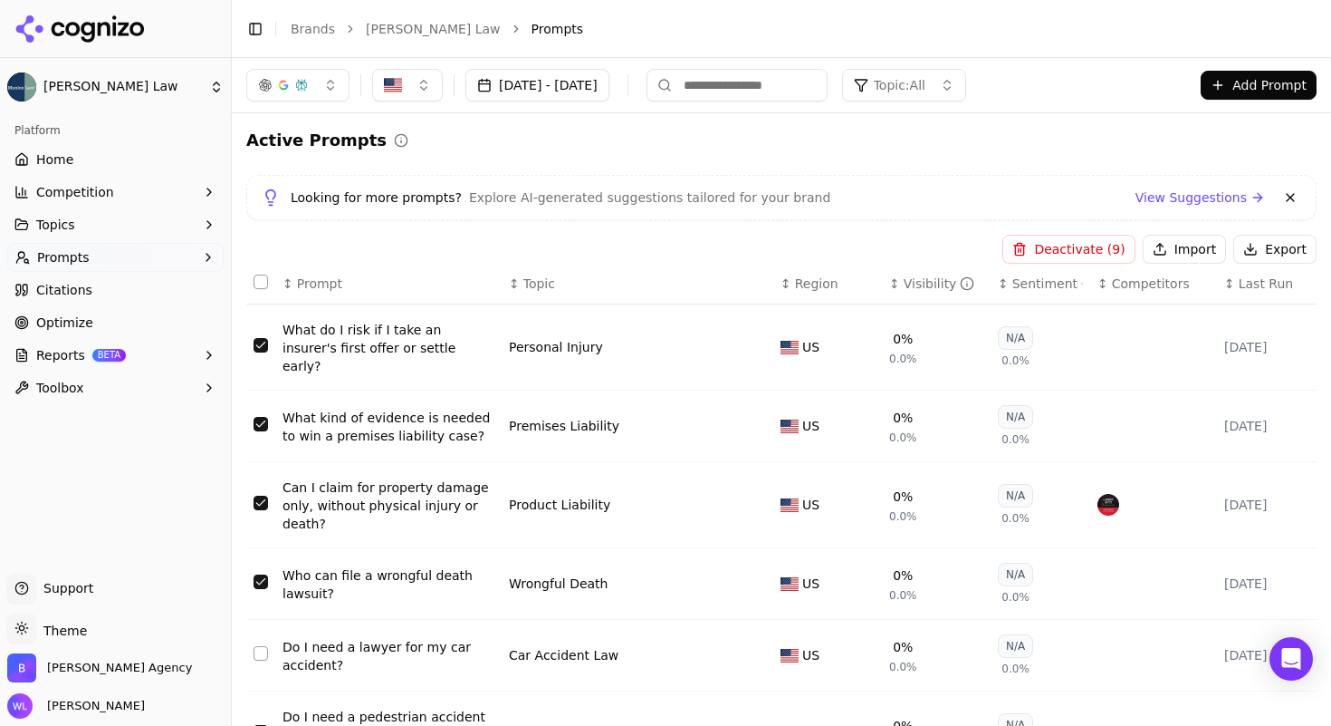
click at [1081, 252] on button "Deactivate ( 9 )" at bounding box center [1069, 249] width 132 height 29
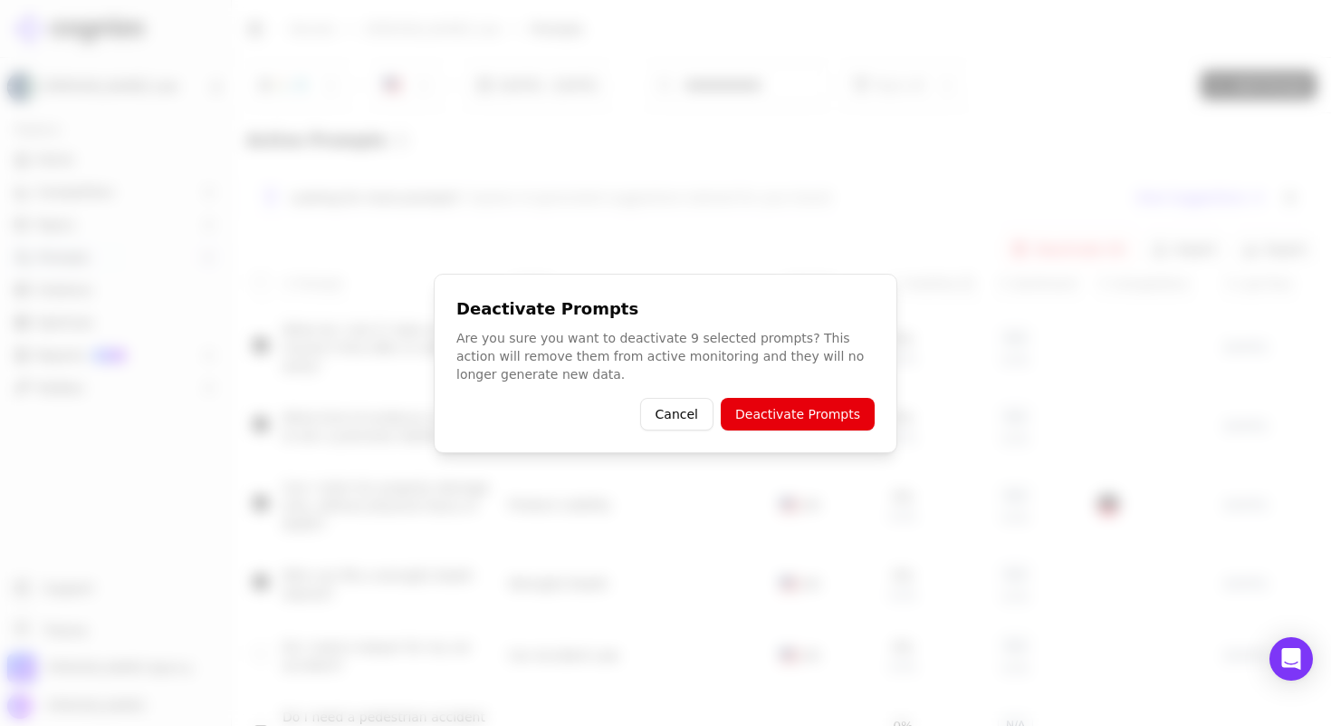
click at [809, 410] on button "Deactivate Prompts" at bounding box center [798, 414] width 154 height 33
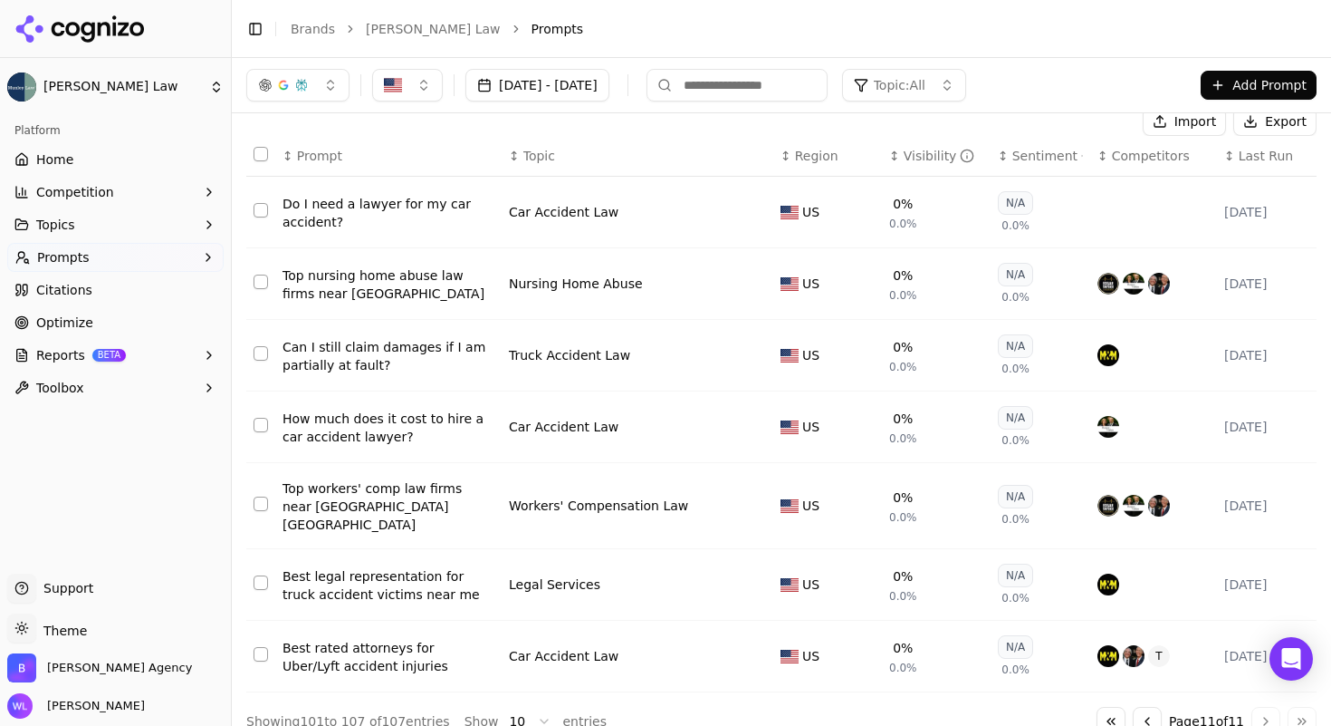
scroll to position [154, 0]
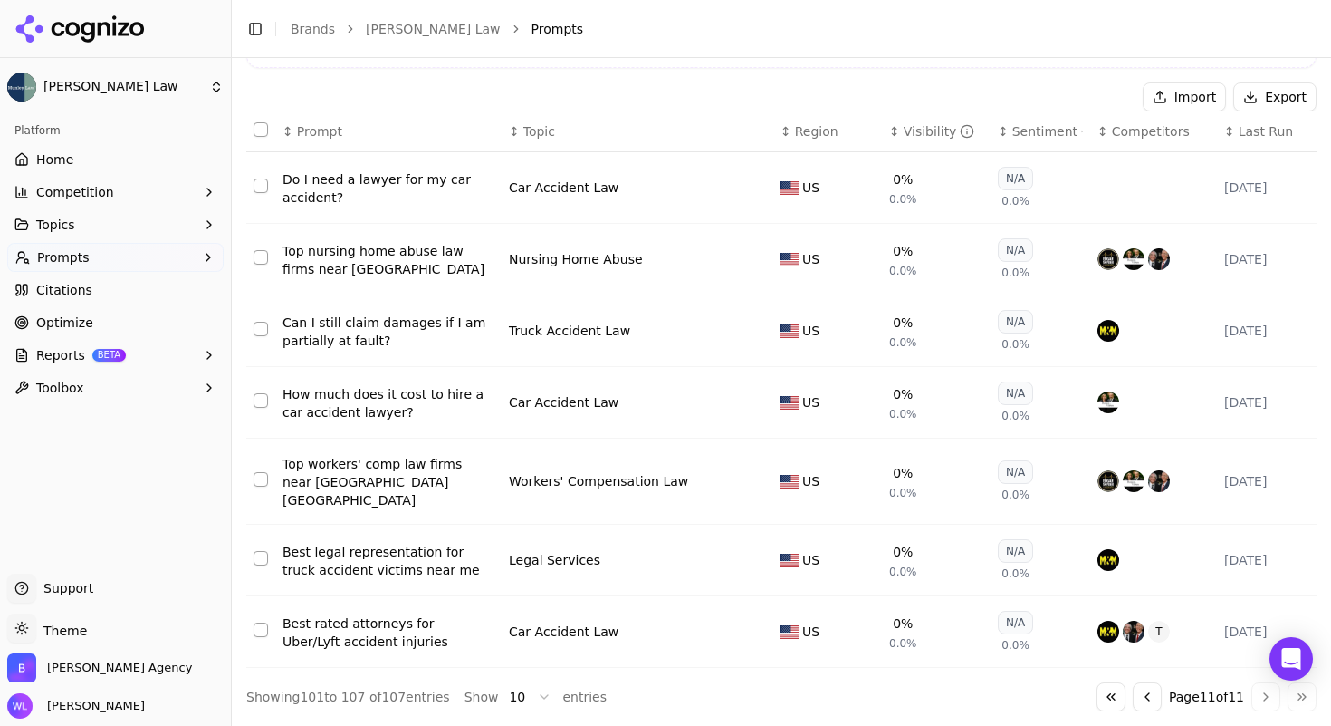
click at [1141, 695] on button "Go to previous page" at bounding box center [1147, 696] width 29 height 29
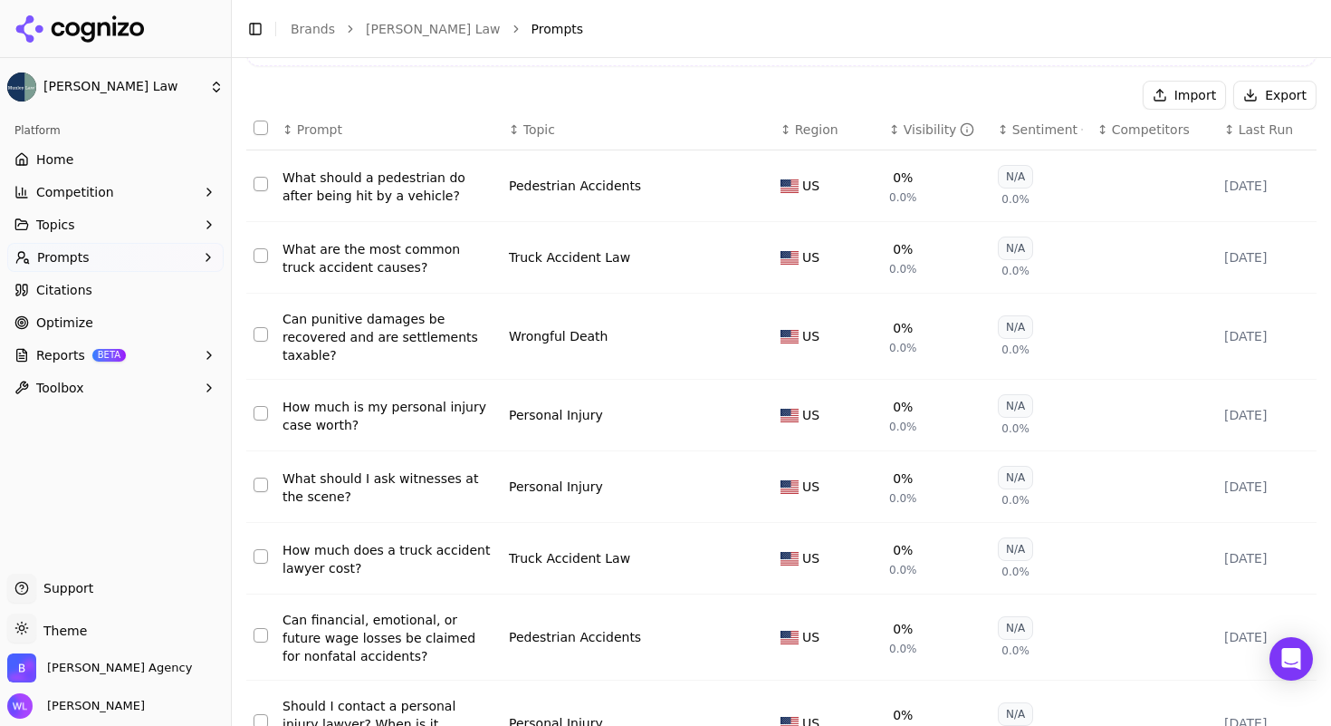
click at [260, 129] on button "Select all rows" at bounding box center [261, 127] width 14 height 14
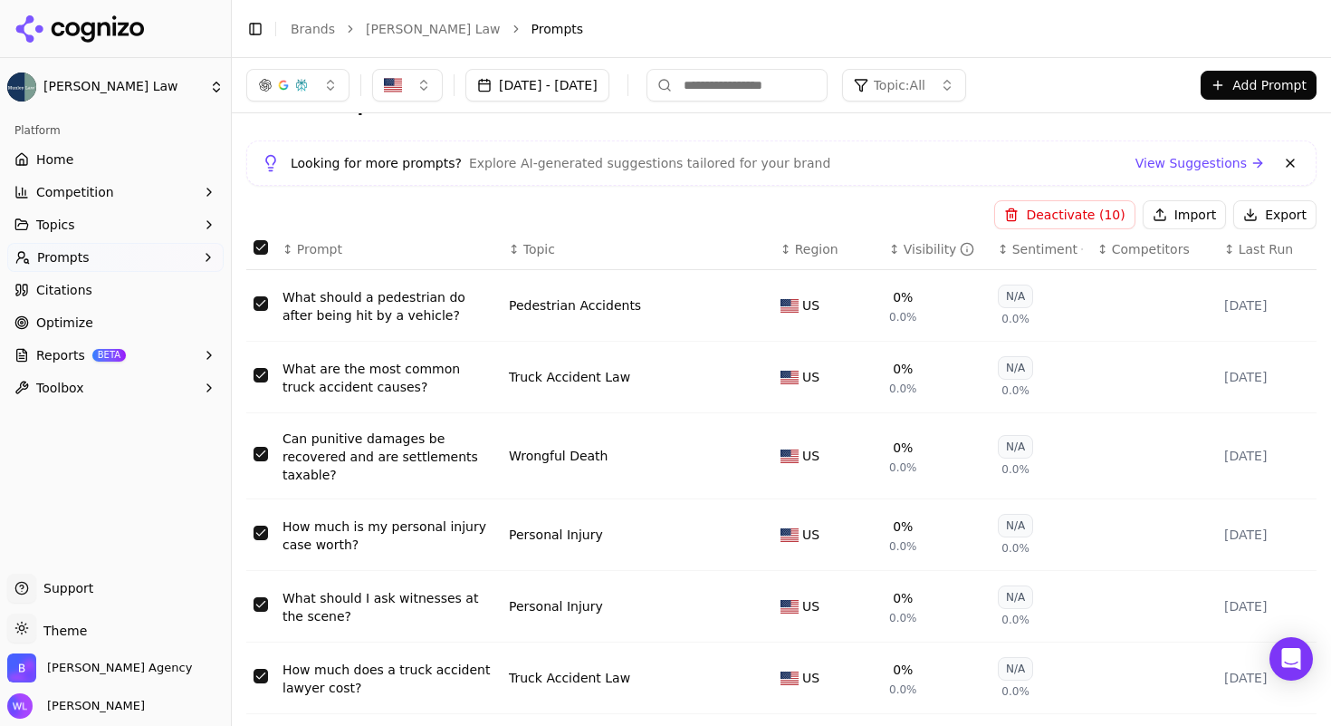
scroll to position [0, 0]
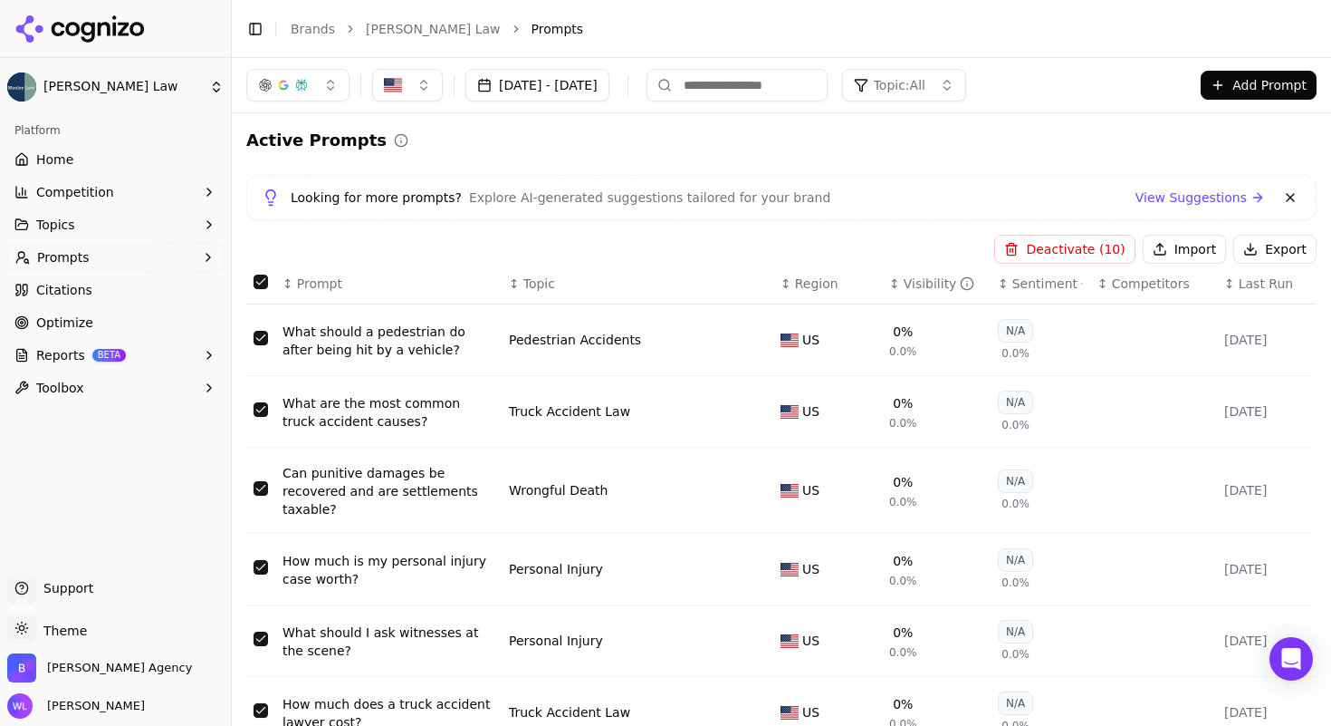
click at [1110, 255] on button "Deactivate ( 10 )" at bounding box center [1065, 249] width 140 height 29
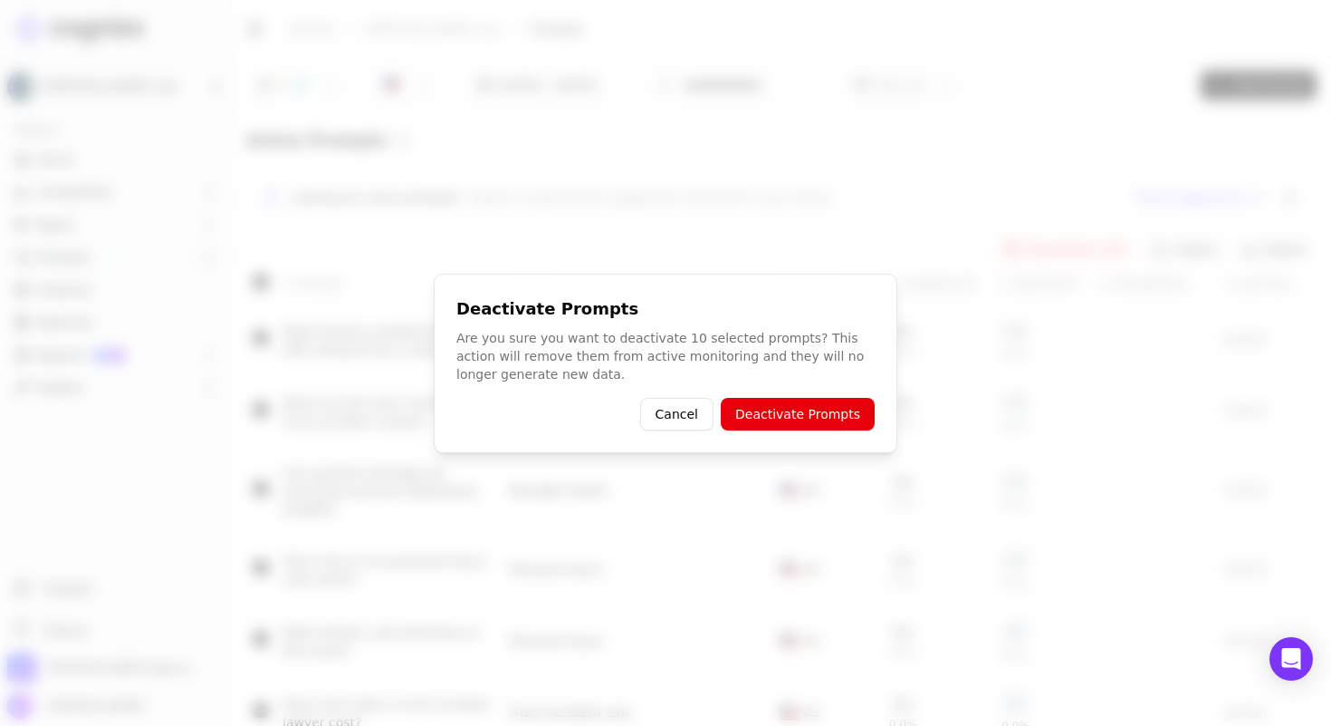
click at [830, 409] on button "Deactivate Prompts" at bounding box center [798, 414] width 154 height 33
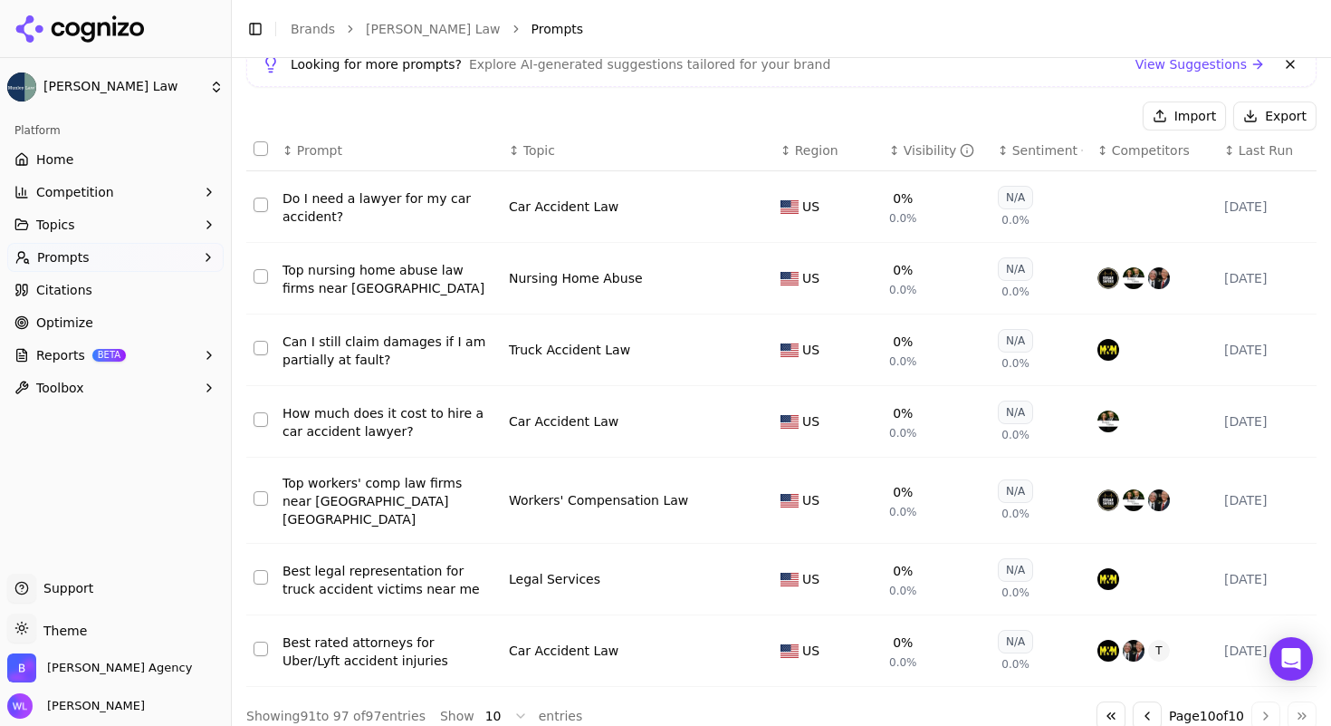
scroll to position [154, 0]
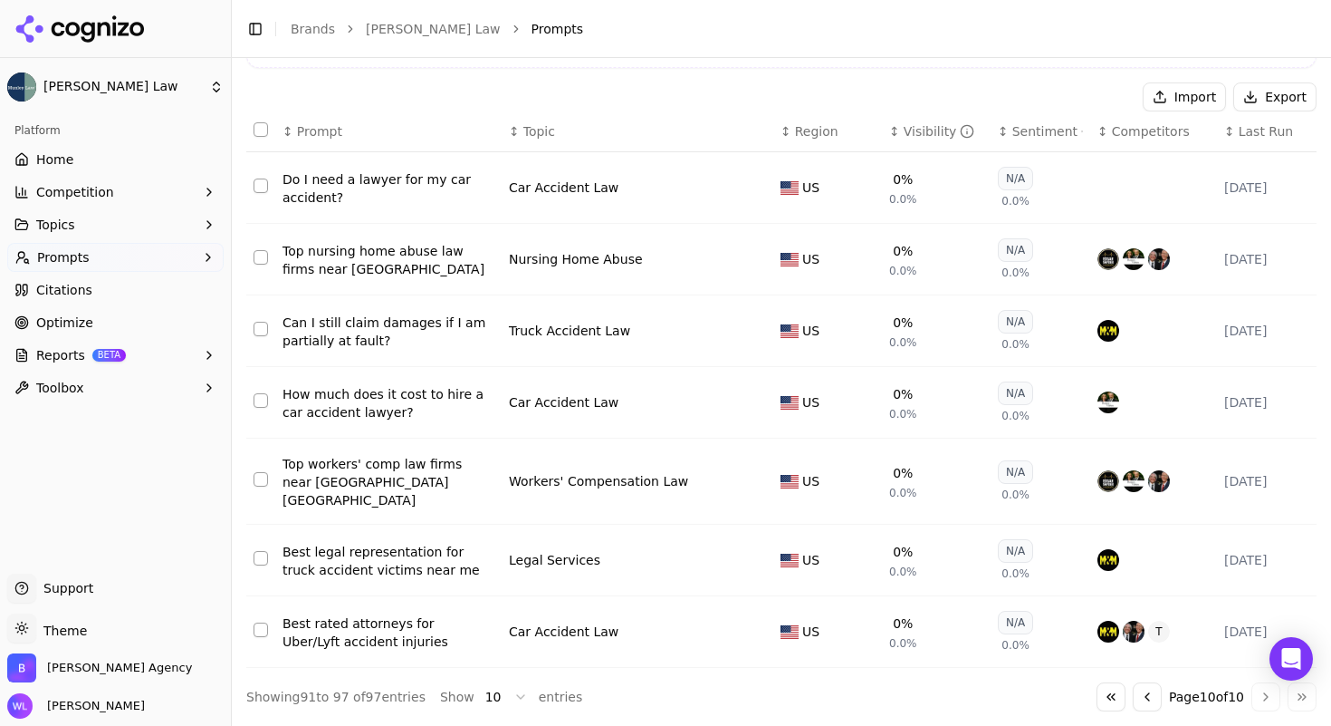
click at [1133, 699] on button "Go to previous page" at bounding box center [1147, 696] width 29 height 29
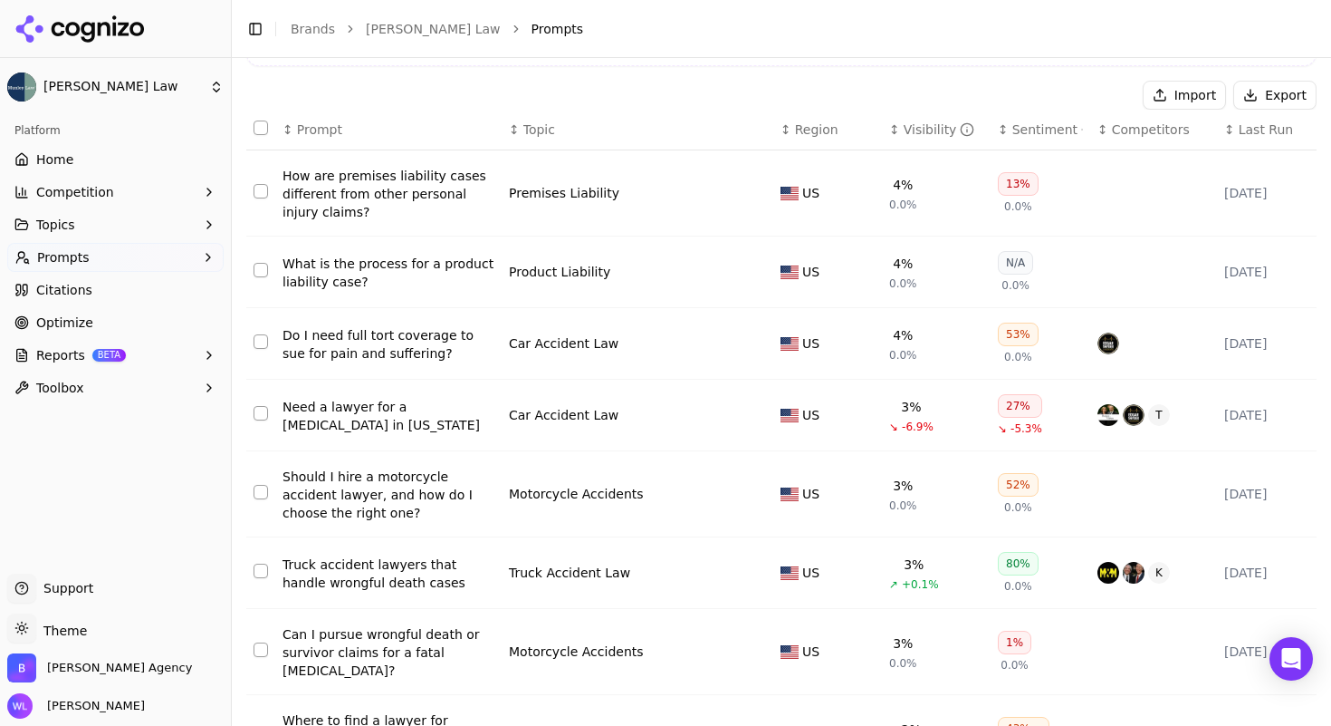
click at [265, 130] on button "Select all rows" at bounding box center [261, 127] width 14 height 14
click at [262, 417] on button "Select row 84" at bounding box center [261, 413] width 14 height 14
click at [260, 578] on button "Select row 86" at bounding box center [261, 570] width 14 height 14
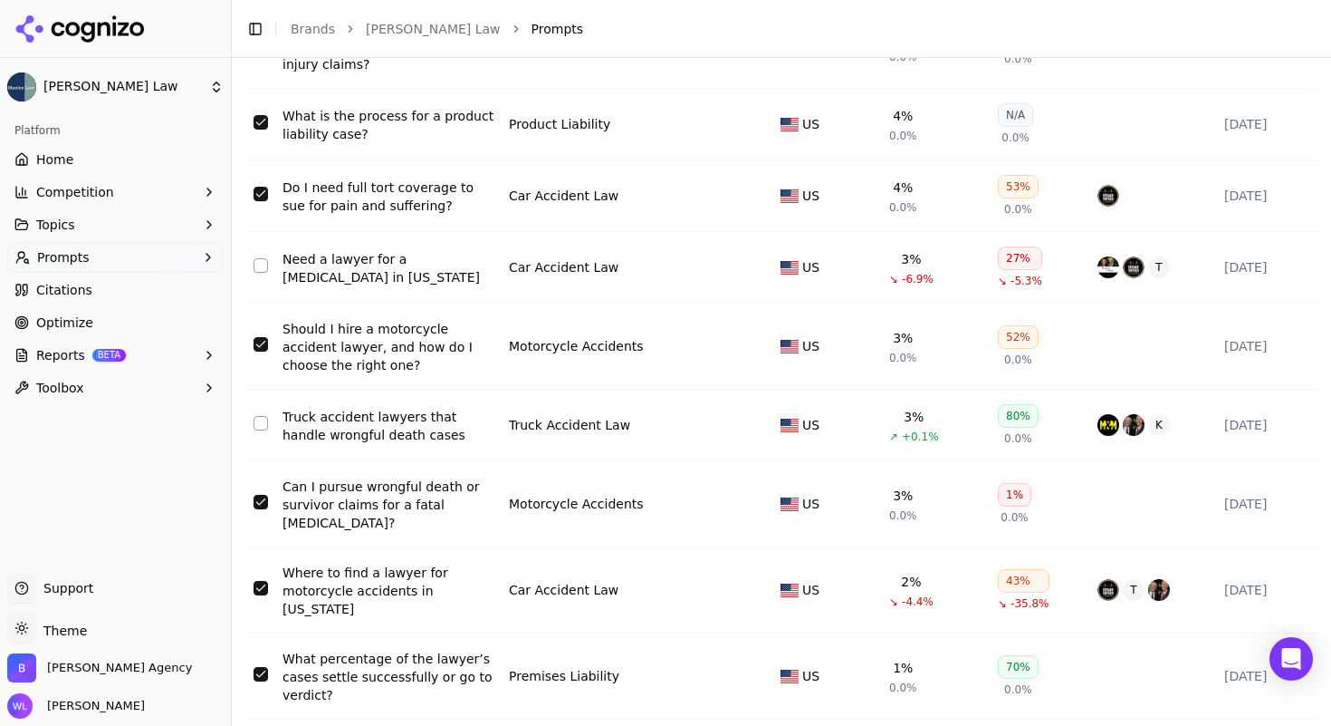
scroll to position [329, 0]
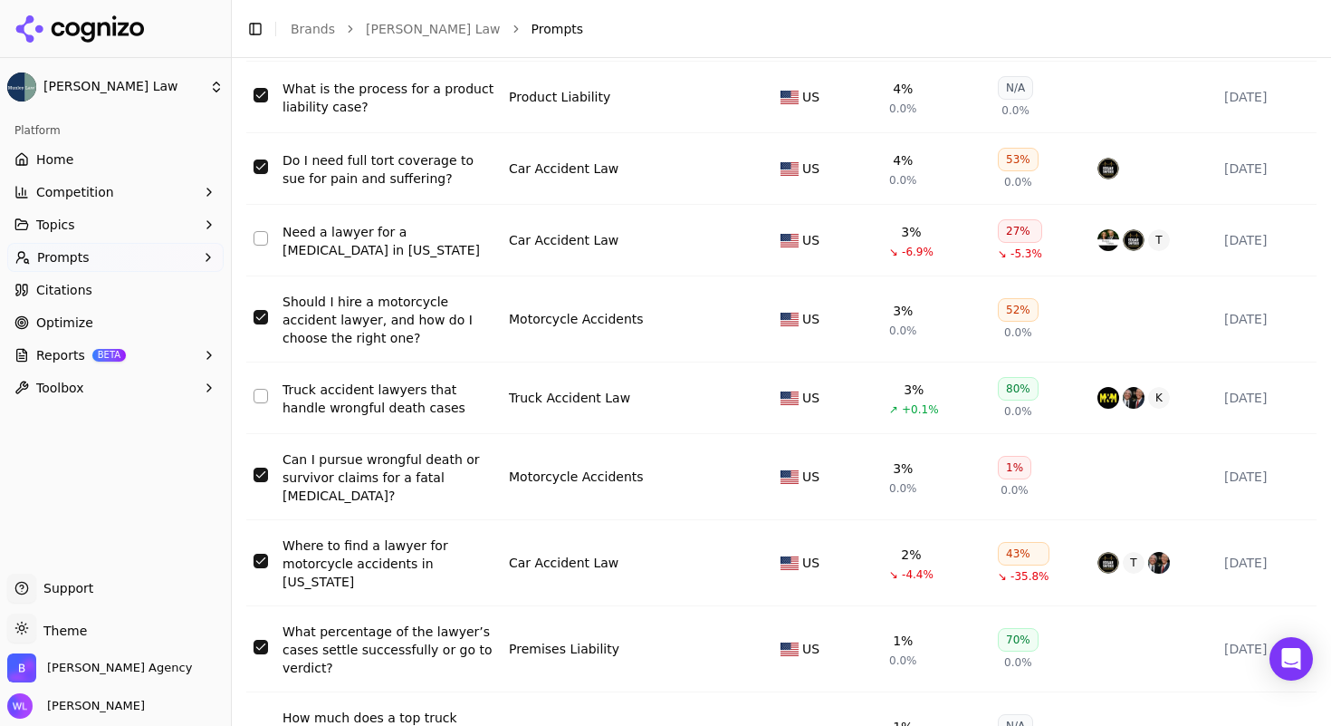
click at [255, 566] on button "Select row 88" at bounding box center [261, 560] width 14 height 14
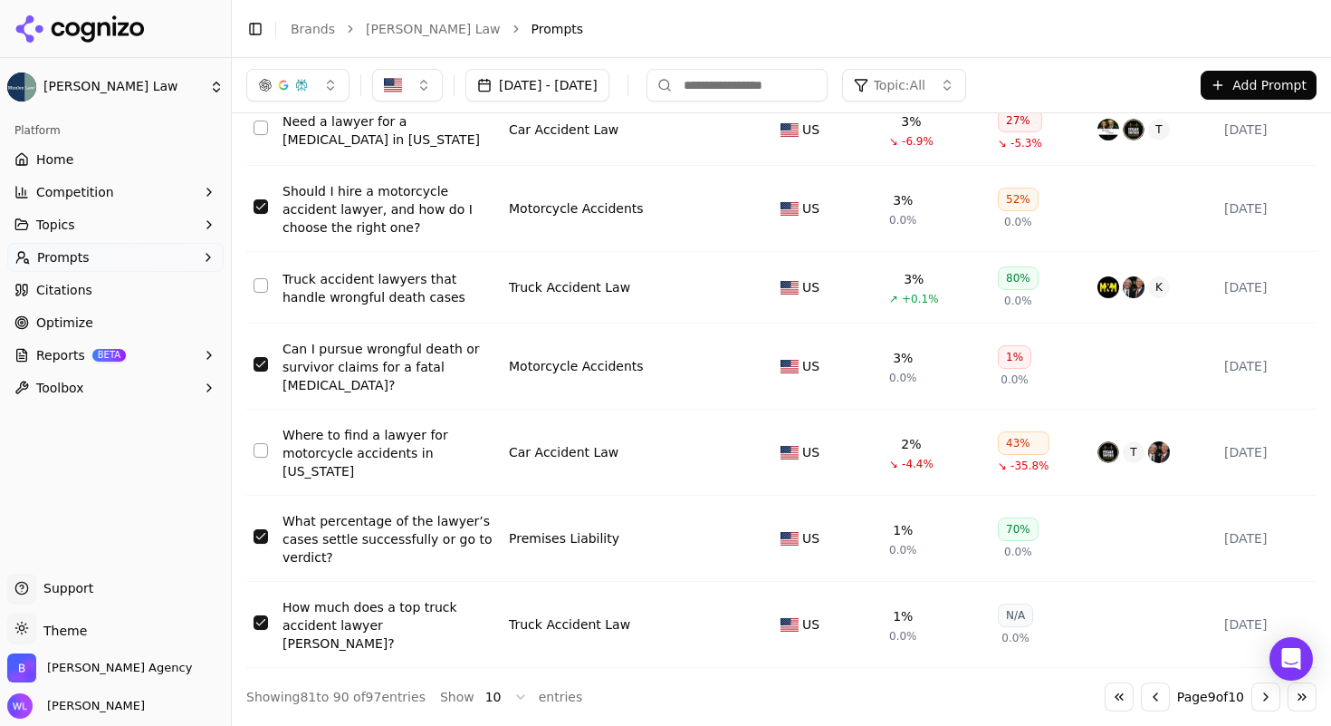
scroll to position [0, 0]
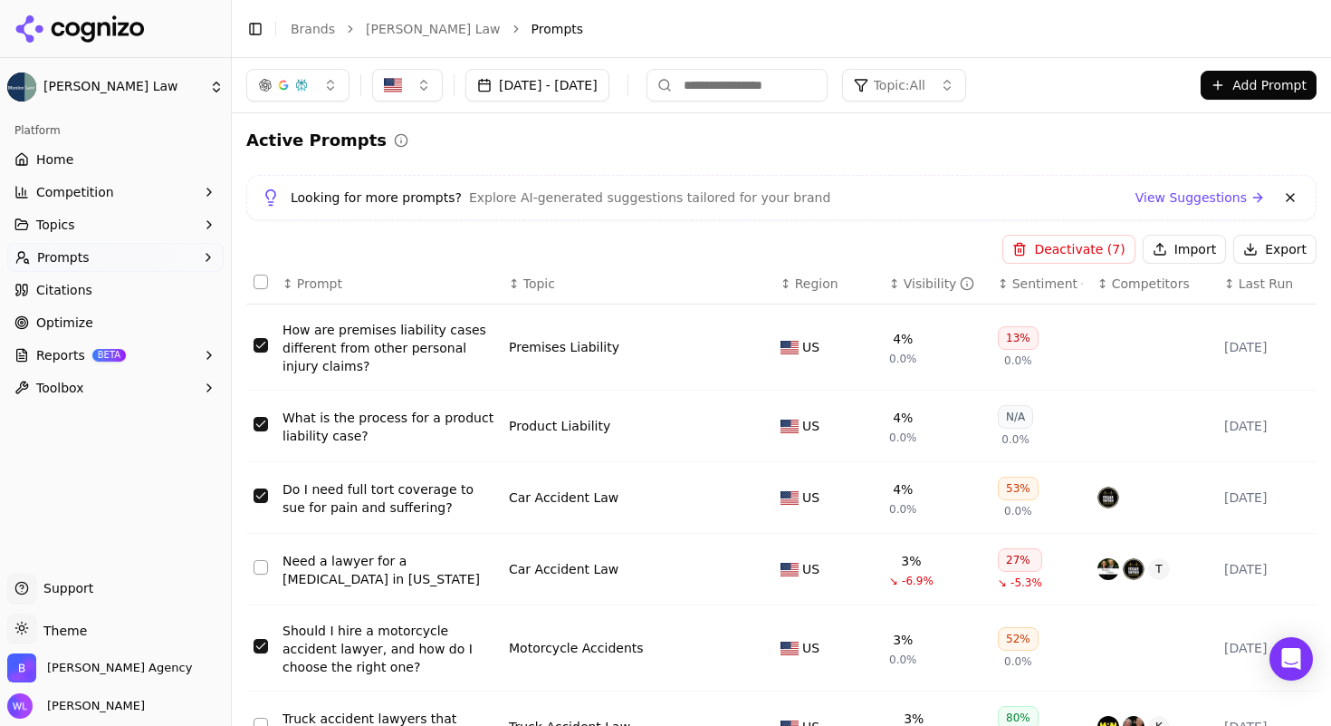
click at [1029, 244] on button "Deactivate ( 7 )" at bounding box center [1069, 249] width 132 height 29
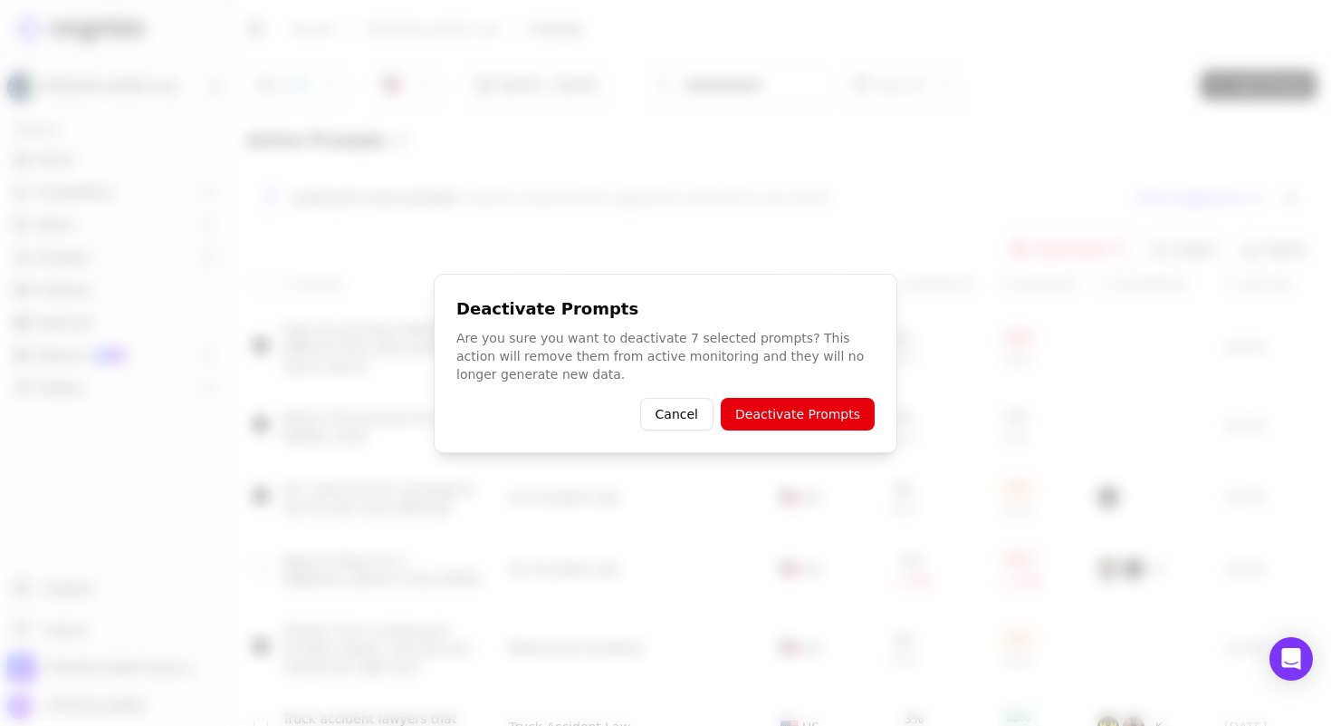
click at [822, 407] on button "Deactivate Prompts" at bounding box center [798, 414] width 154 height 33
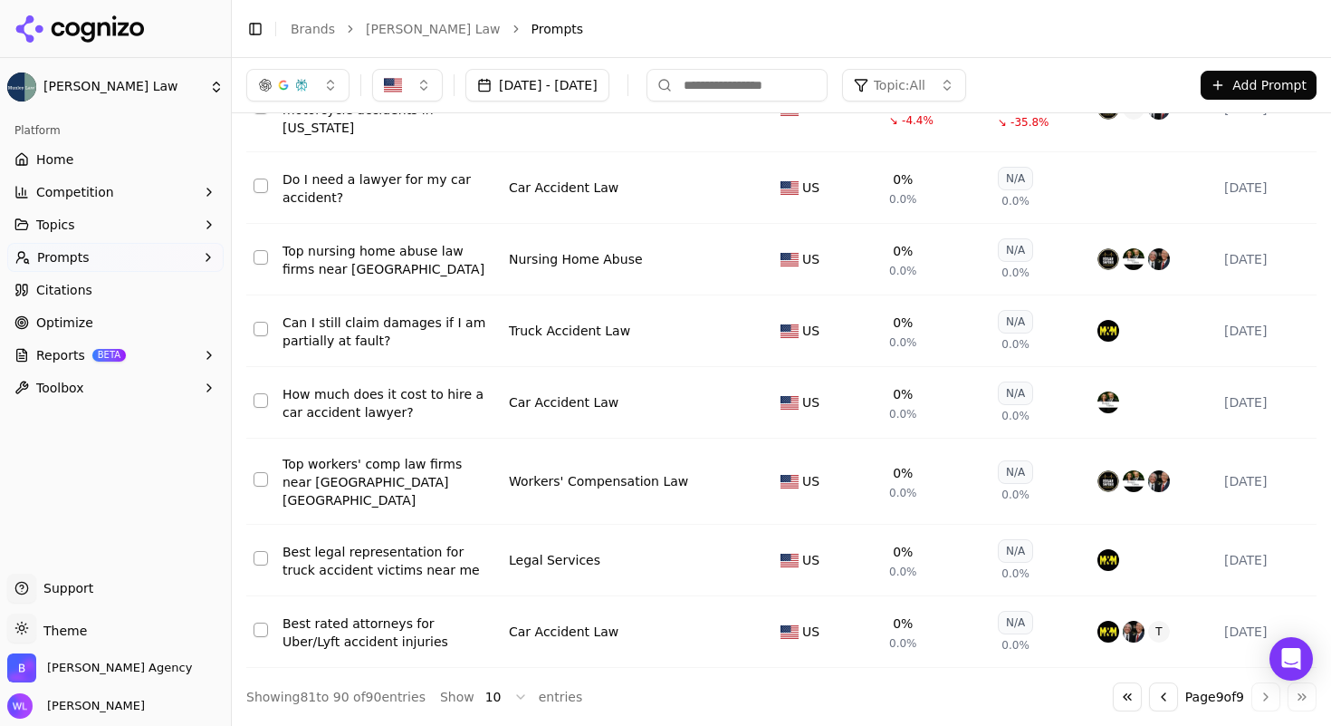
scroll to position [385, 0]
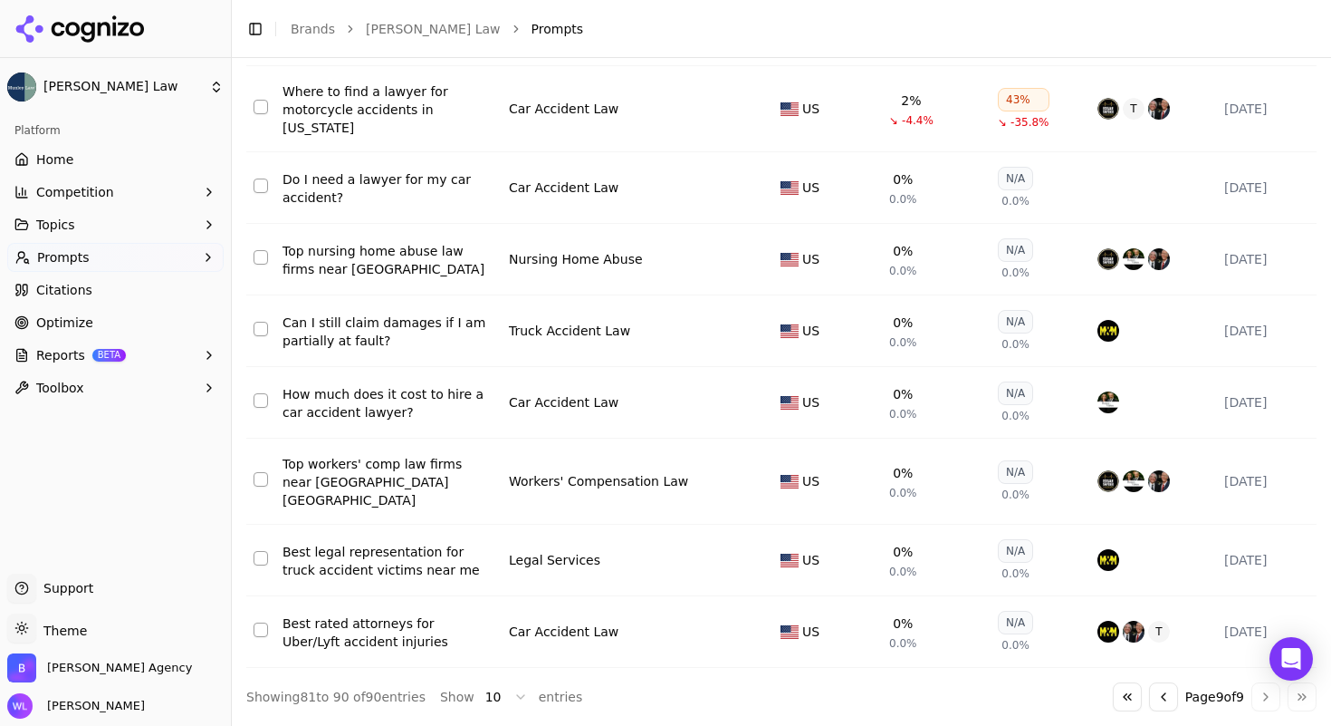
click at [1149, 698] on button "Go to previous page" at bounding box center [1163, 696] width 29 height 29
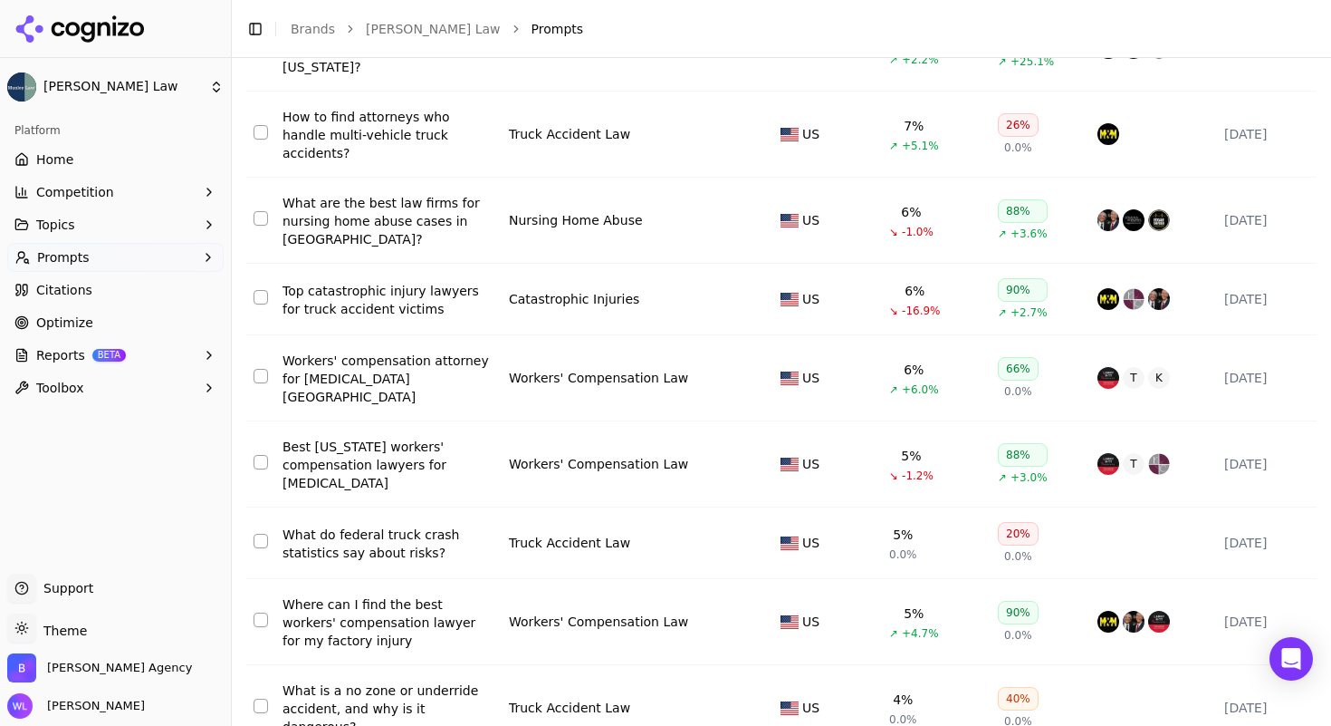
click at [264, 534] on button "Select row 78" at bounding box center [261, 541] width 14 height 14
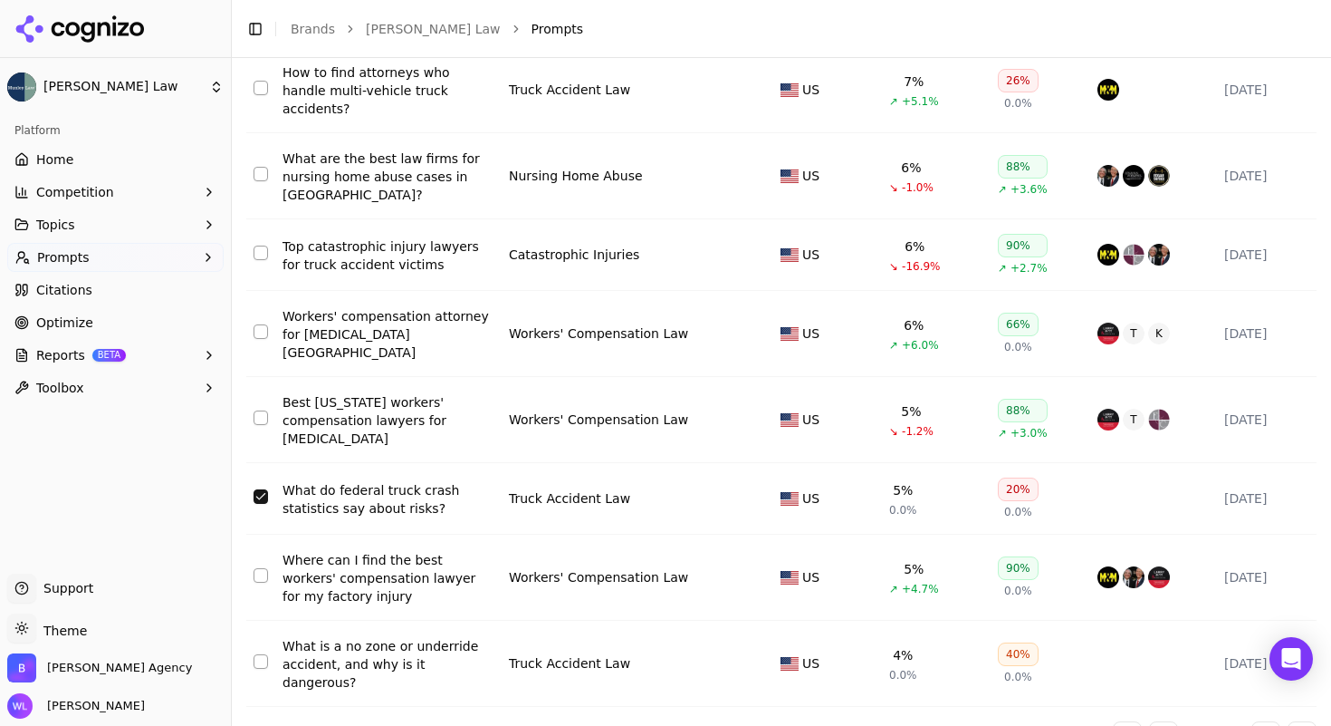
scroll to position [430, 0]
click at [268, 620] on td "Data table" at bounding box center [260, 663] width 29 height 86
click at [261, 653] on button "Select row 80" at bounding box center [261, 660] width 14 height 14
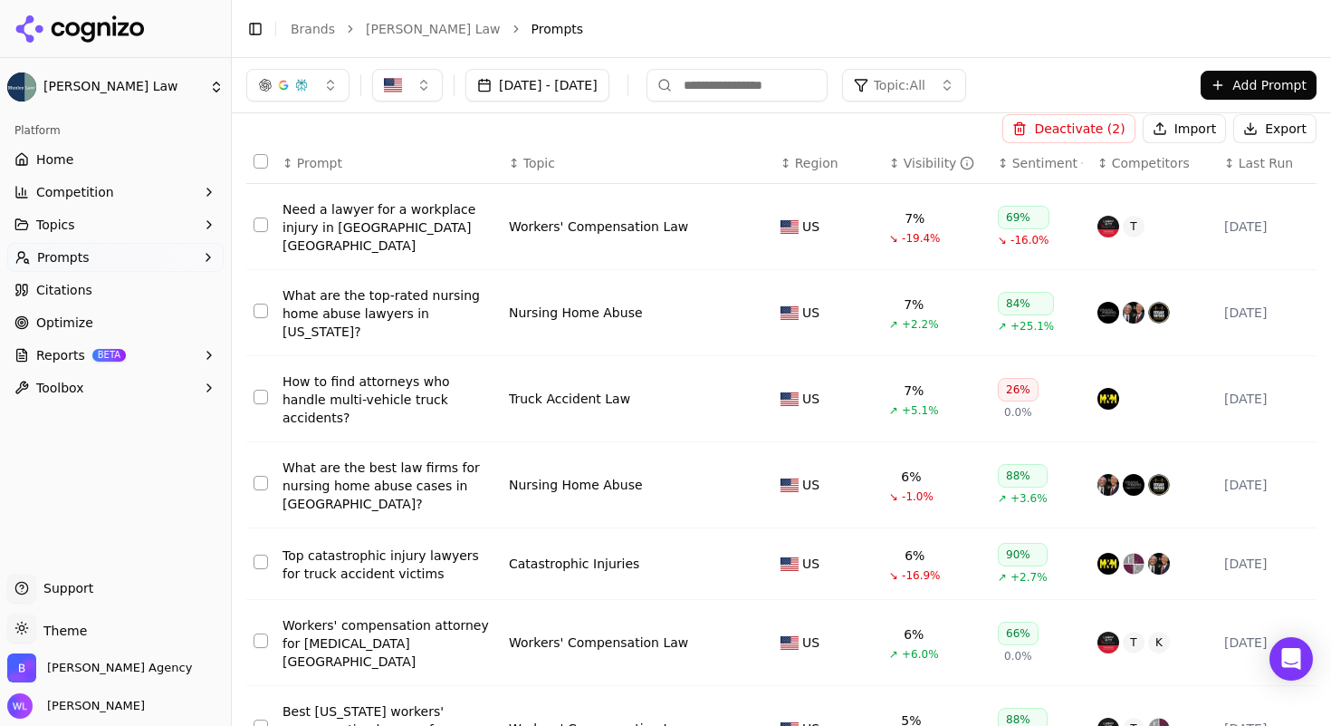
scroll to position [0, 0]
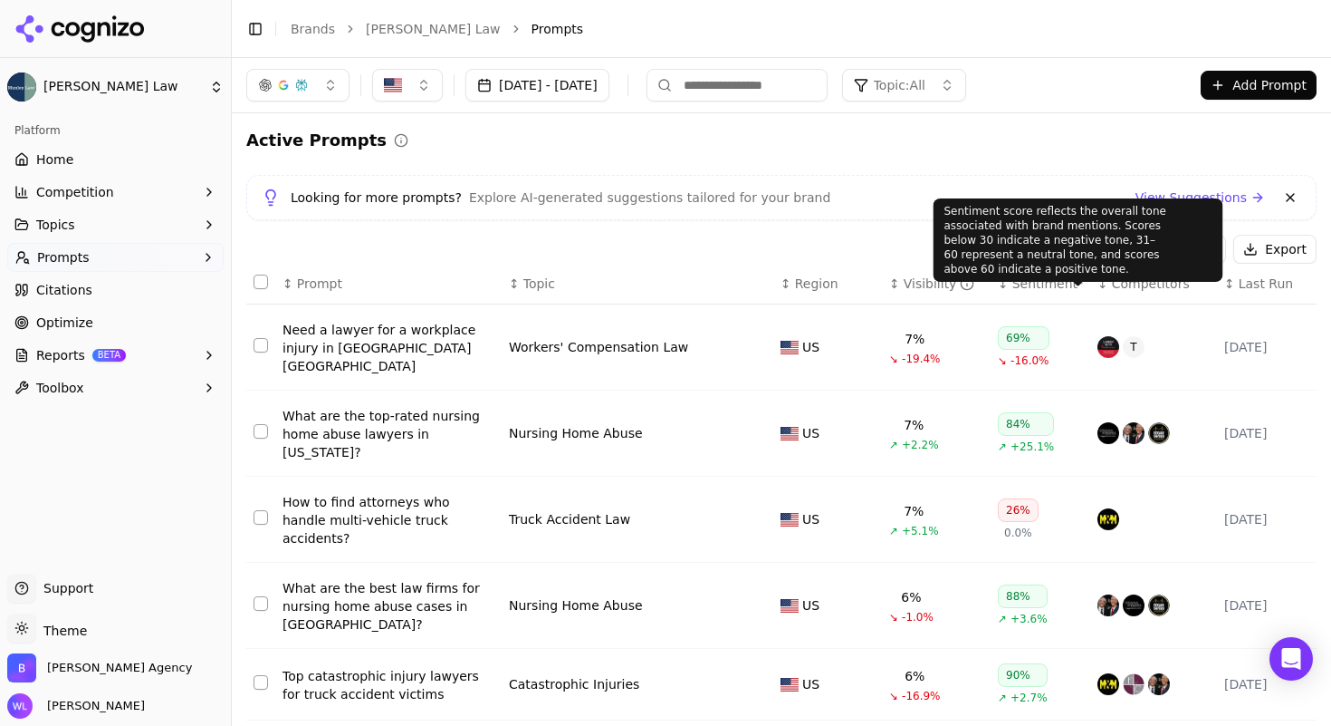
click at [1053, 262] on div "Sentiment score reflects the overall tone associated with brand mentions. Score…" at bounding box center [1079, 239] width 290 height 83
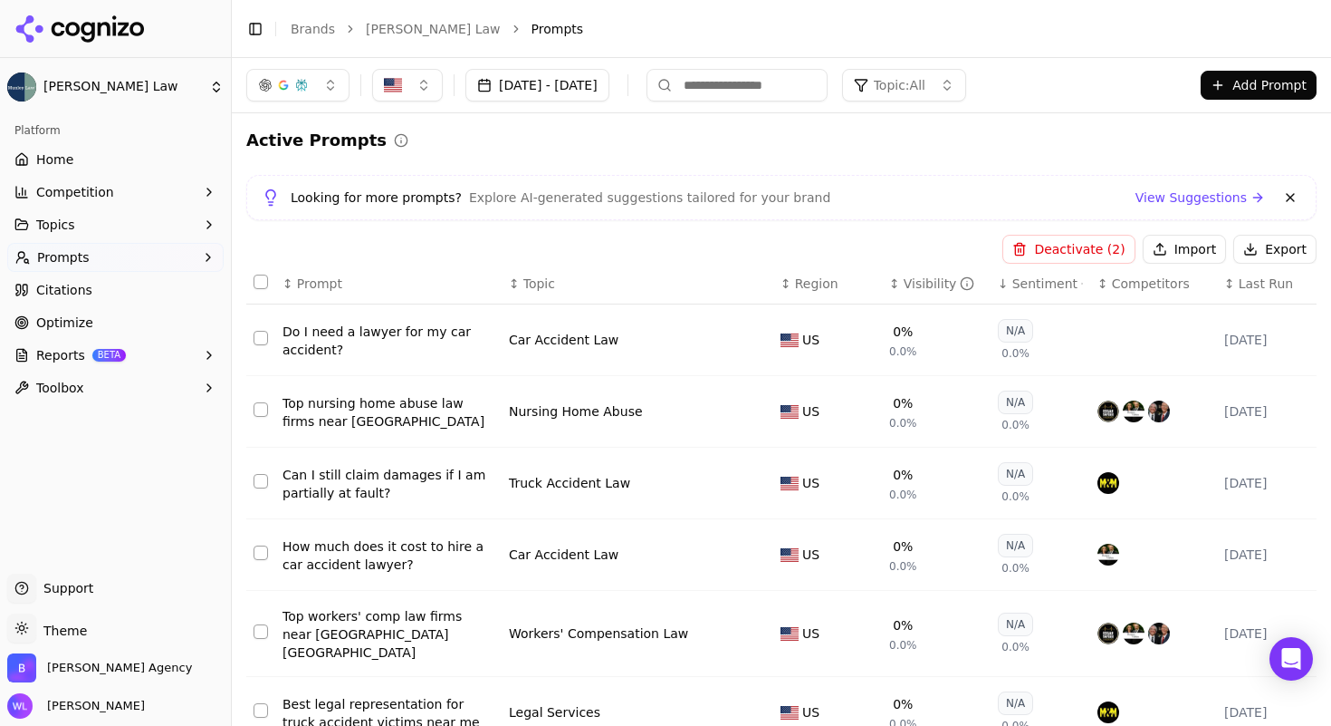
click at [1063, 246] on button "Deactivate ( 2 )" at bounding box center [1069, 249] width 132 height 29
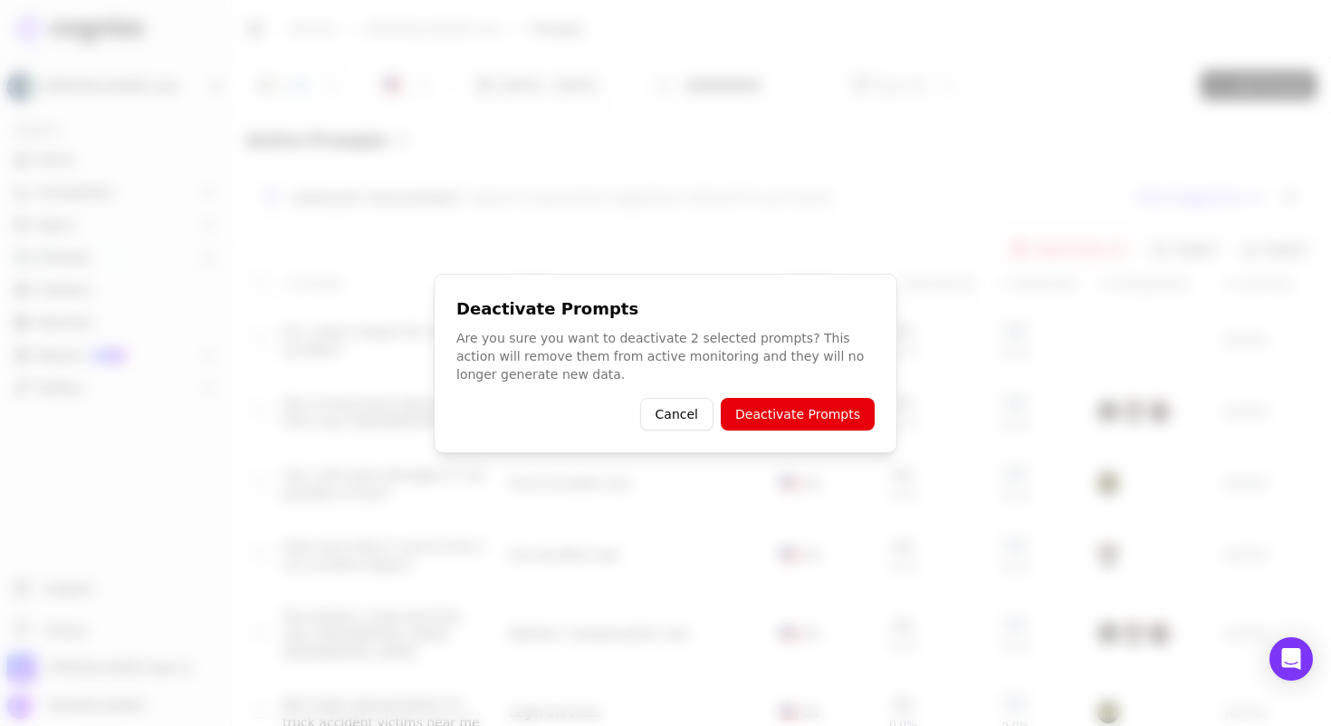
drag, startPoint x: 812, startPoint y: 418, endPoint x: 794, endPoint y: 385, distance: 37.7
click at [812, 418] on button "Deactivate Prompts" at bounding box center [798, 414] width 154 height 33
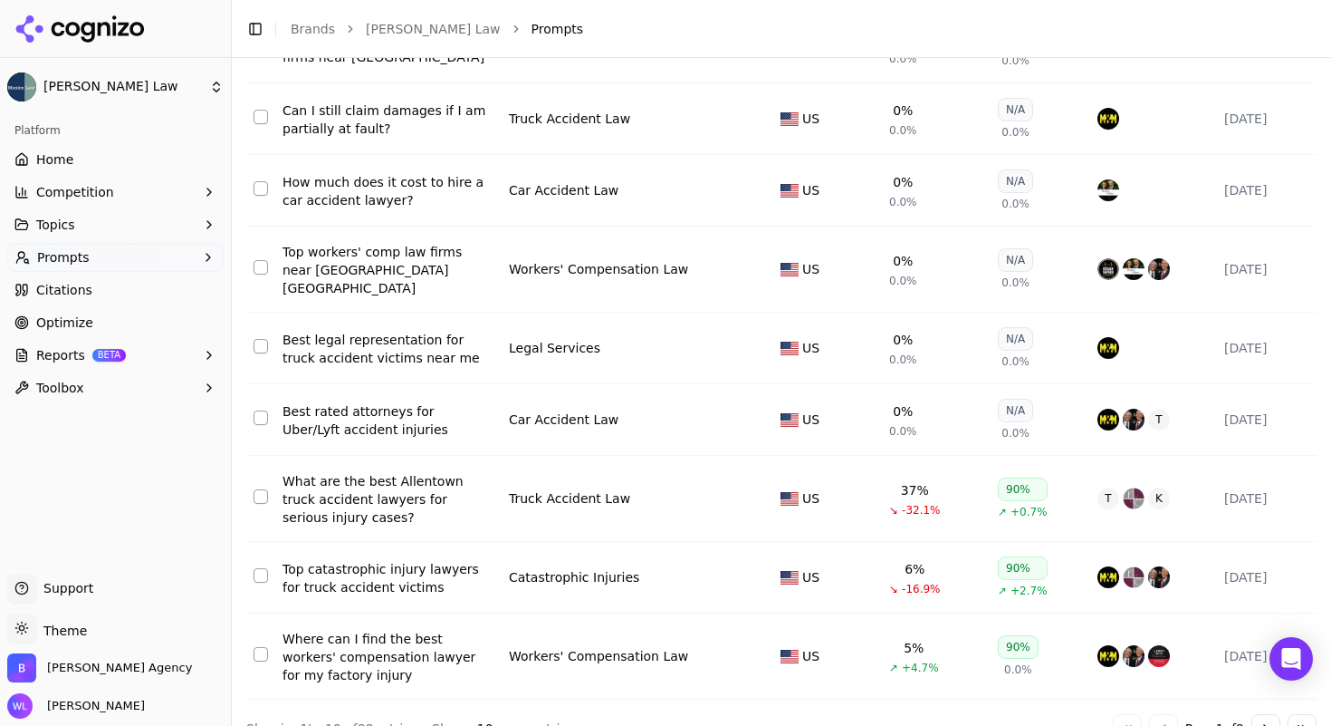
scroll to position [400, 0]
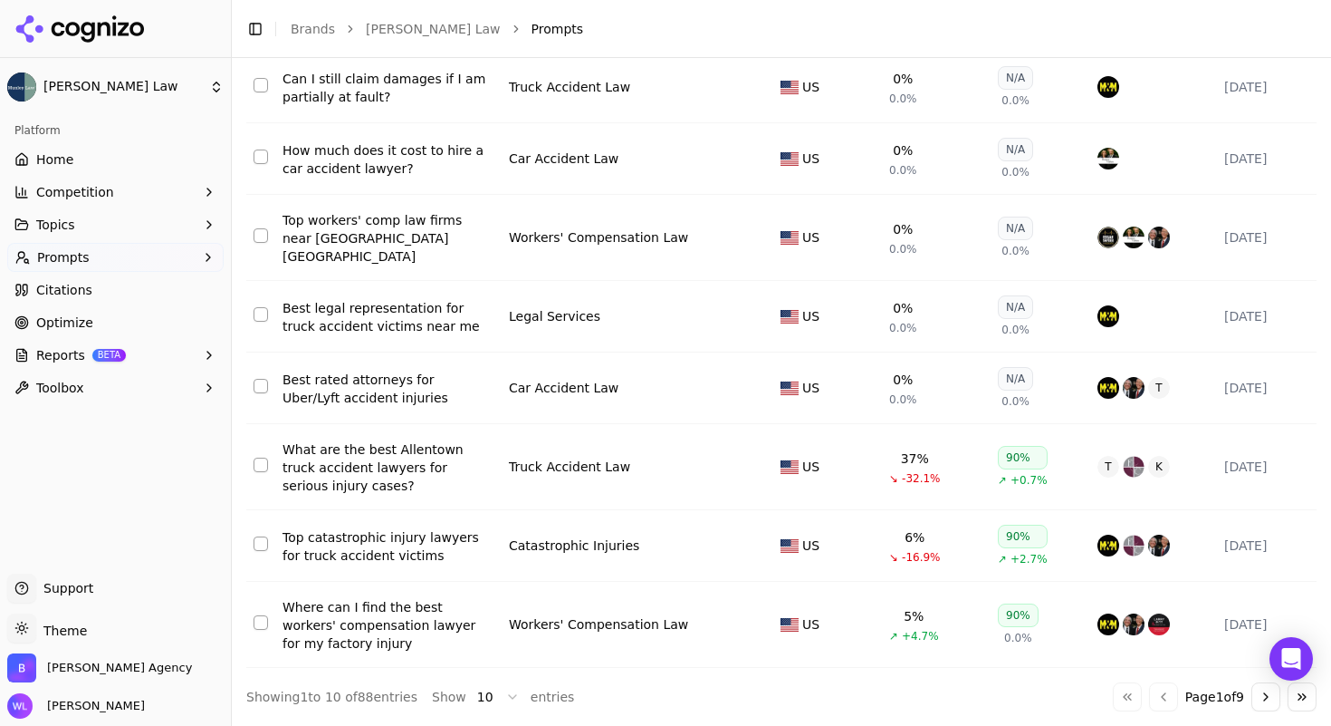
click at [1149, 699] on div "Go to first page Go to previous page Page 1 of 9 Go to next page Go to last page" at bounding box center [1215, 696] width 204 height 29
click at [1252, 701] on button "Go to next page" at bounding box center [1266, 696] width 29 height 29
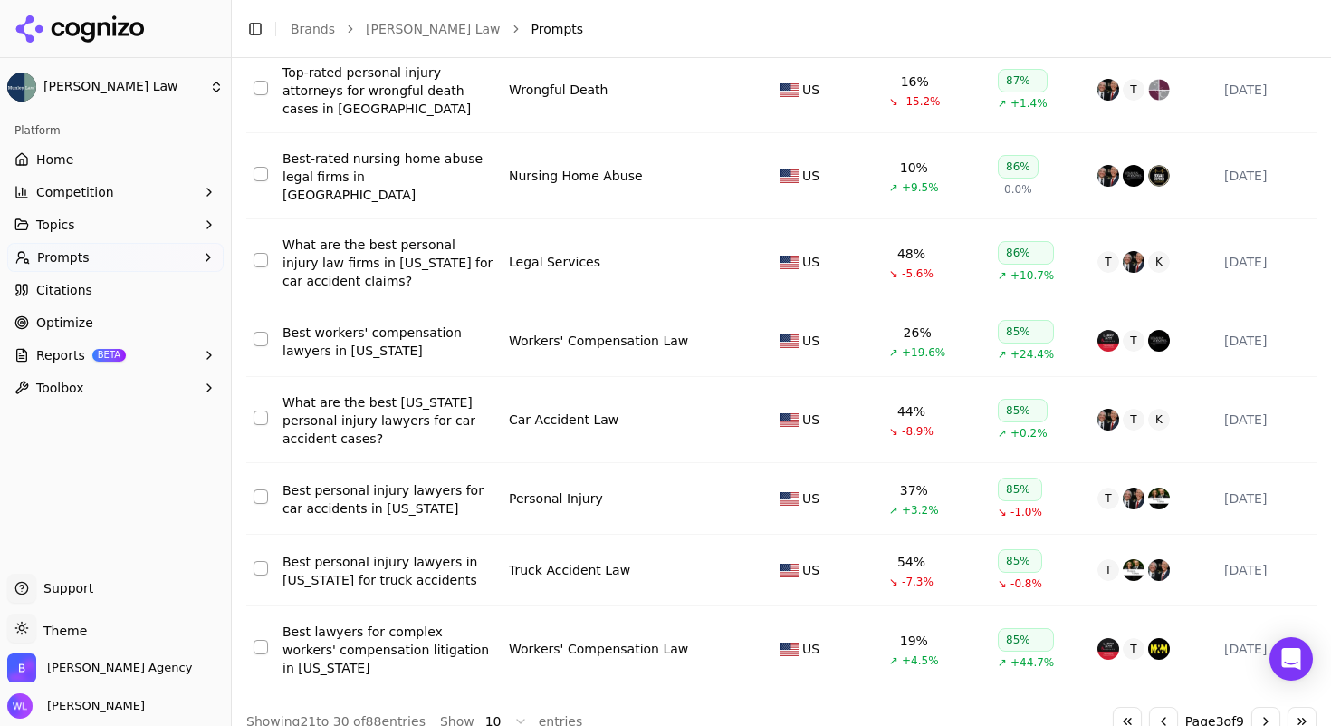
click at [1252, 707] on button "Go to next page" at bounding box center [1266, 721] width 29 height 29
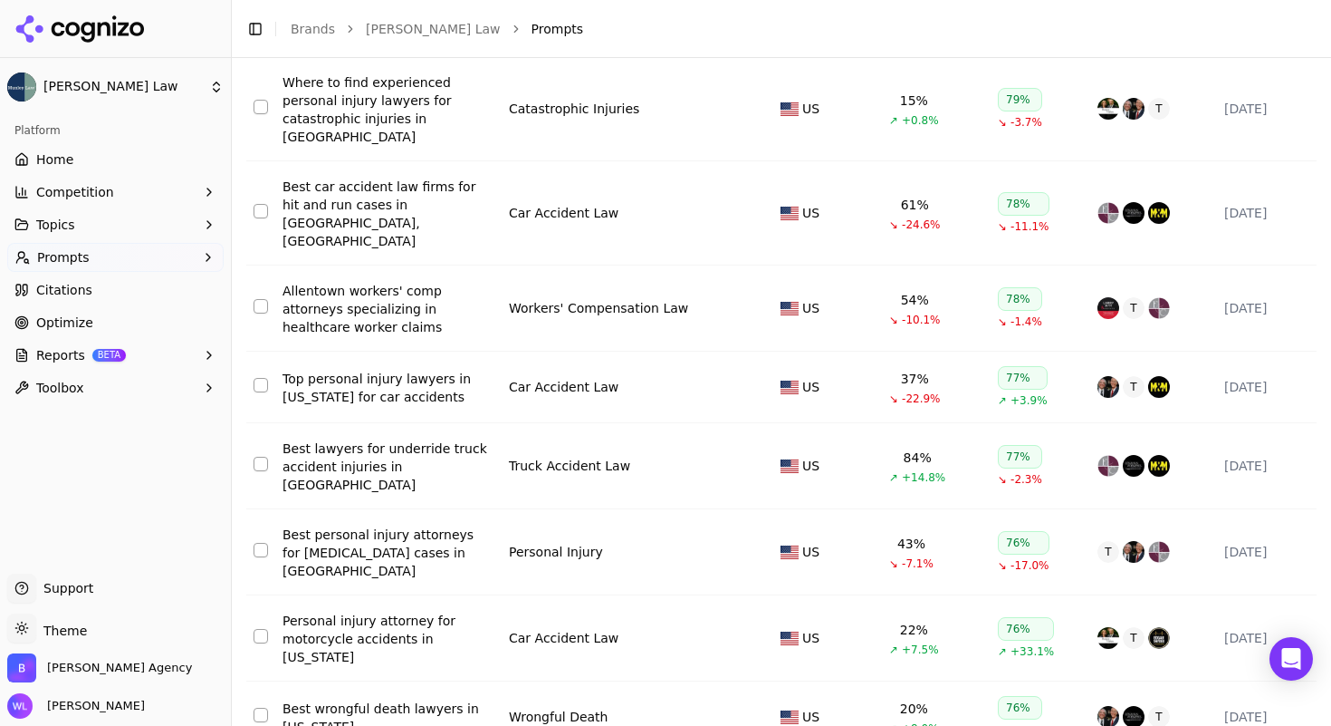
scroll to position [430, 0]
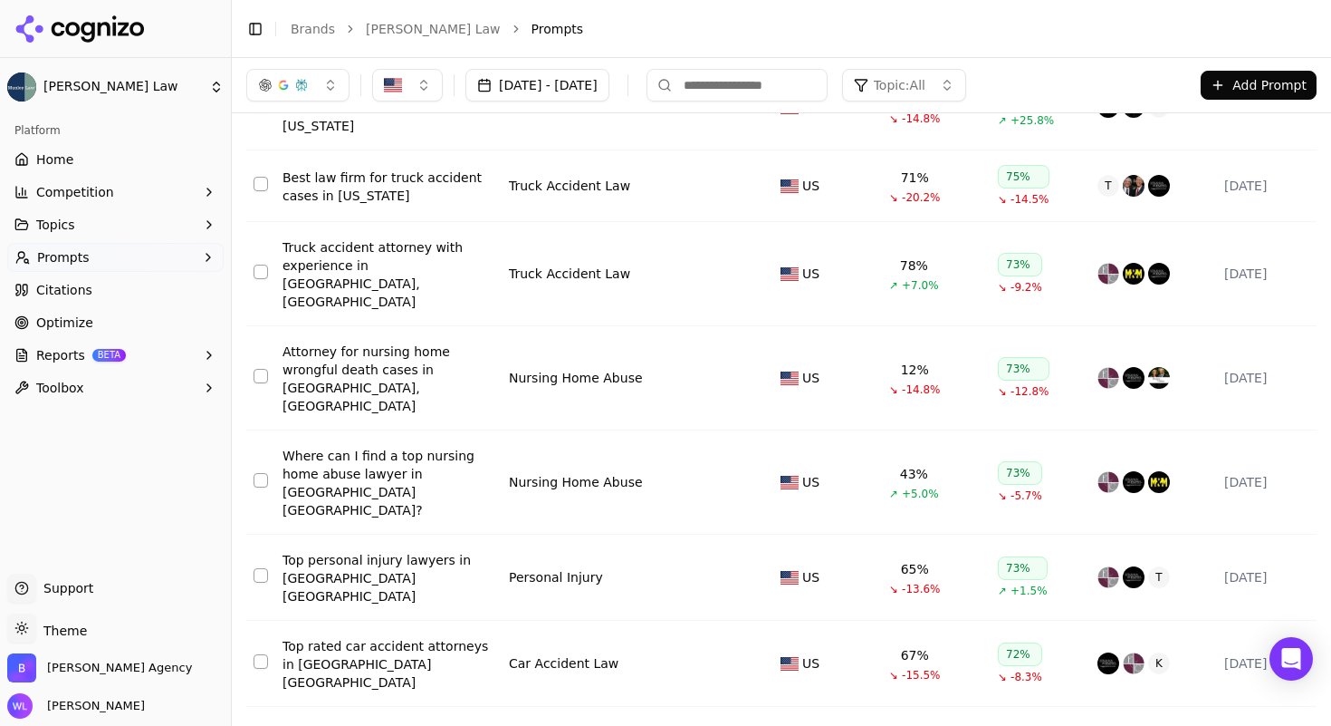
scroll to position [415, 0]
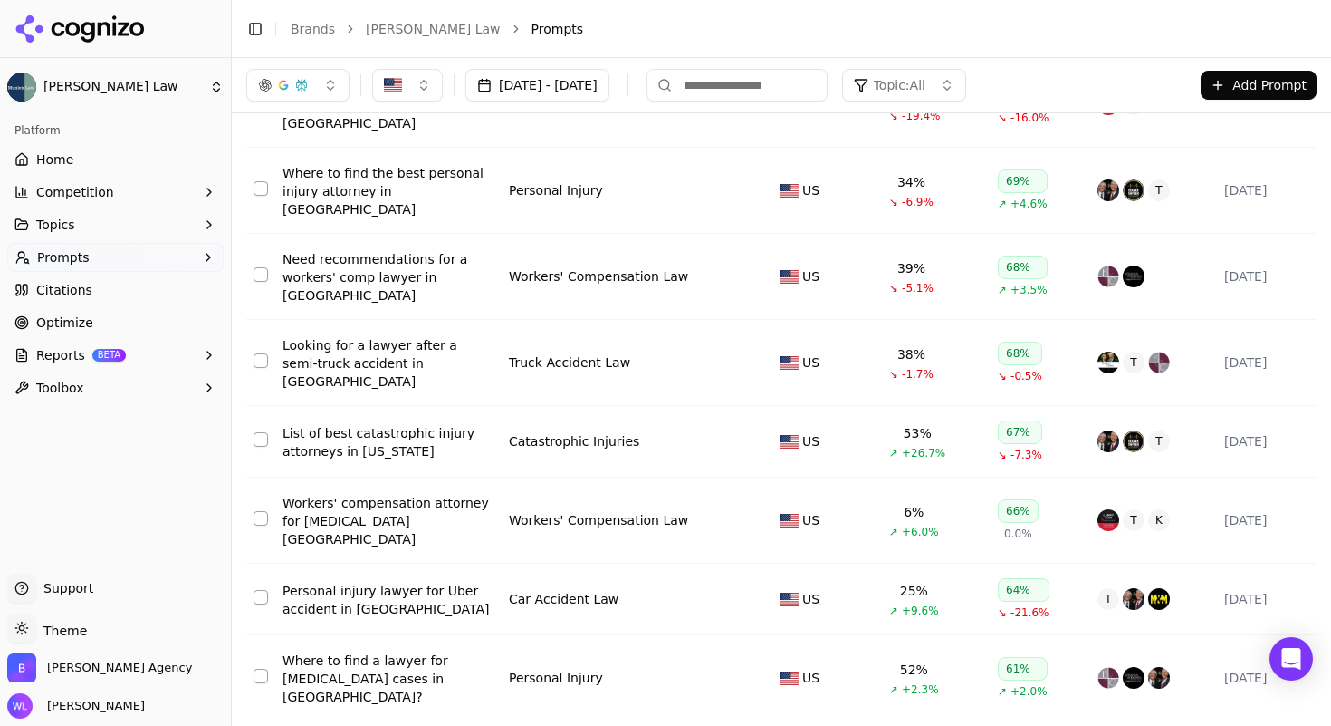
scroll to position [400, 0]
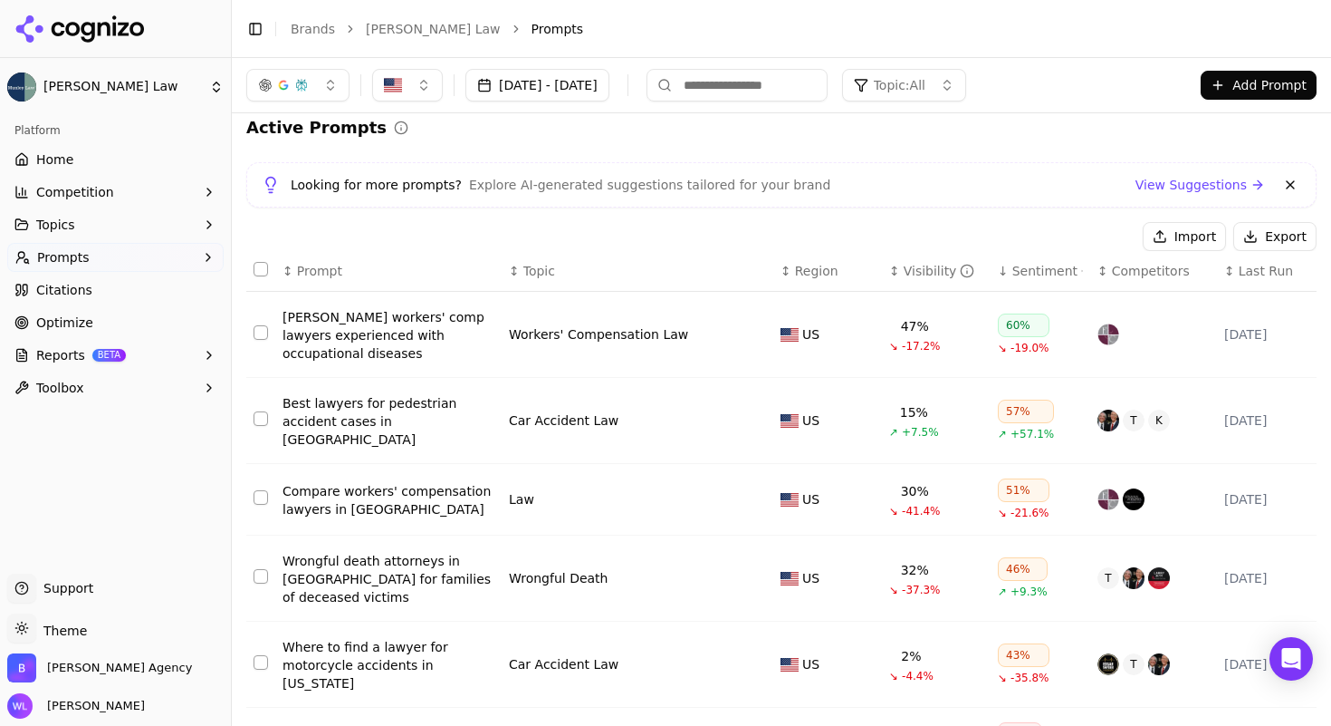
scroll to position [0, 0]
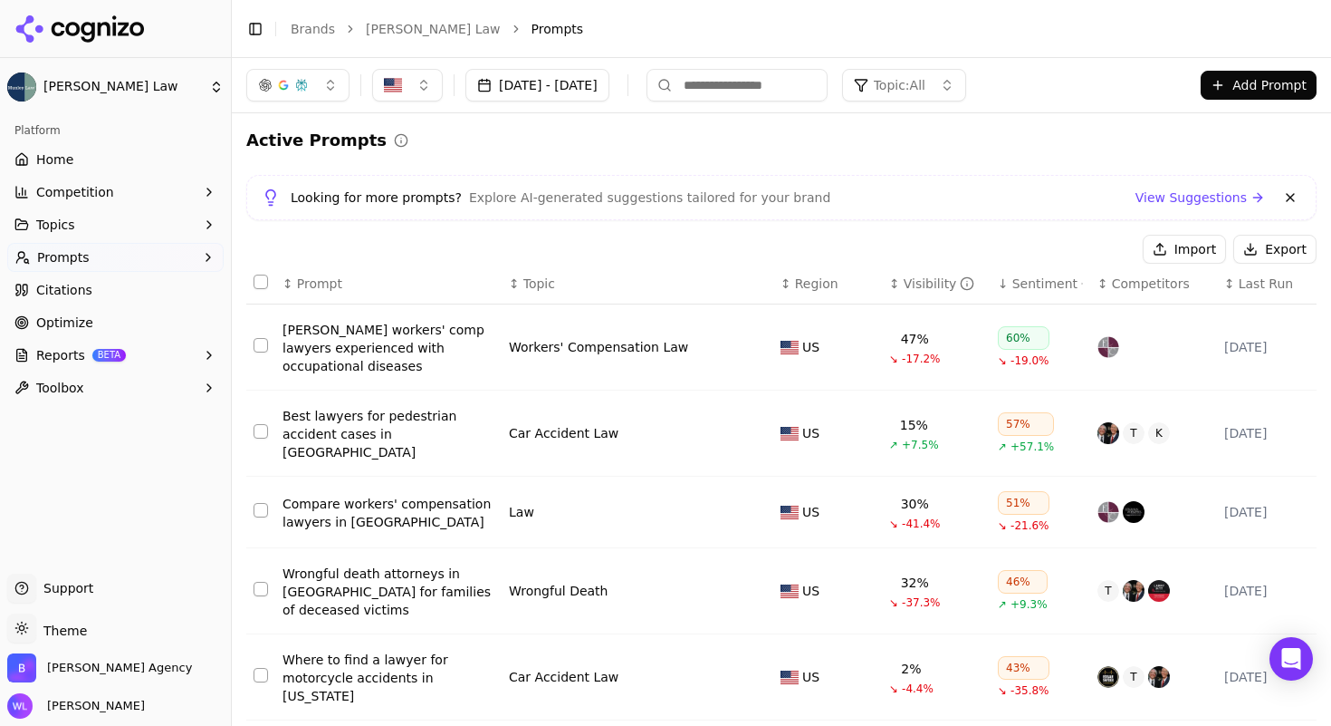
click at [66, 152] on span "Home" at bounding box center [54, 159] width 37 height 18
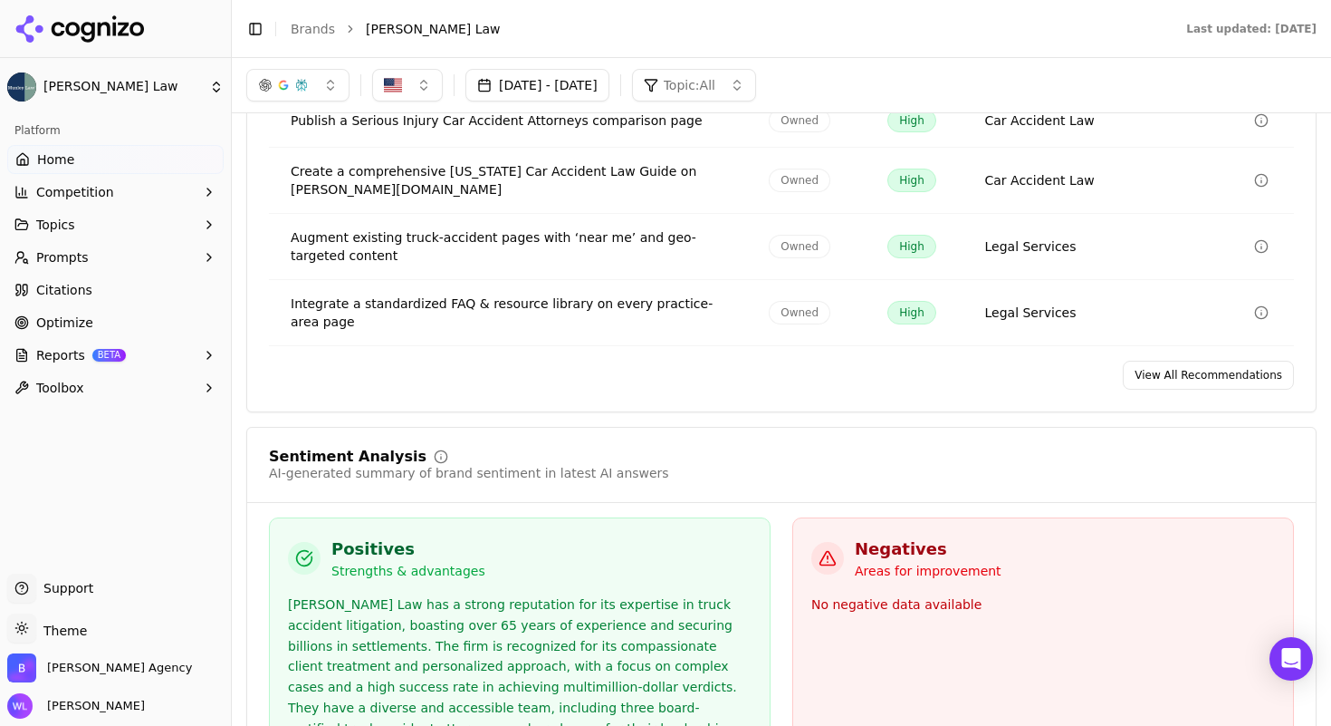
scroll to position [2985, 0]
